Goal: Entertainment & Leisure: Browse casually

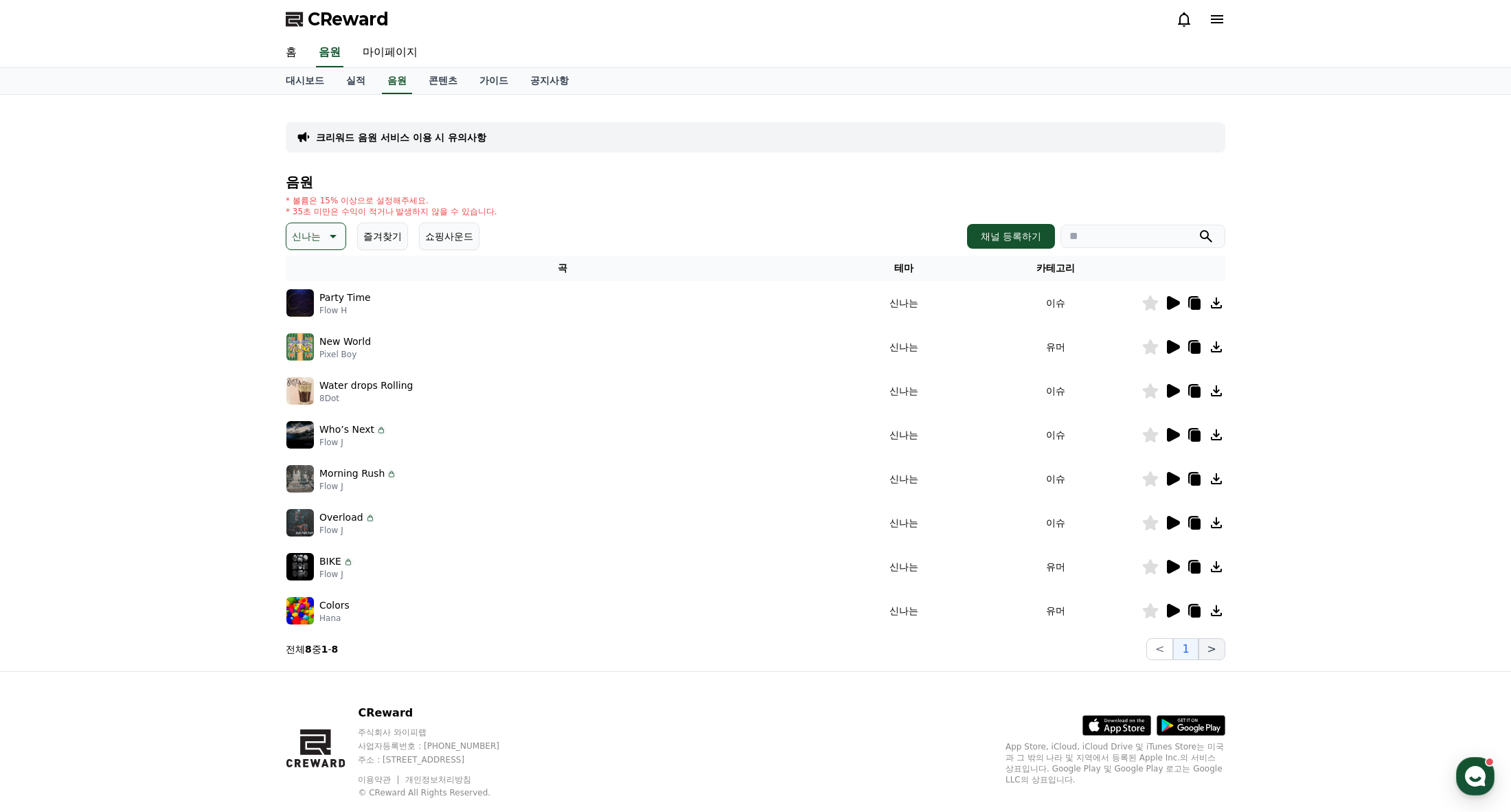
click at [1211, 646] on button ">" at bounding box center [1212, 648] width 27 height 22
click at [1212, 650] on button ">" at bounding box center [1212, 648] width 27 height 22
click at [1161, 650] on button "<" at bounding box center [1160, 648] width 27 height 22
click at [1208, 648] on button ">" at bounding box center [1212, 648] width 27 height 22
click at [1167, 611] on icon at bounding box center [1174, 610] width 13 height 13
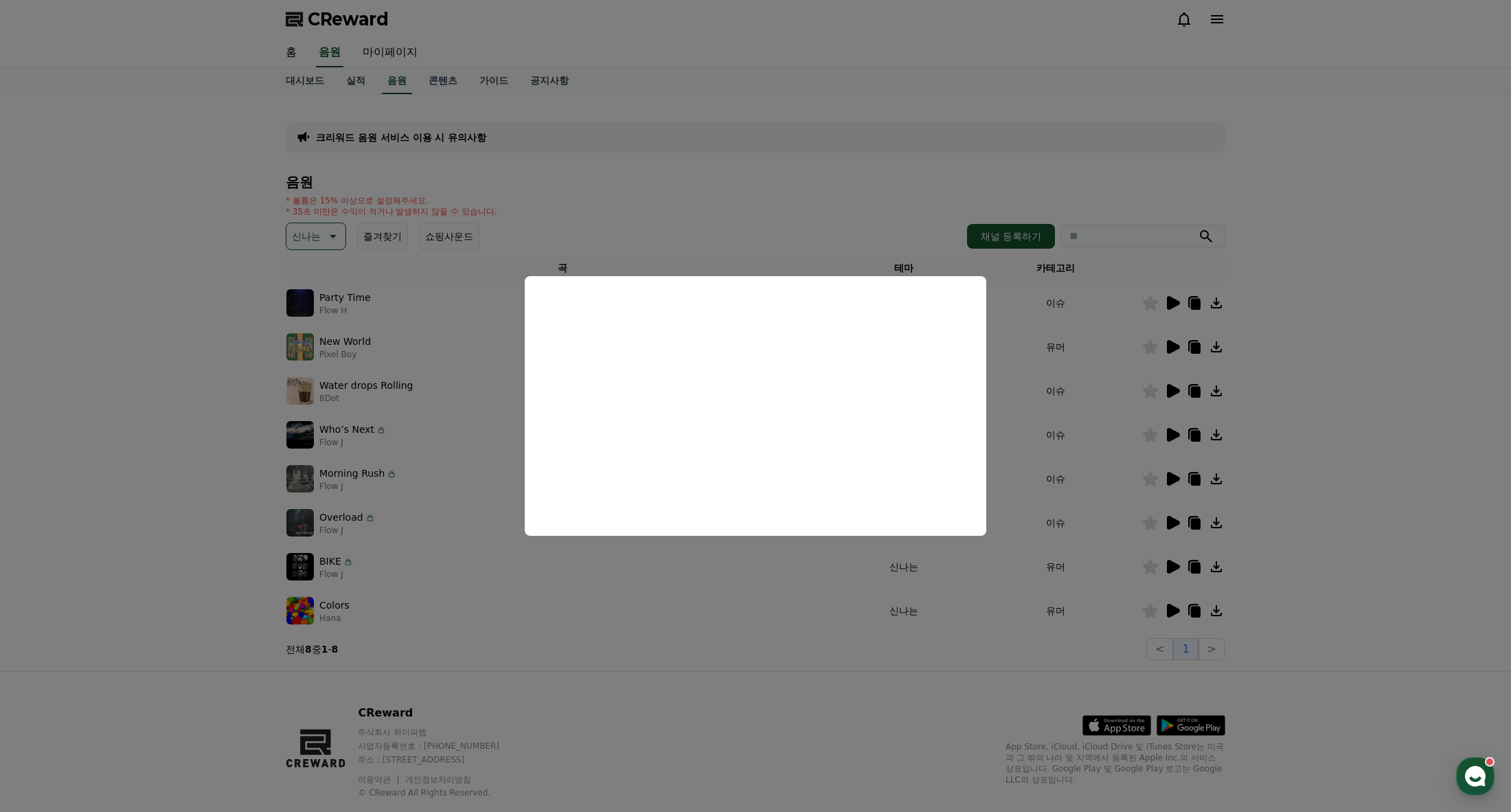
click at [1176, 562] on button "close modal" at bounding box center [756, 406] width 1511 height 812
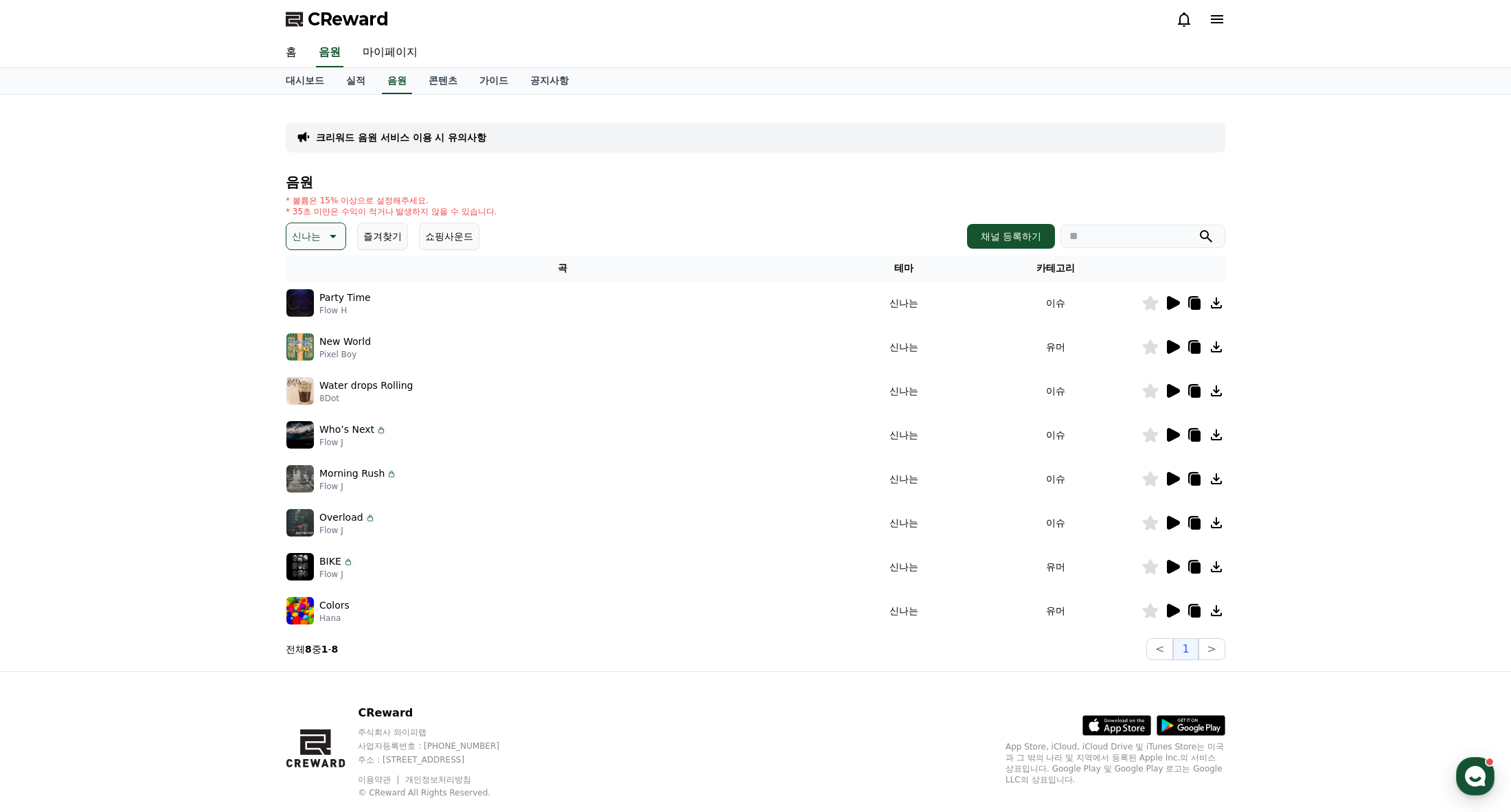
click at [1174, 565] on icon at bounding box center [1174, 567] width 13 height 13
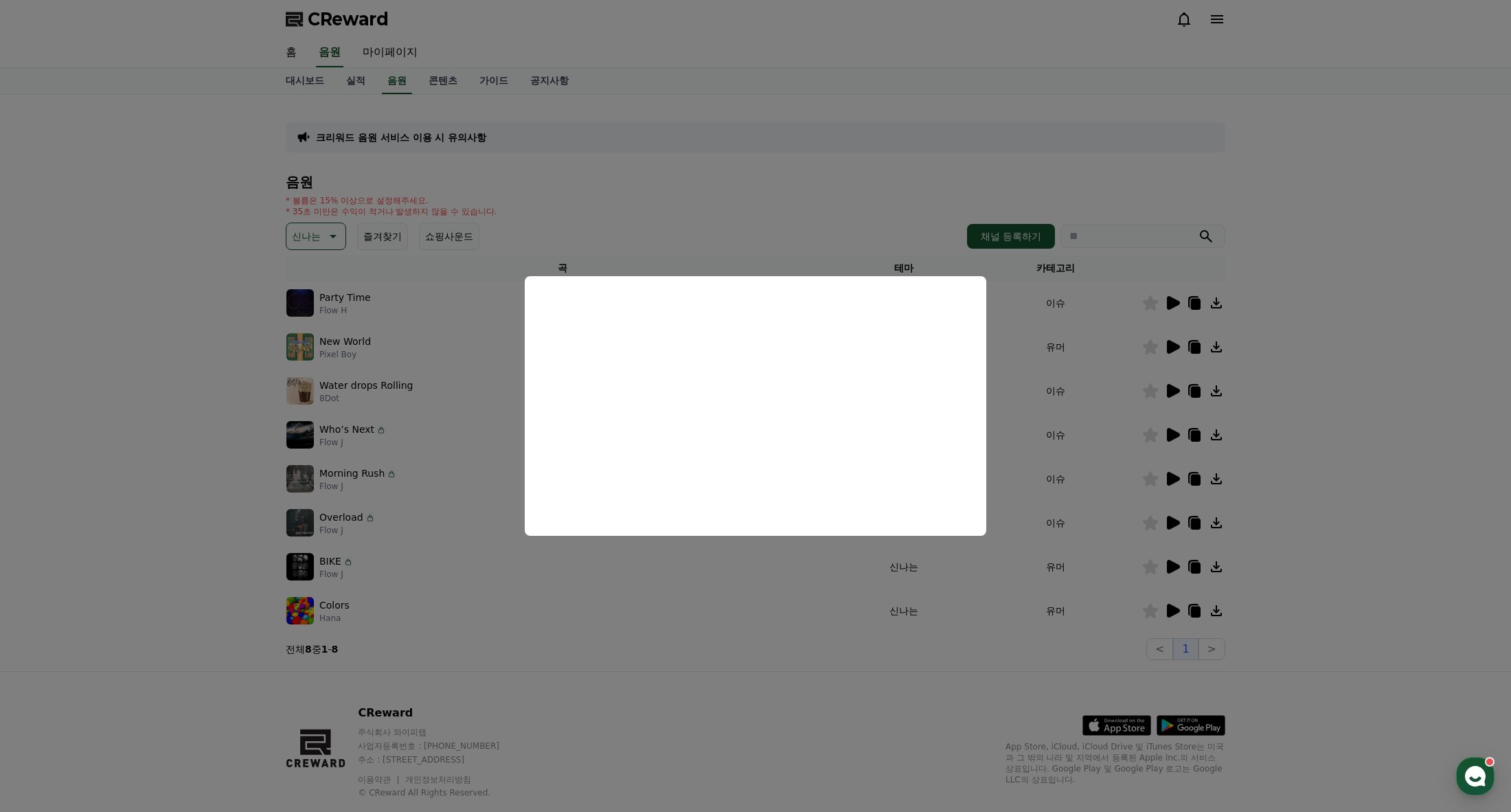
click at [1175, 525] on button "close modal" at bounding box center [756, 406] width 1511 height 812
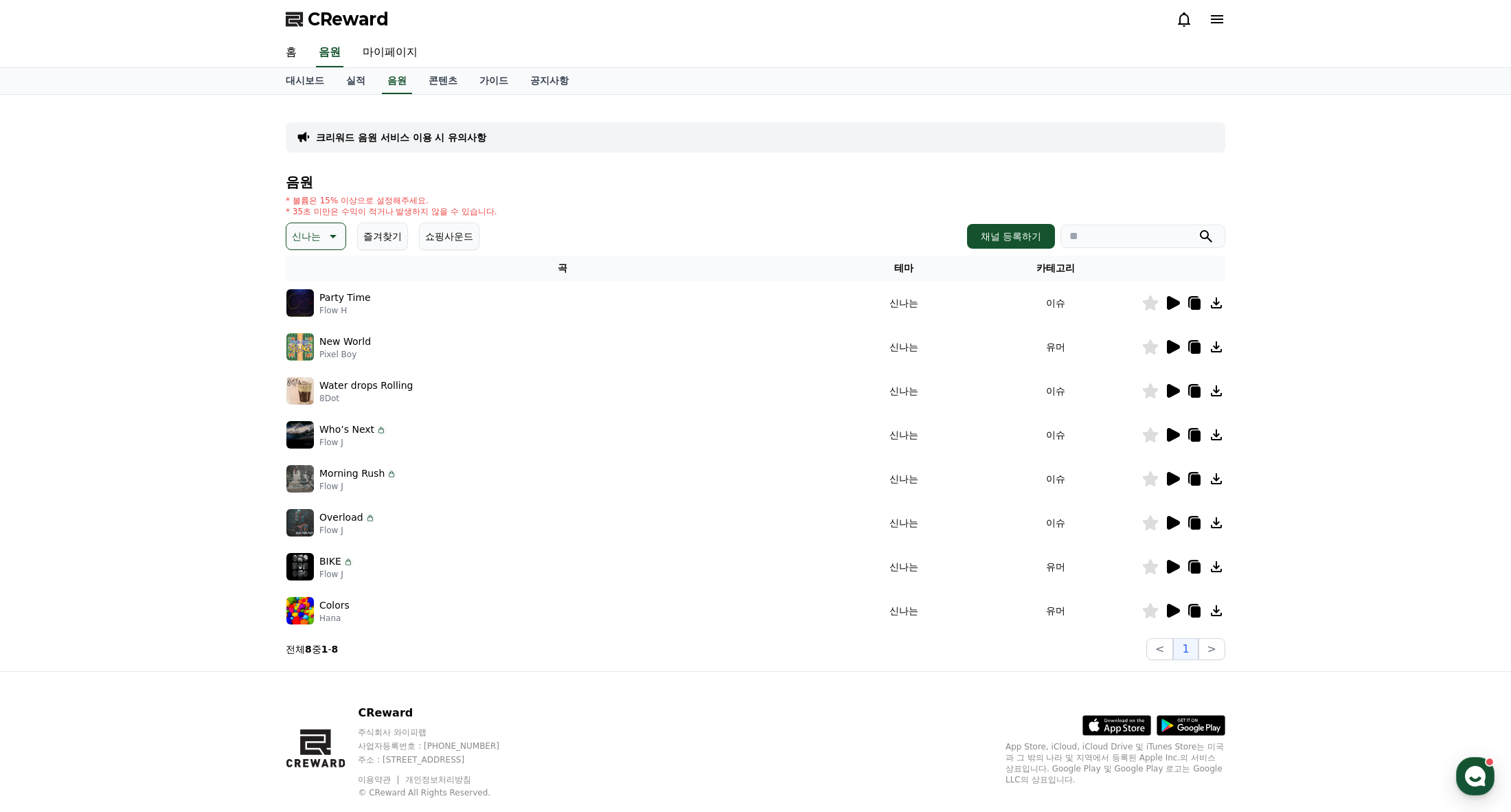
click at [1172, 522] on icon at bounding box center [1174, 522] width 13 height 13
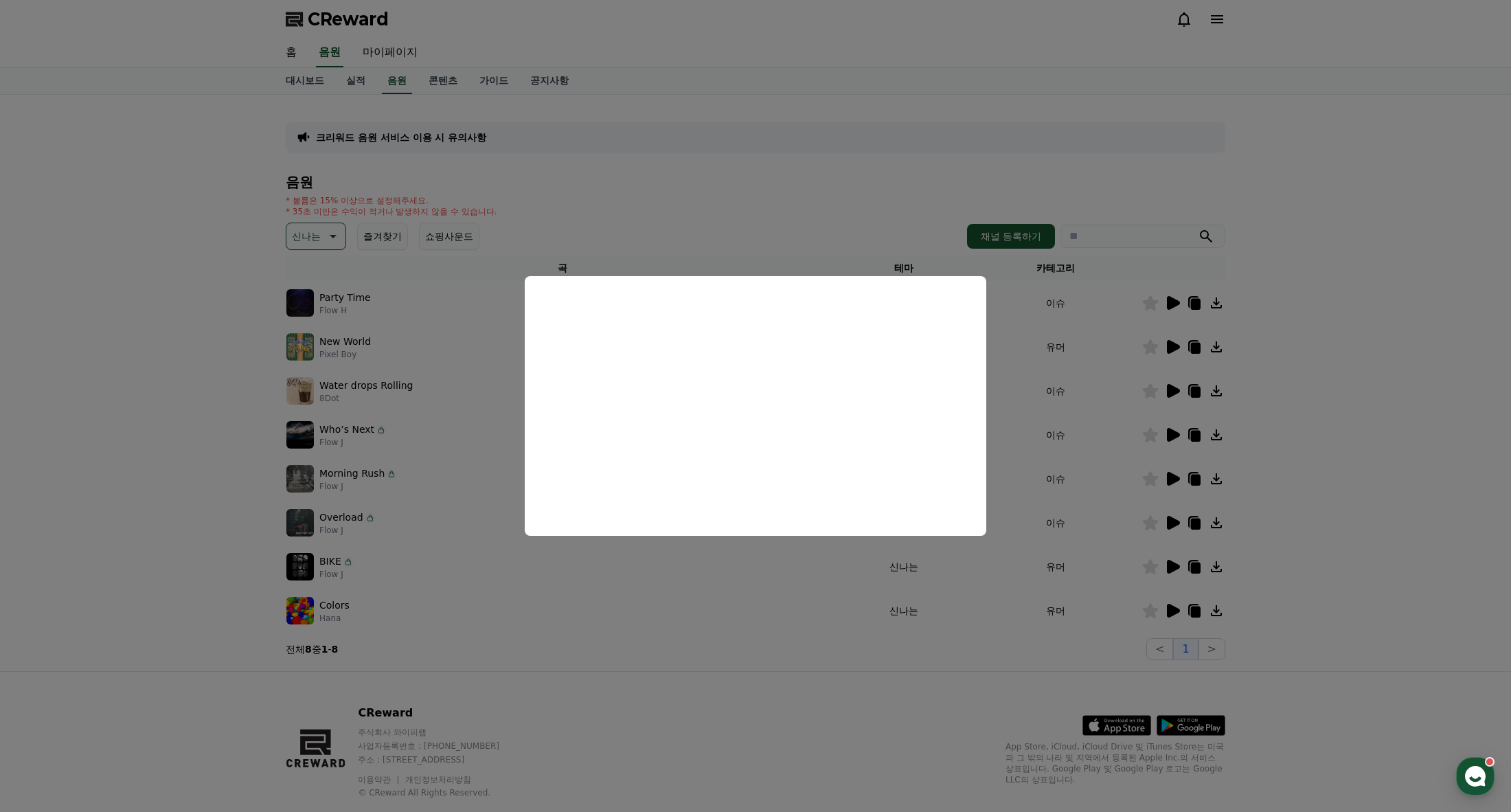
click at [737, 700] on button "close modal" at bounding box center [756, 406] width 1511 height 812
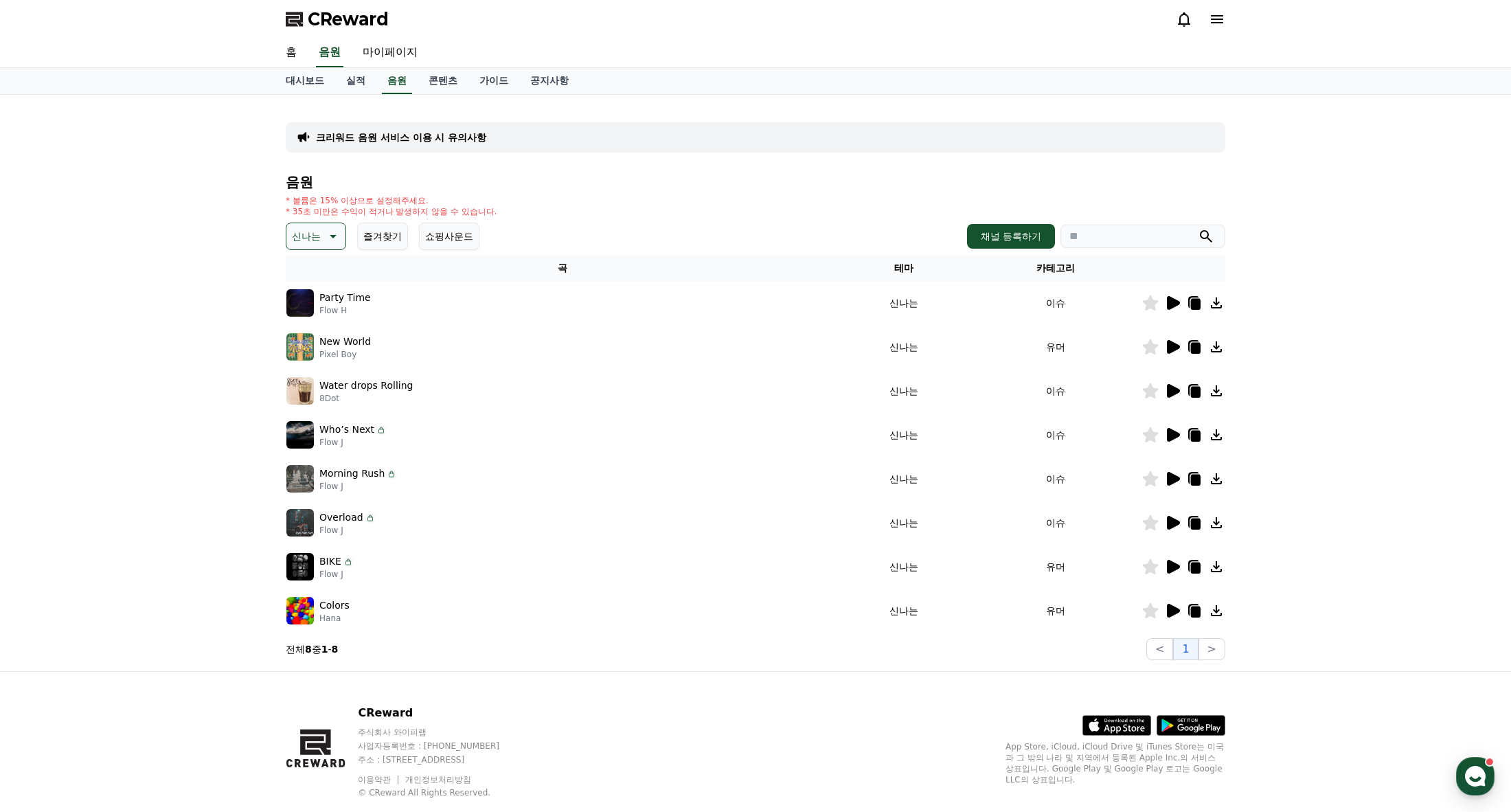
click at [1169, 478] on icon at bounding box center [1174, 478] width 13 height 13
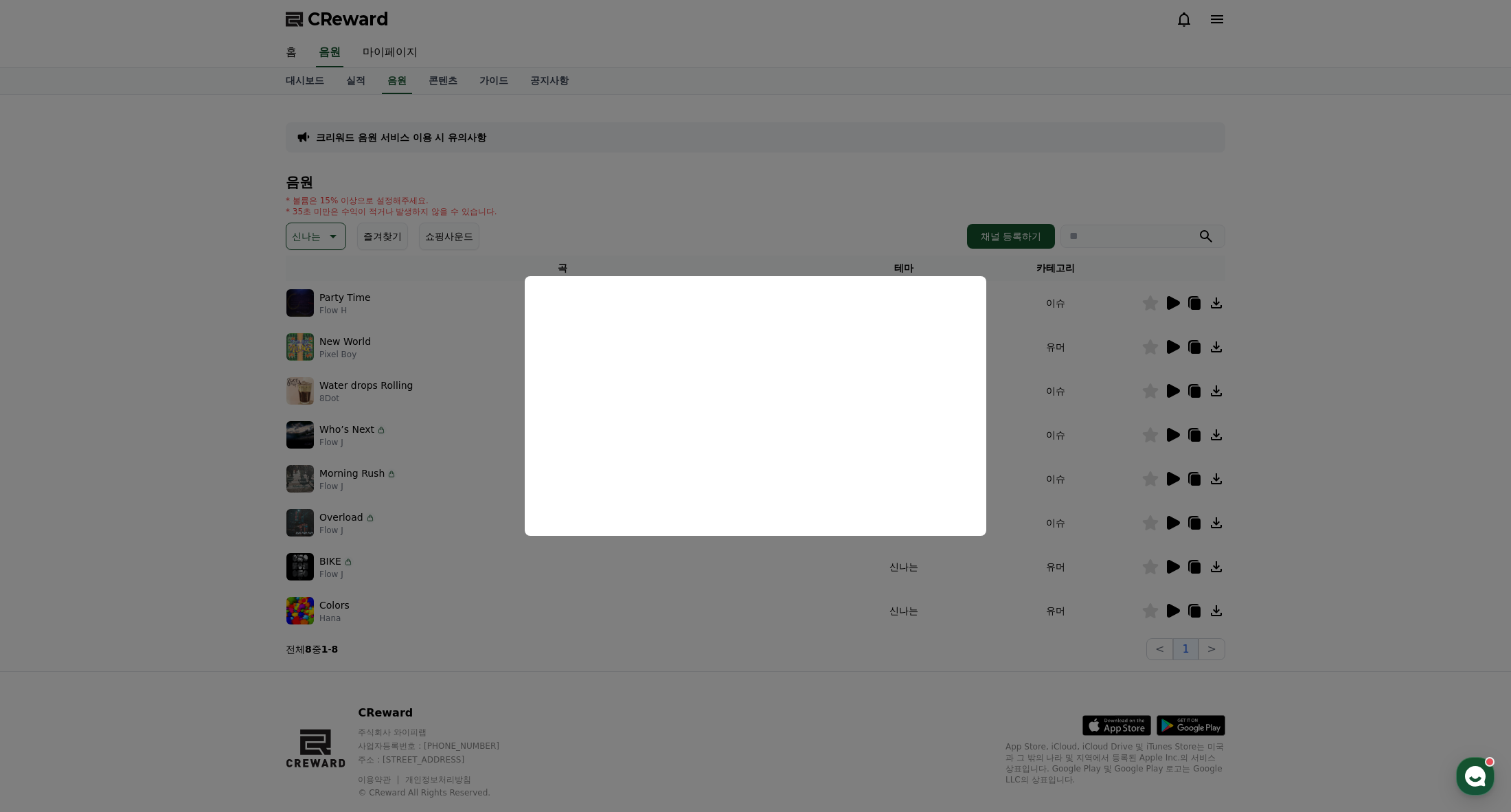
click at [241, 327] on button "close modal" at bounding box center [756, 406] width 1511 height 812
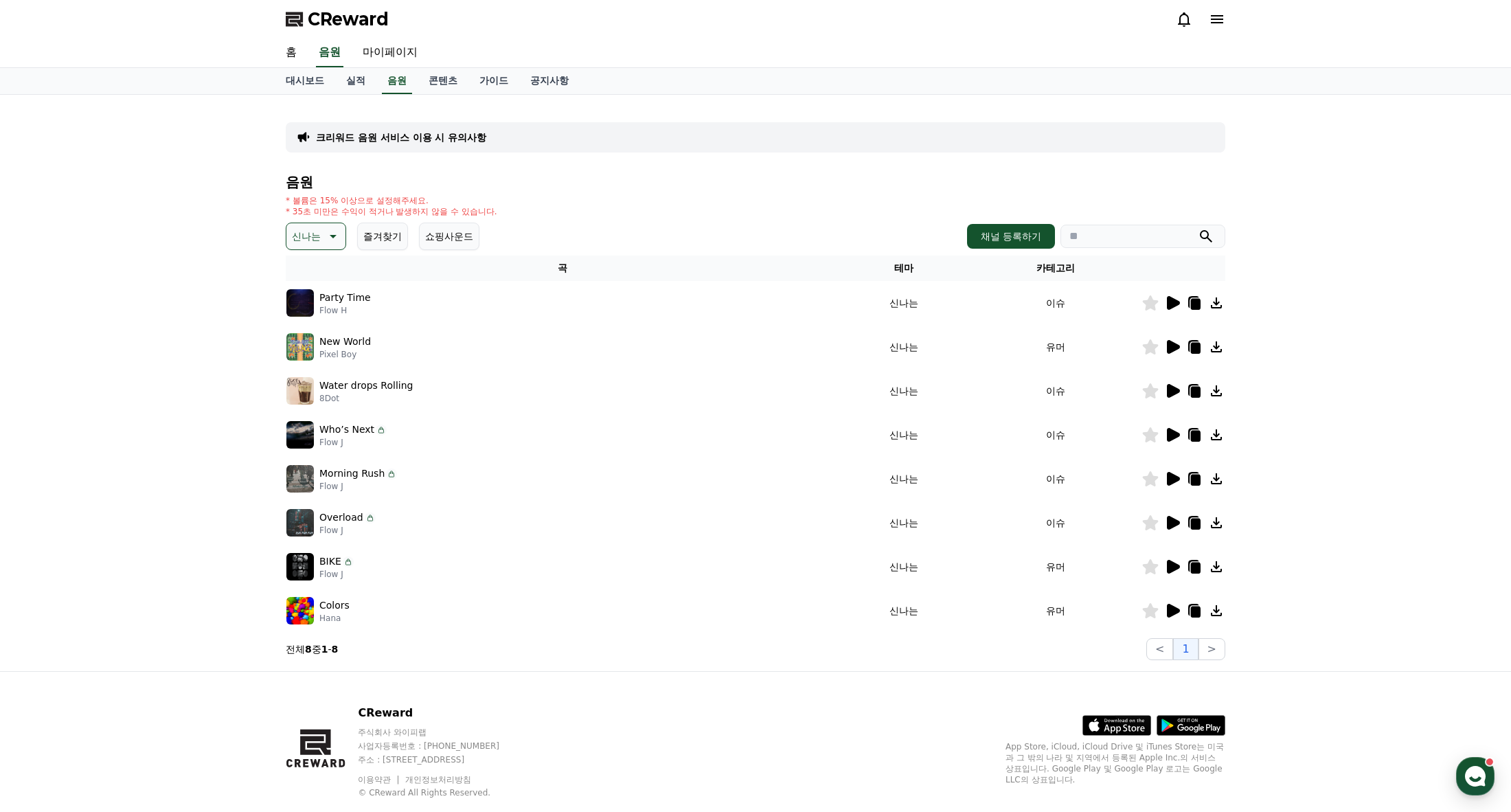
click at [1176, 348] on icon at bounding box center [1174, 347] width 13 height 13
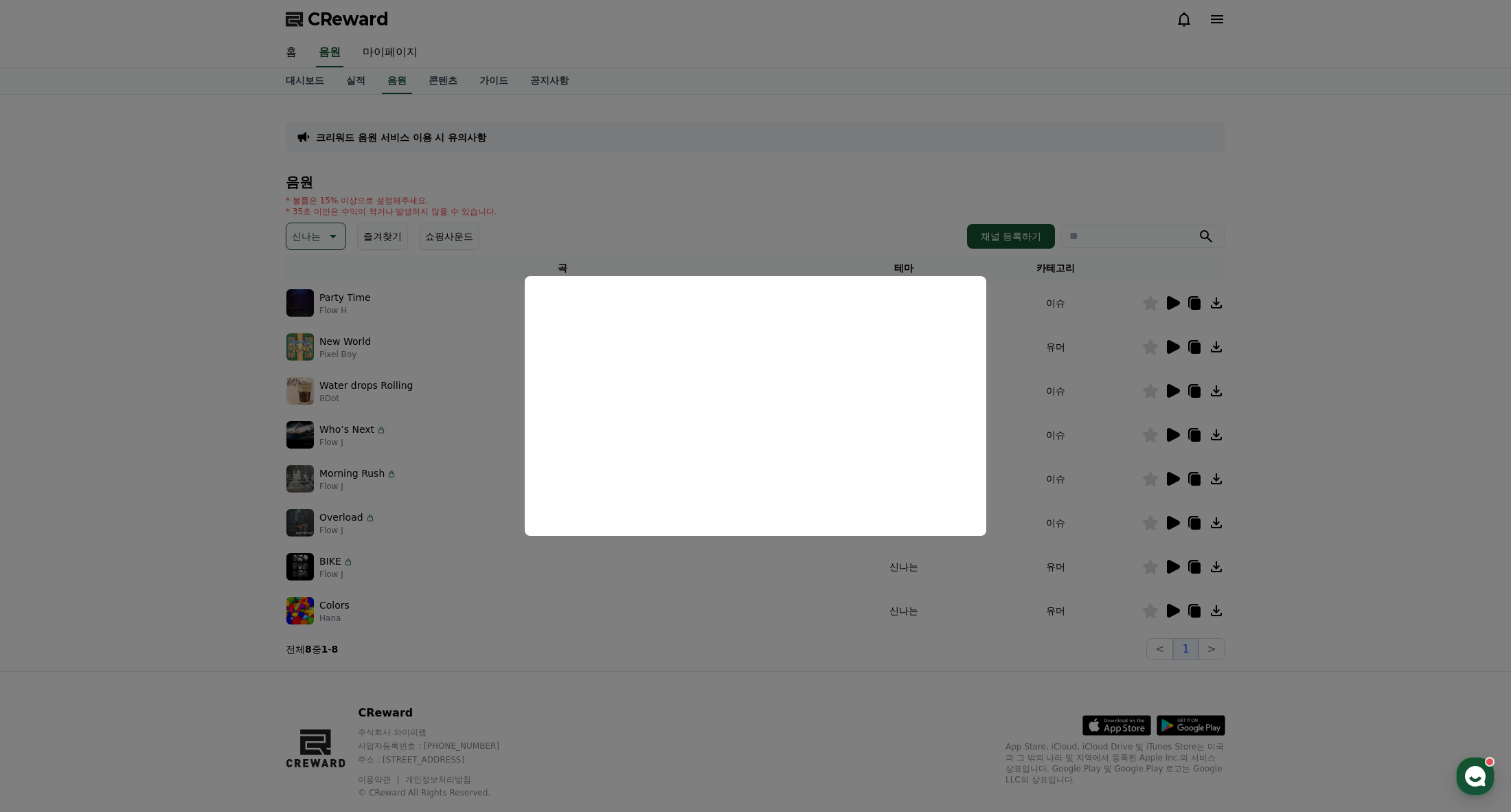
click at [311, 237] on button "close modal" at bounding box center [756, 406] width 1511 height 812
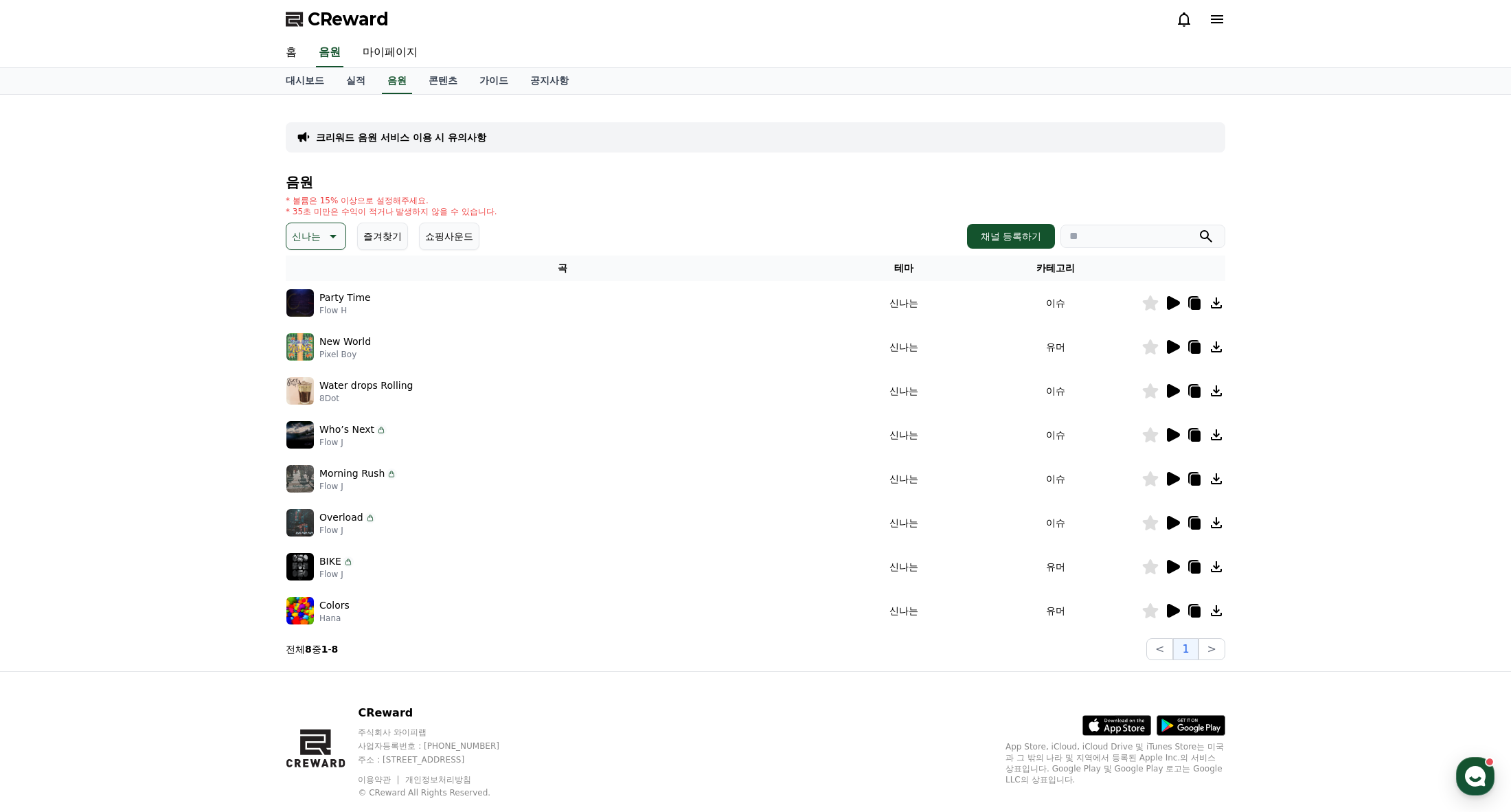
click at [316, 236] on p "신나는" at bounding box center [306, 236] width 28 height 19
click at [319, 306] on button "환상적인" at bounding box center [313, 308] width 49 height 30
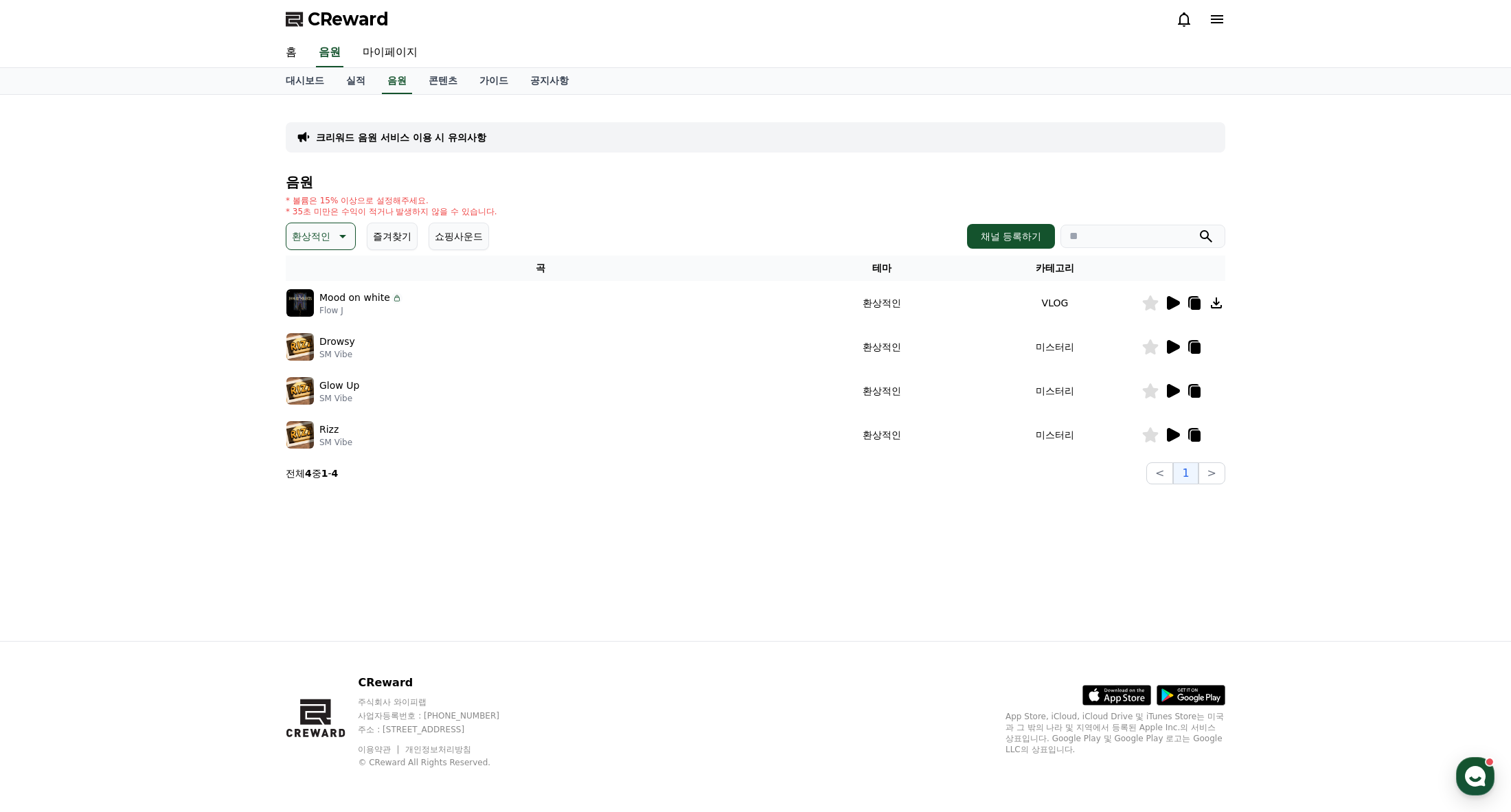
click at [1174, 300] on icon at bounding box center [1174, 302] width 13 height 13
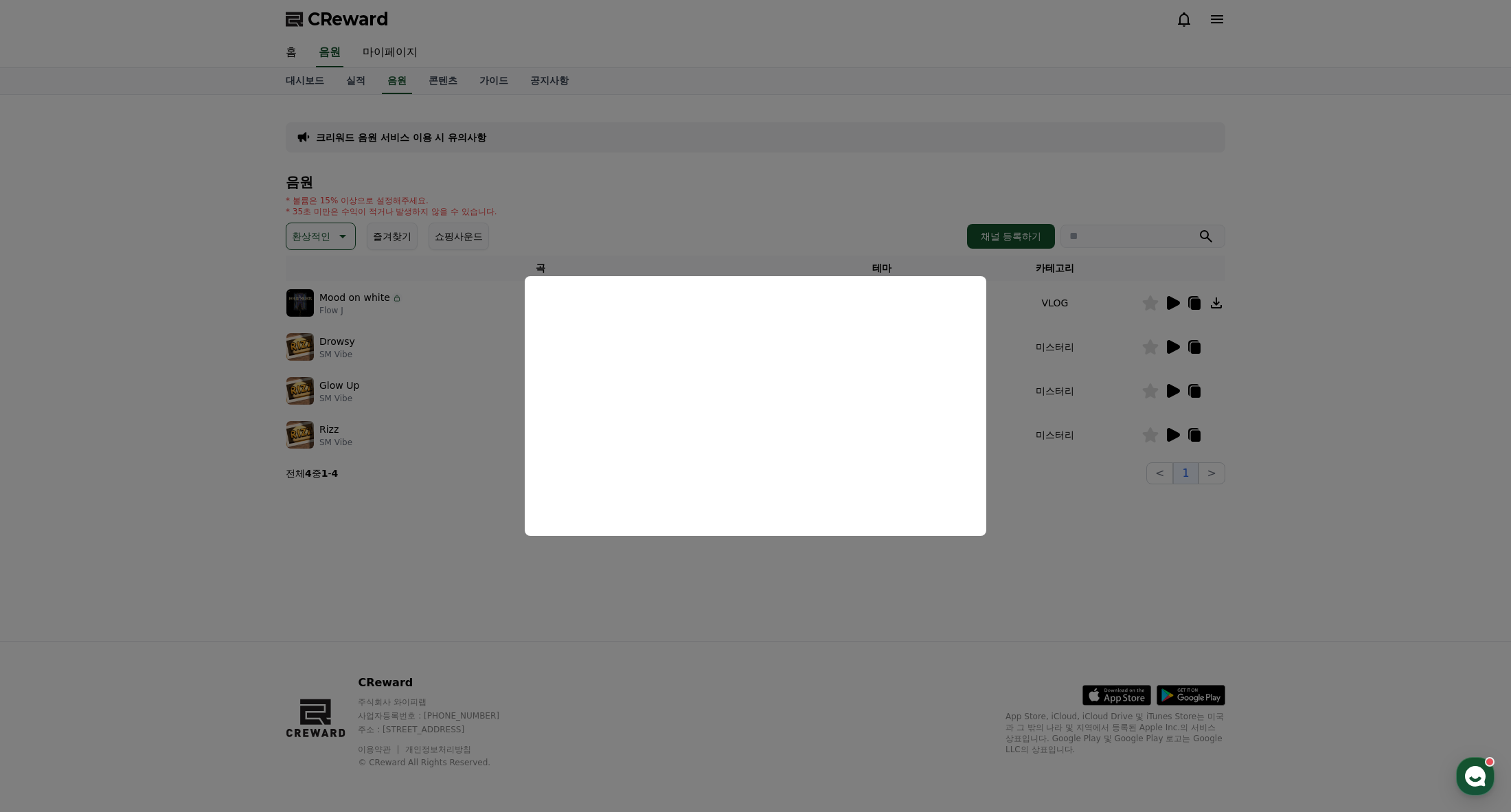
click at [1168, 351] on button "close modal" at bounding box center [756, 406] width 1511 height 812
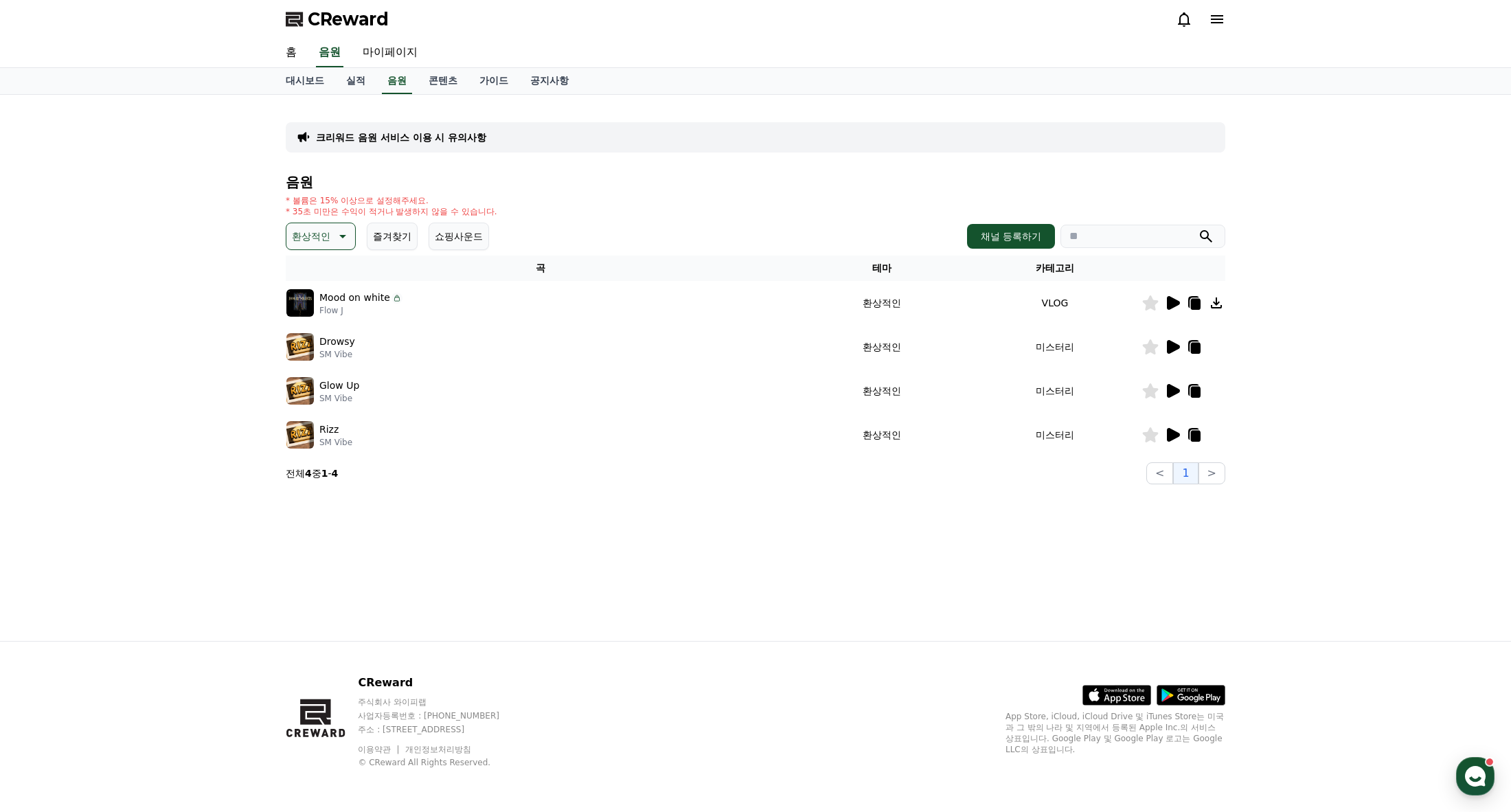
click at [1168, 351] on icon at bounding box center [1174, 347] width 13 height 13
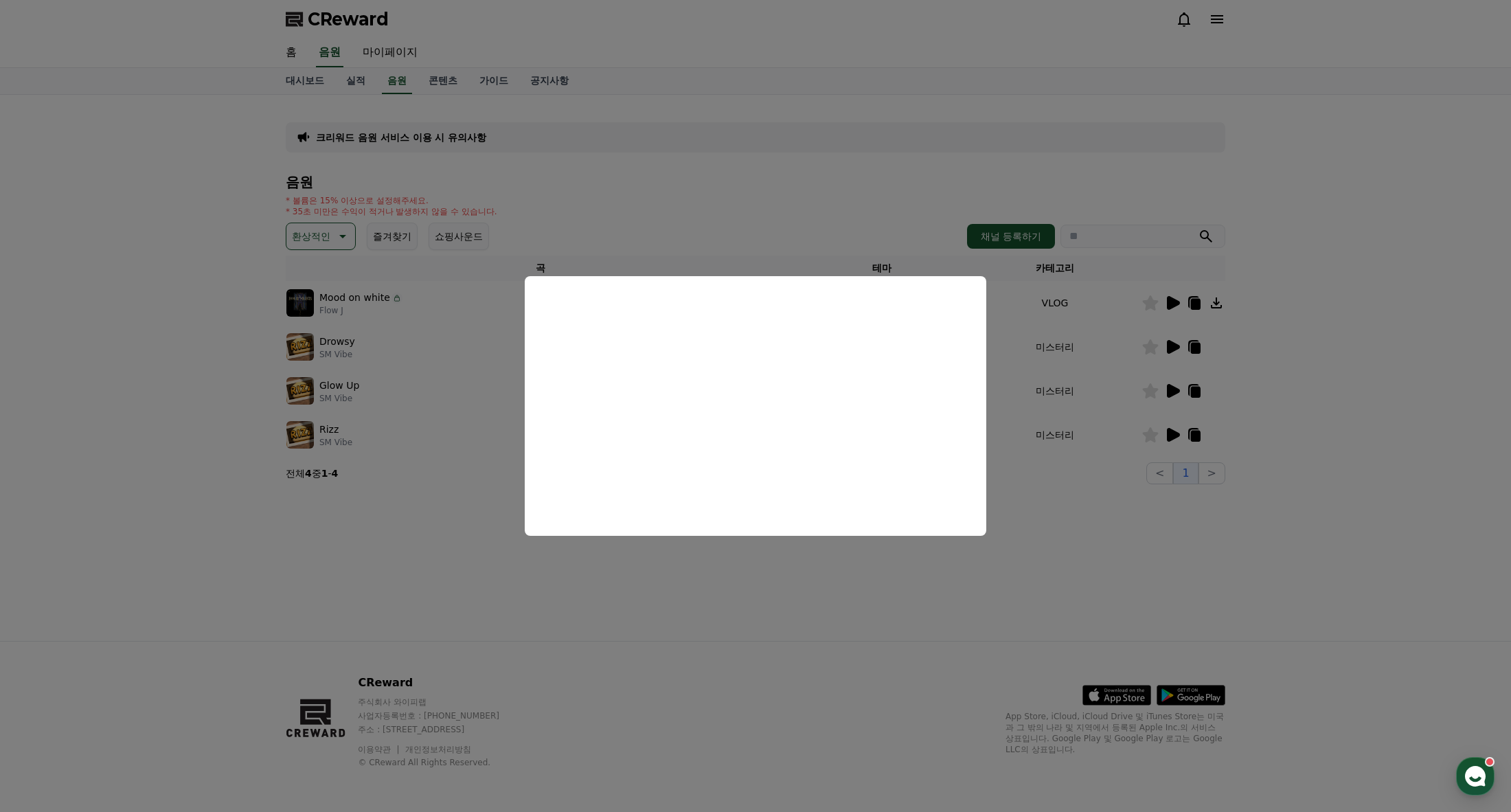
click at [210, 235] on button "close modal" at bounding box center [756, 406] width 1511 height 812
click at [315, 233] on p "환상적인" at bounding box center [311, 236] width 39 height 19
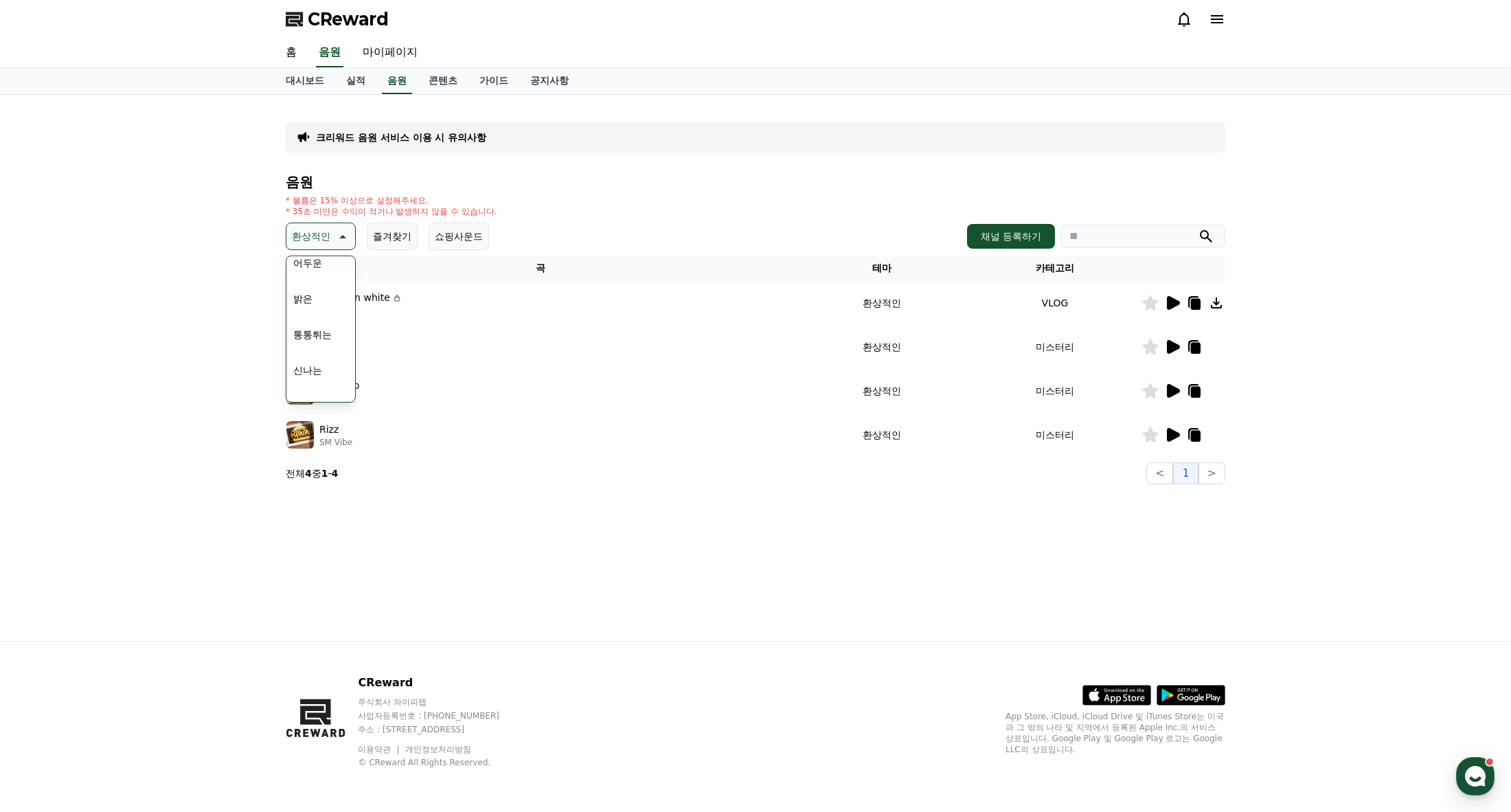
scroll to position [137, 0]
click at [309, 313] on button "통통튀는" at bounding box center [313, 314] width 49 height 30
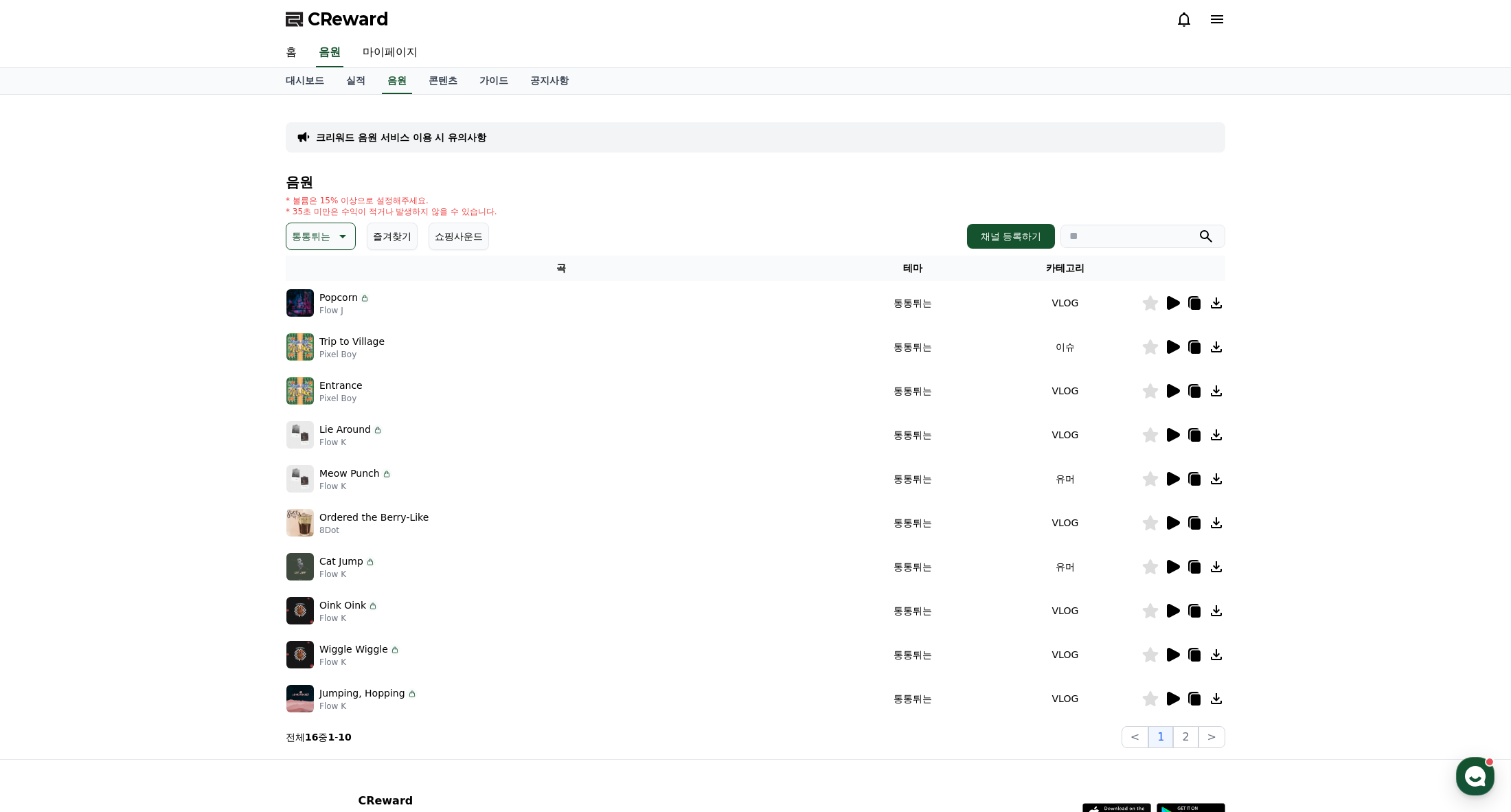
click at [1176, 346] on icon at bounding box center [1174, 347] width 13 height 13
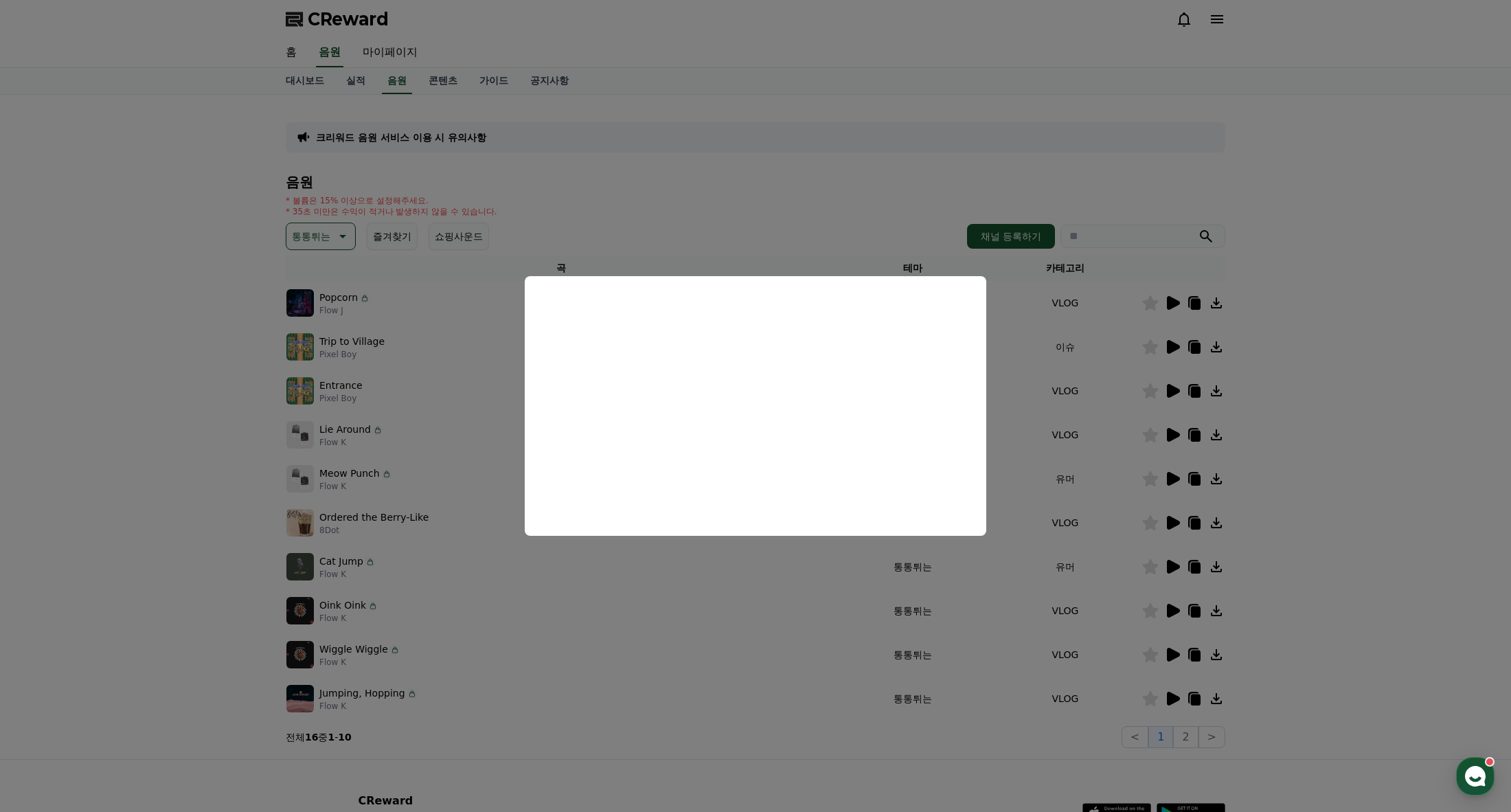
click at [171, 559] on button "close modal" at bounding box center [756, 406] width 1511 height 812
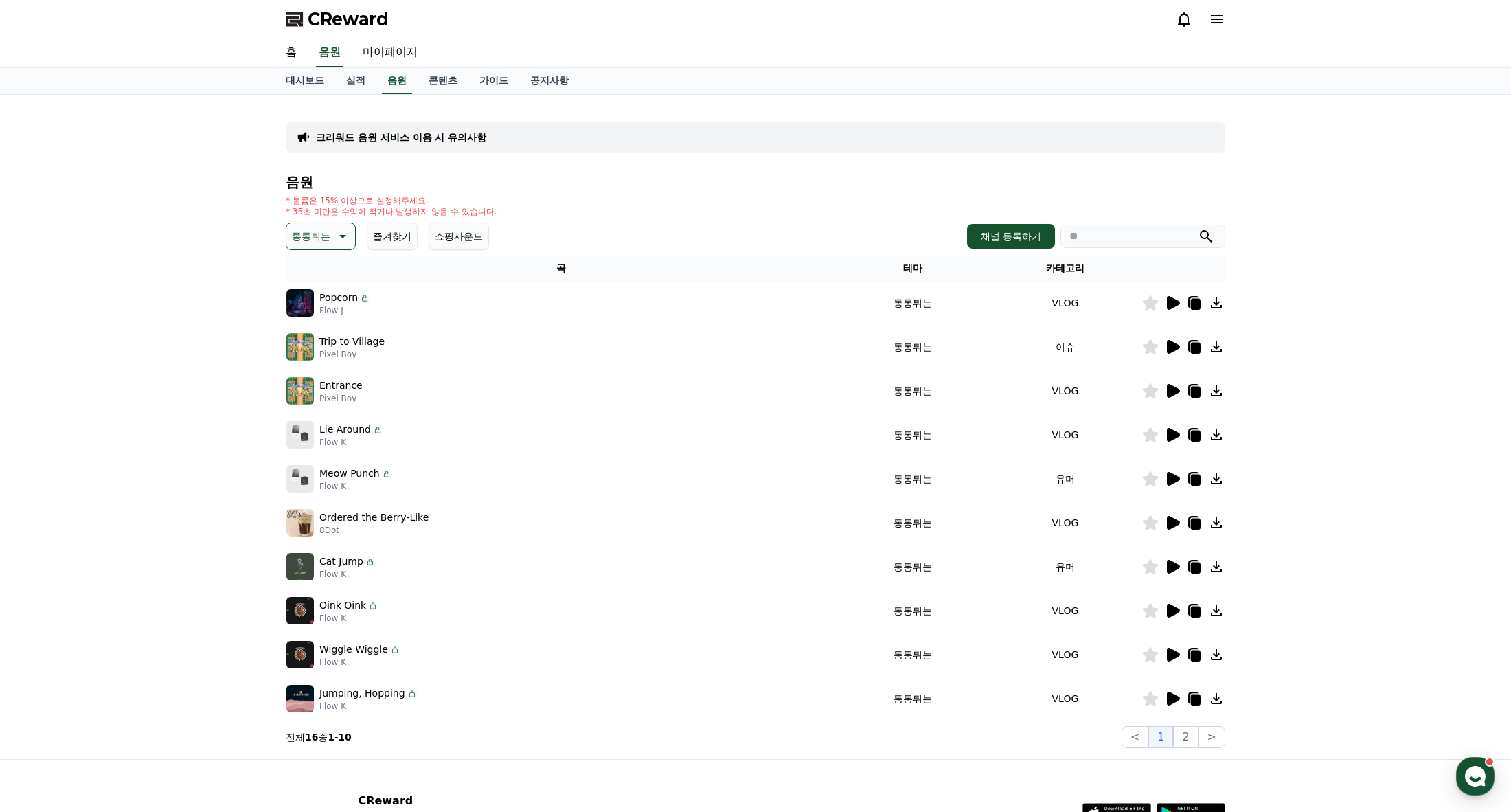
click at [1169, 567] on icon at bounding box center [1174, 567] width 13 height 13
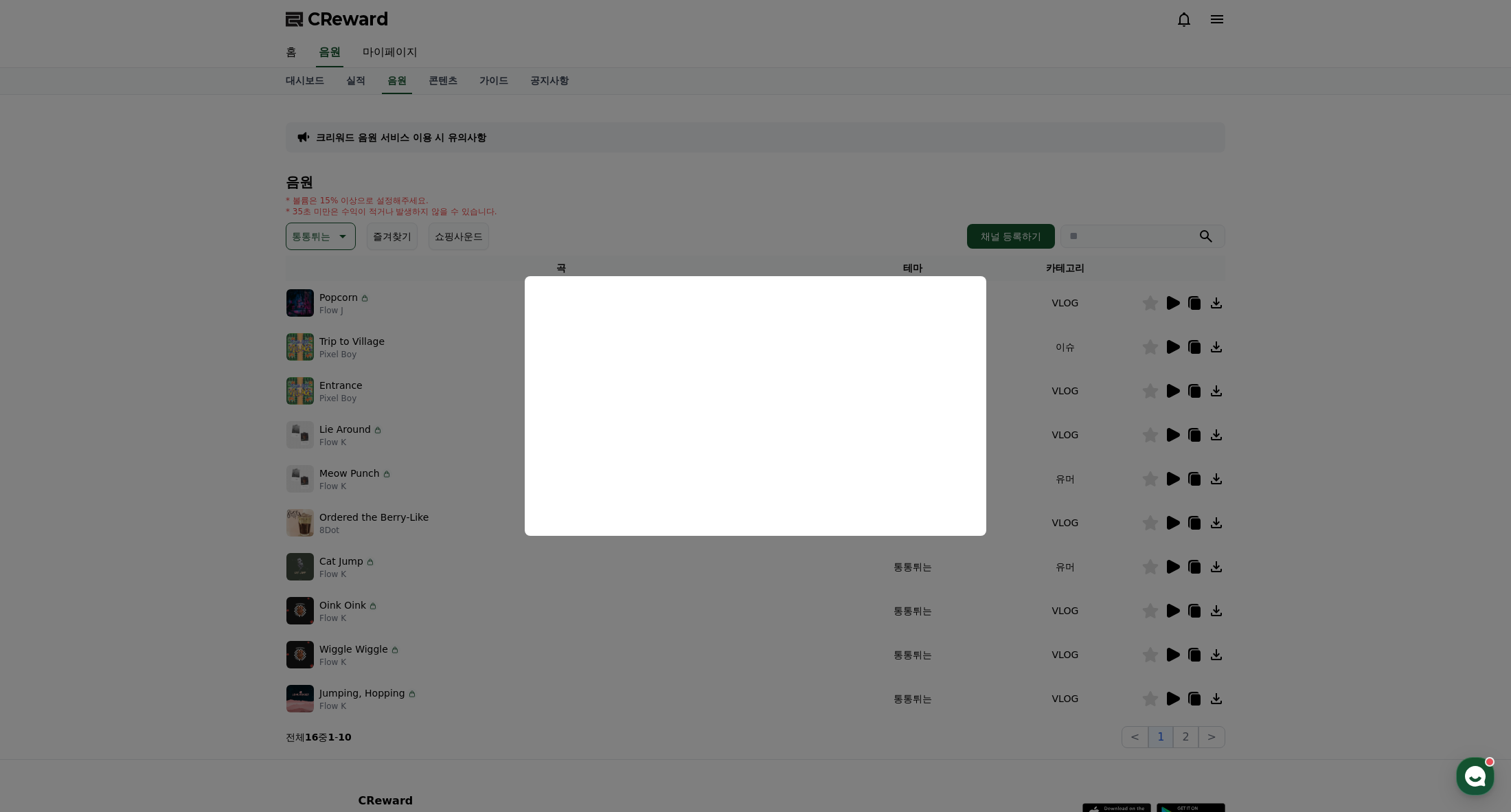
click at [1174, 652] on button "close modal" at bounding box center [756, 406] width 1511 height 812
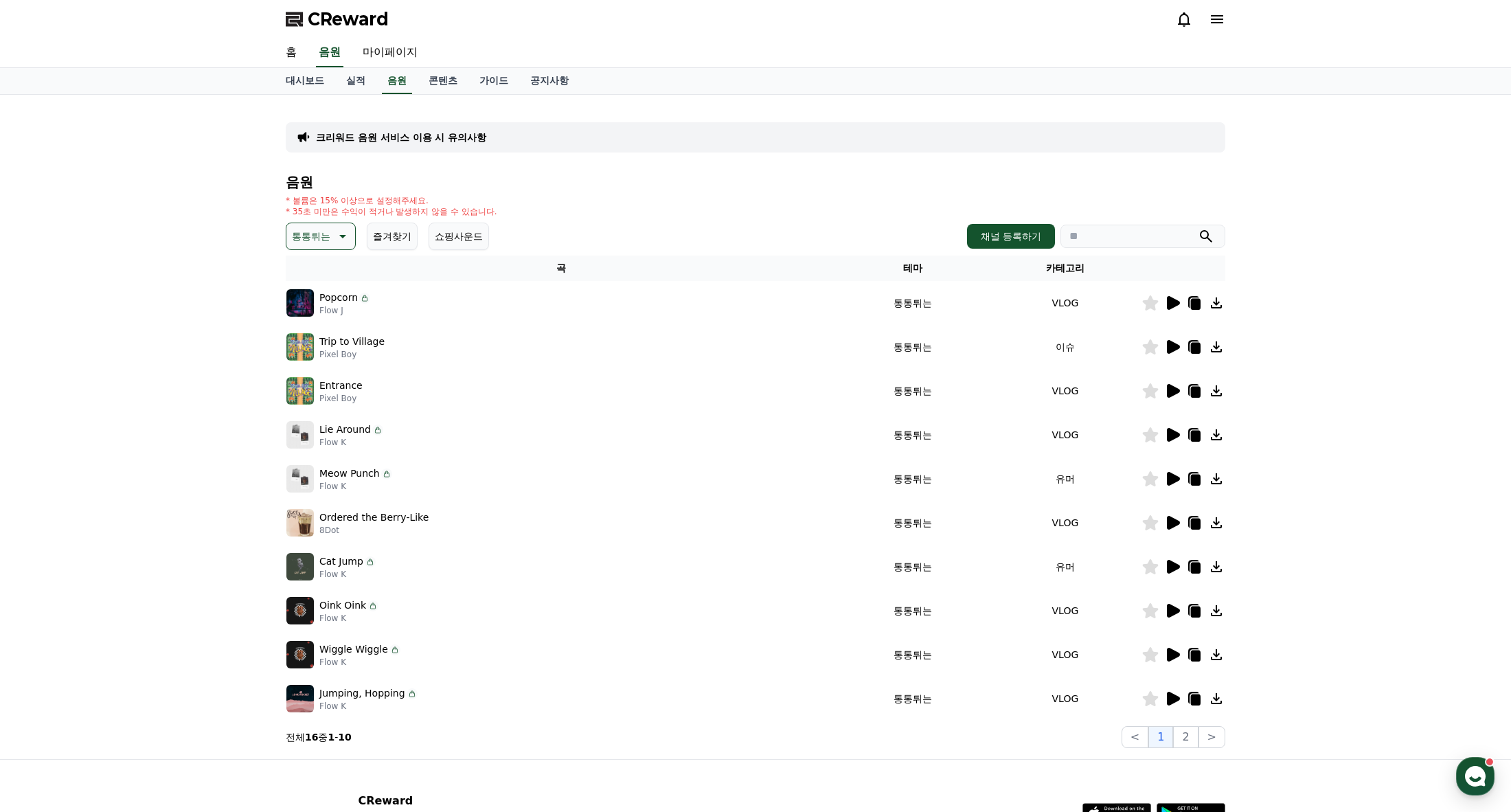
click at [1174, 652] on icon at bounding box center [1174, 654] width 13 height 13
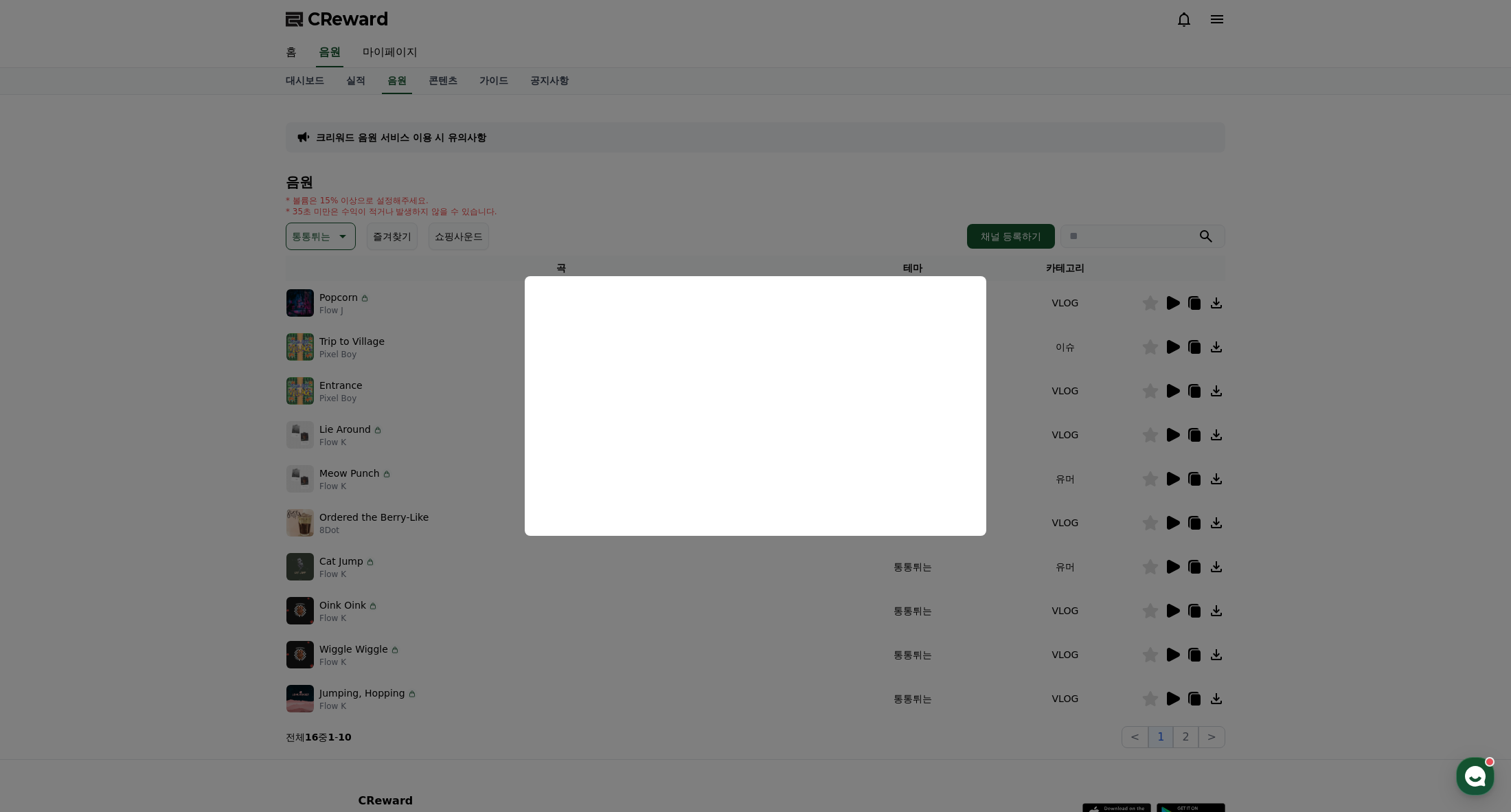
click at [1174, 697] on button "close modal" at bounding box center [756, 406] width 1511 height 812
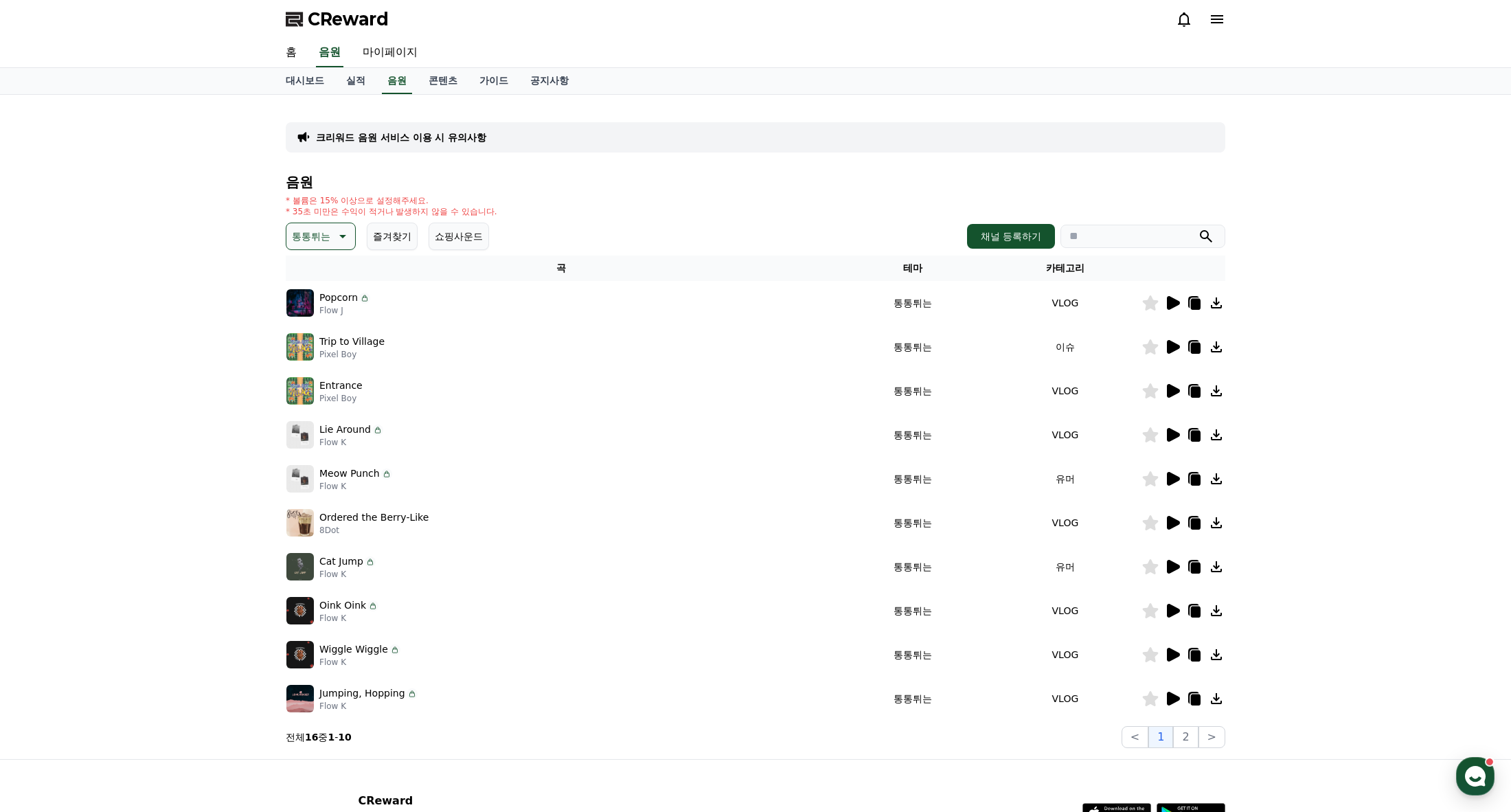
click at [1174, 697] on icon at bounding box center [1174, 698] width 13 height 13
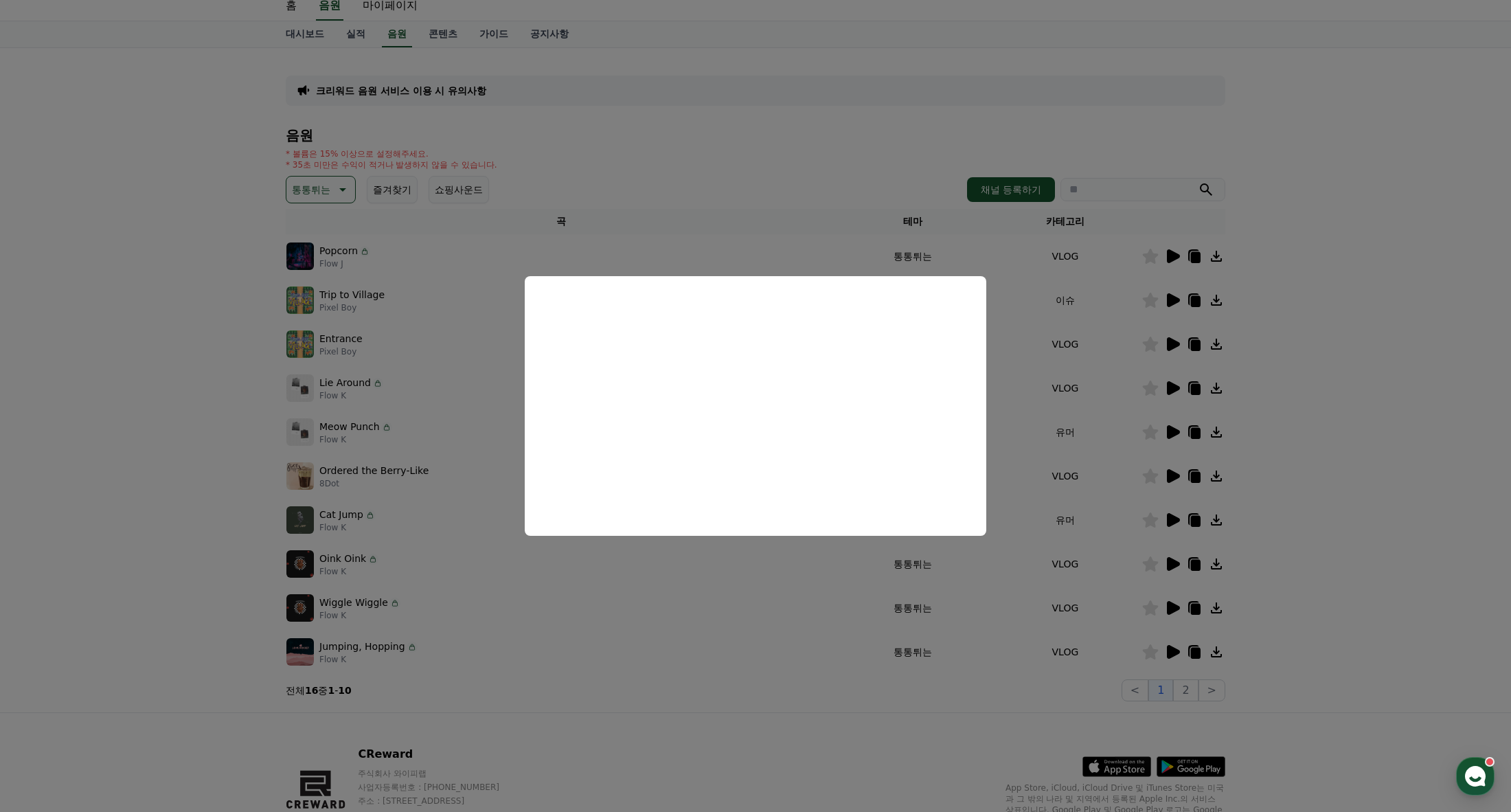
scroll to position [68, 0]
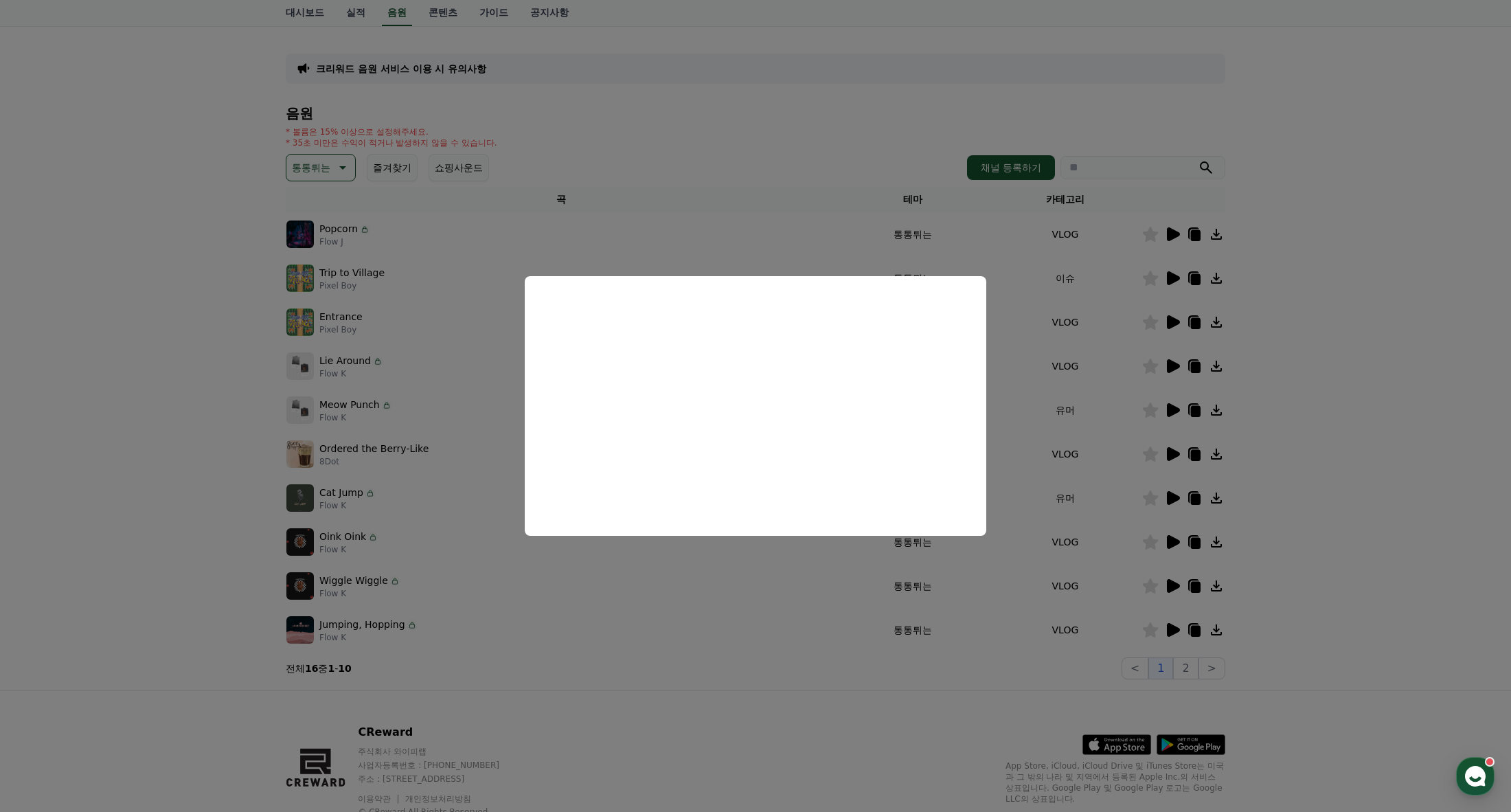
click at [202, 343] on button "close modal" at bounding box center [756, 406] width 1511 height 812
click at [308, 166] on p "통통튀는" at bounding box center [311, 168] width 39 height 19
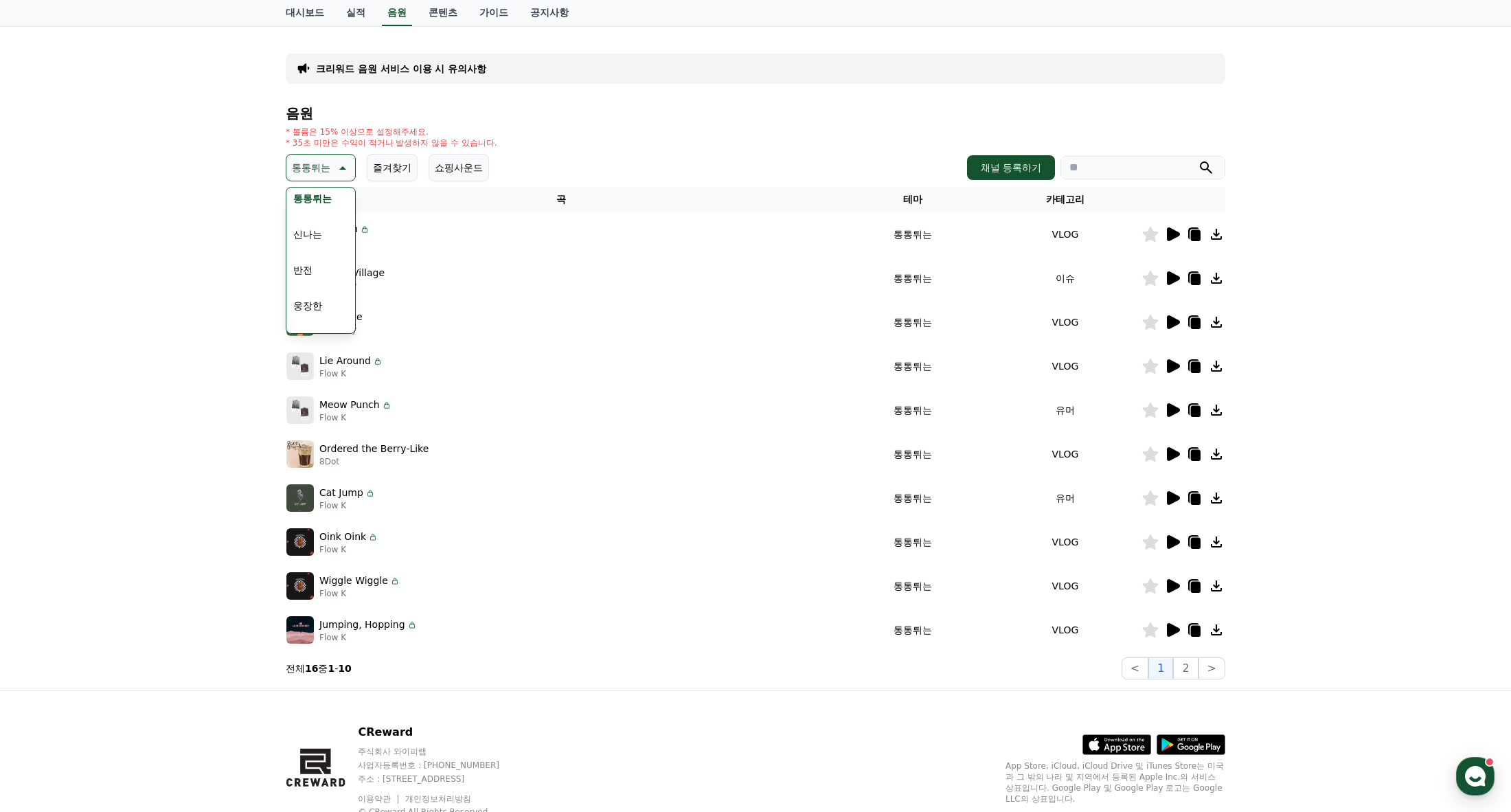
scroll to position [206, 0]
click at [309, 321] on button "드라마틱" at bounding box center [313, 319] width 49 height 30
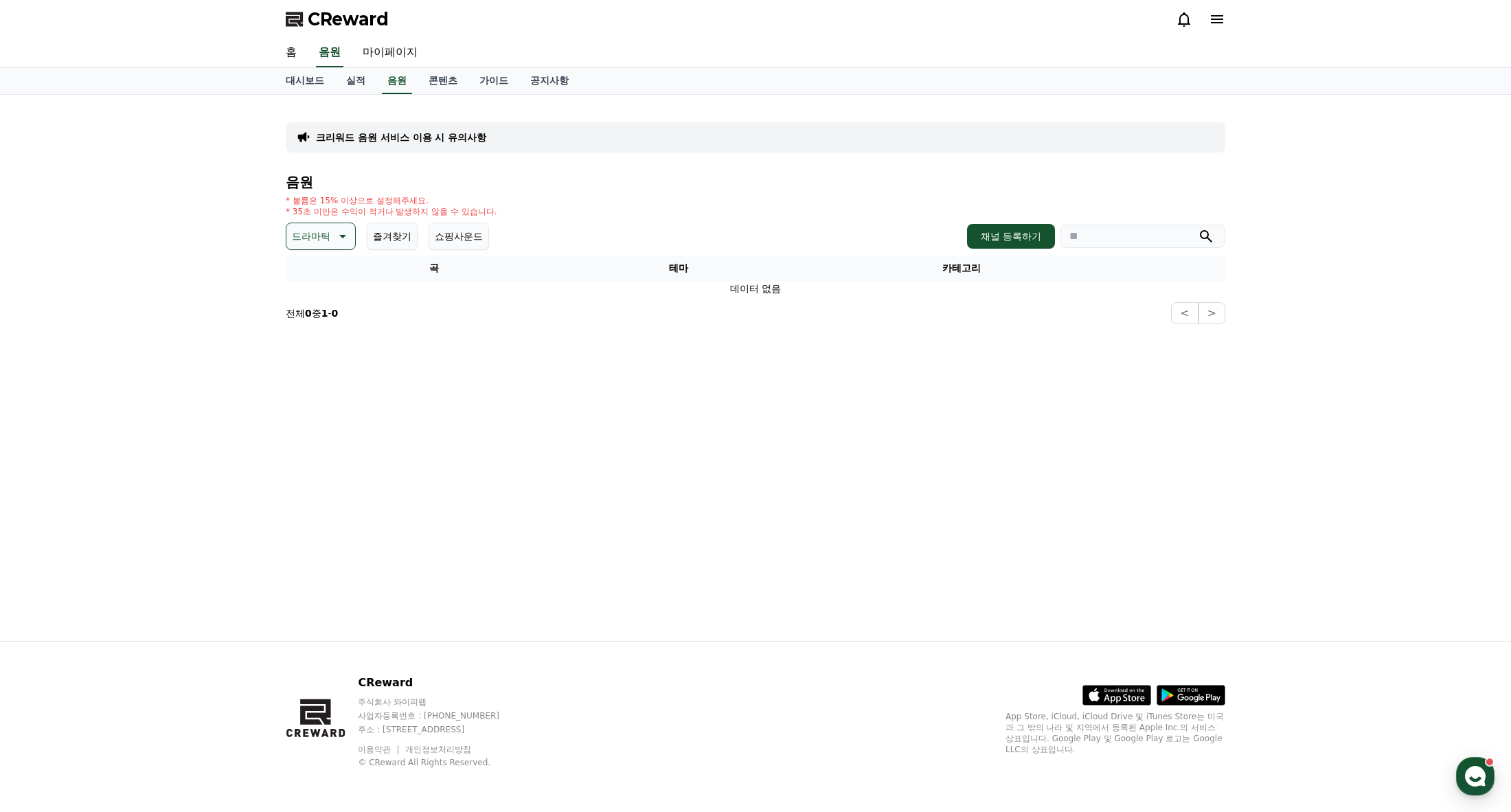
click at [348, 236] on icon at bounding box center [340, 236] width 16 height 16
click at [300, 288] on button "EDM" at bounding box center [304, 289] width 33 height 30
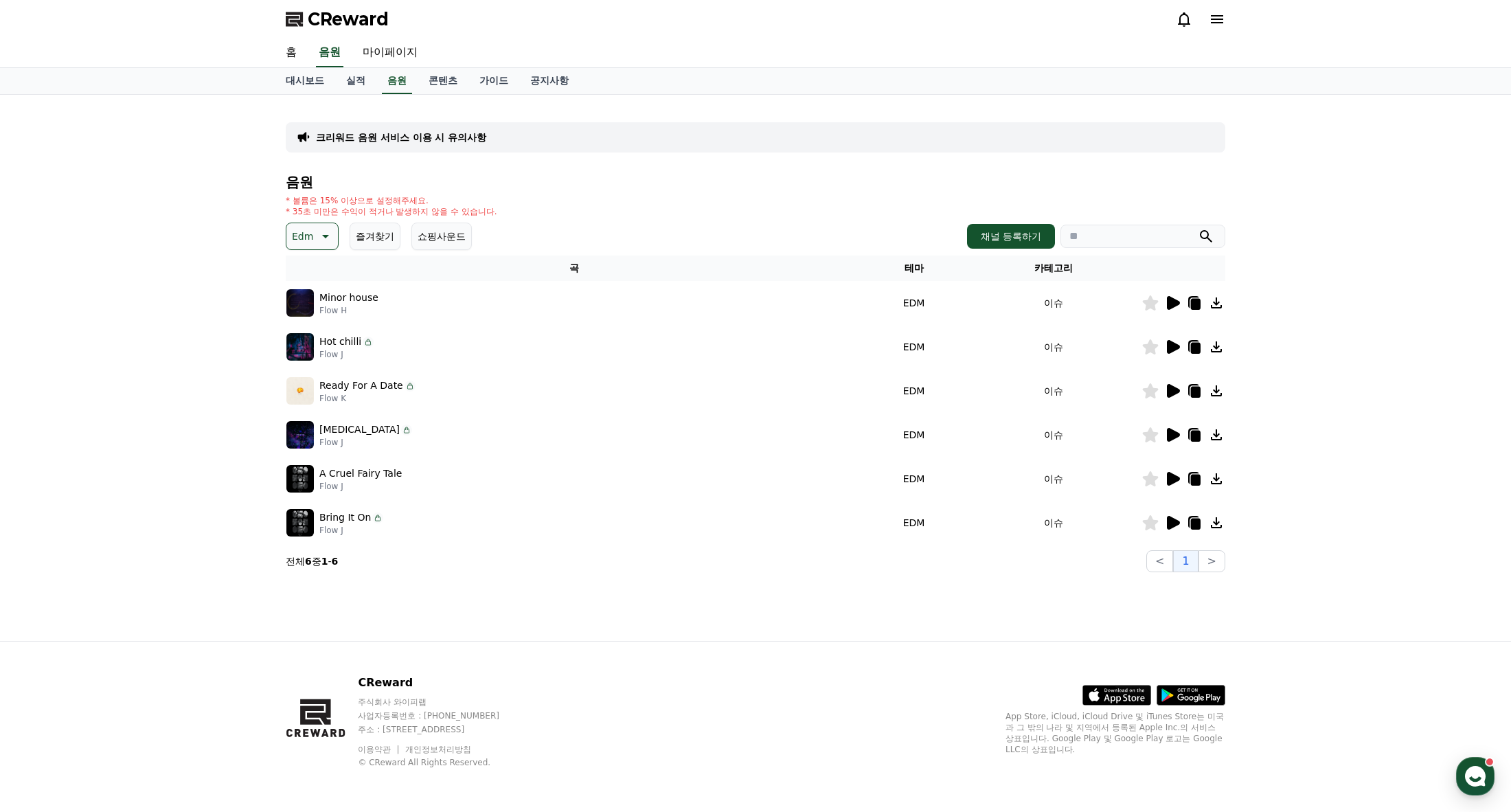
click at [1179, 302] on icon at bounding box center [1174, 302] width 13 height 13
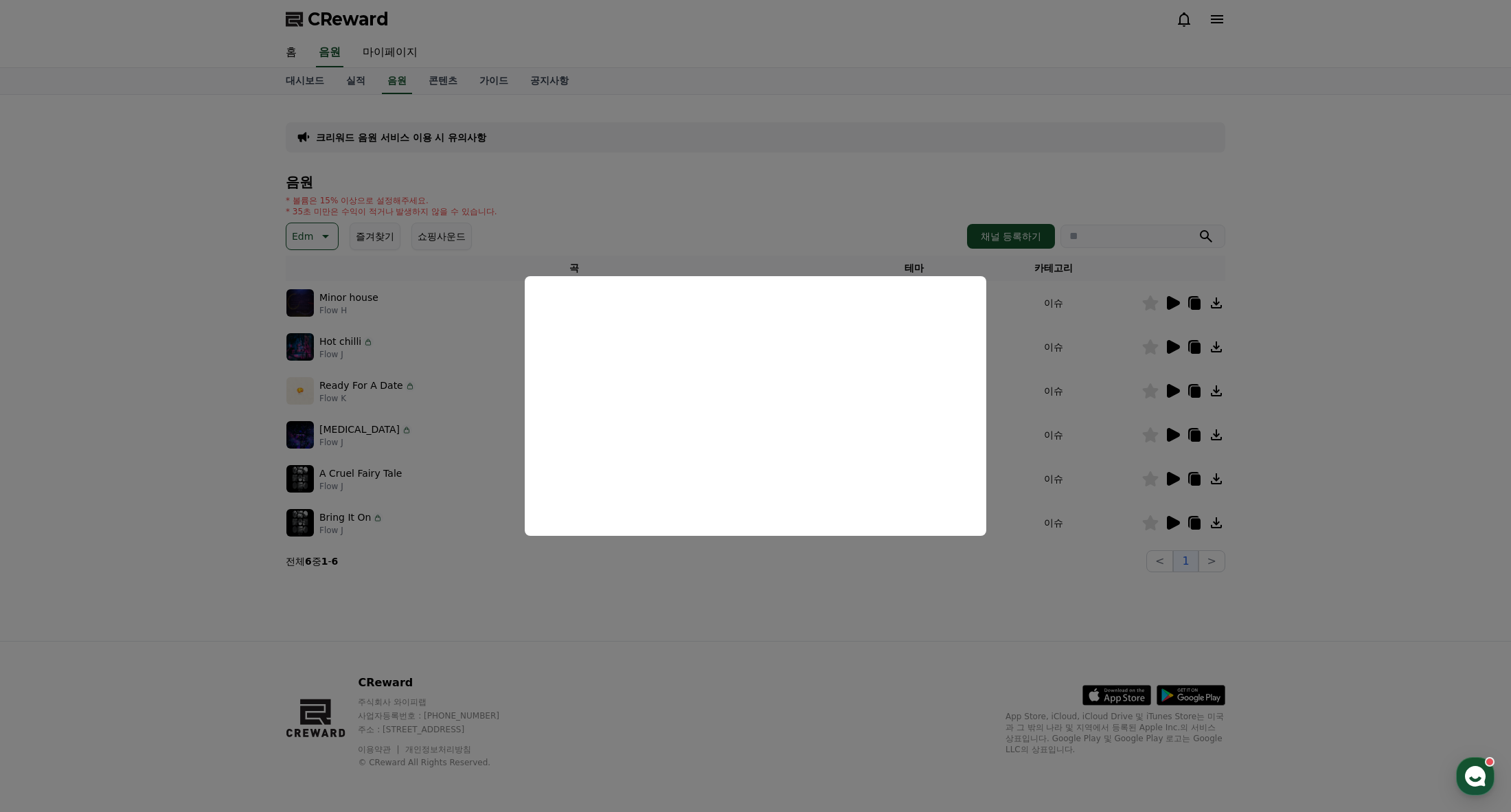
click at [1173, 348] on button "close modal" at bounding box center [756, 406] width 1511 height 812
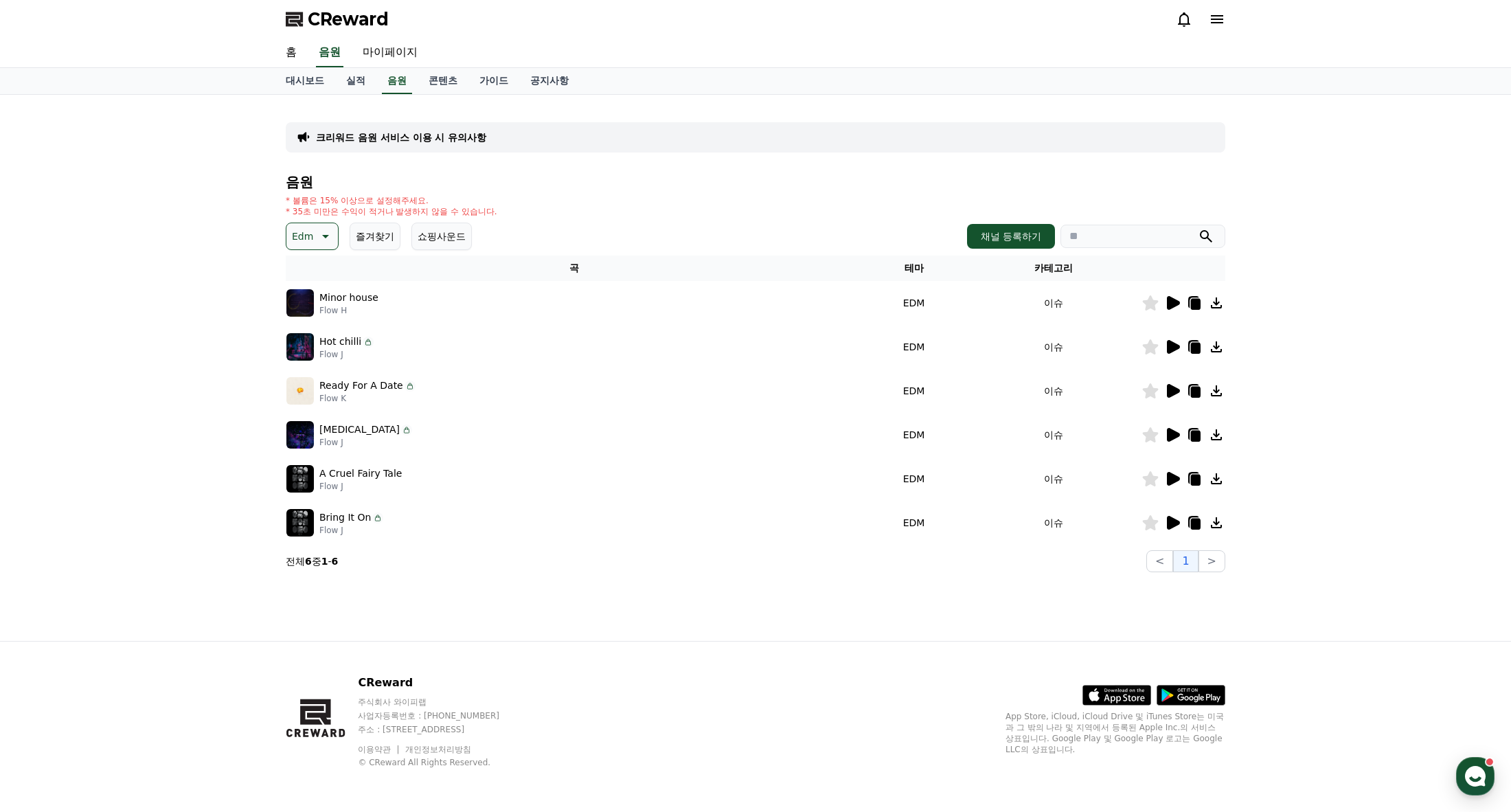
click at [1173, 348] on icon at bounding box center [1174, 347] width 13 height 13
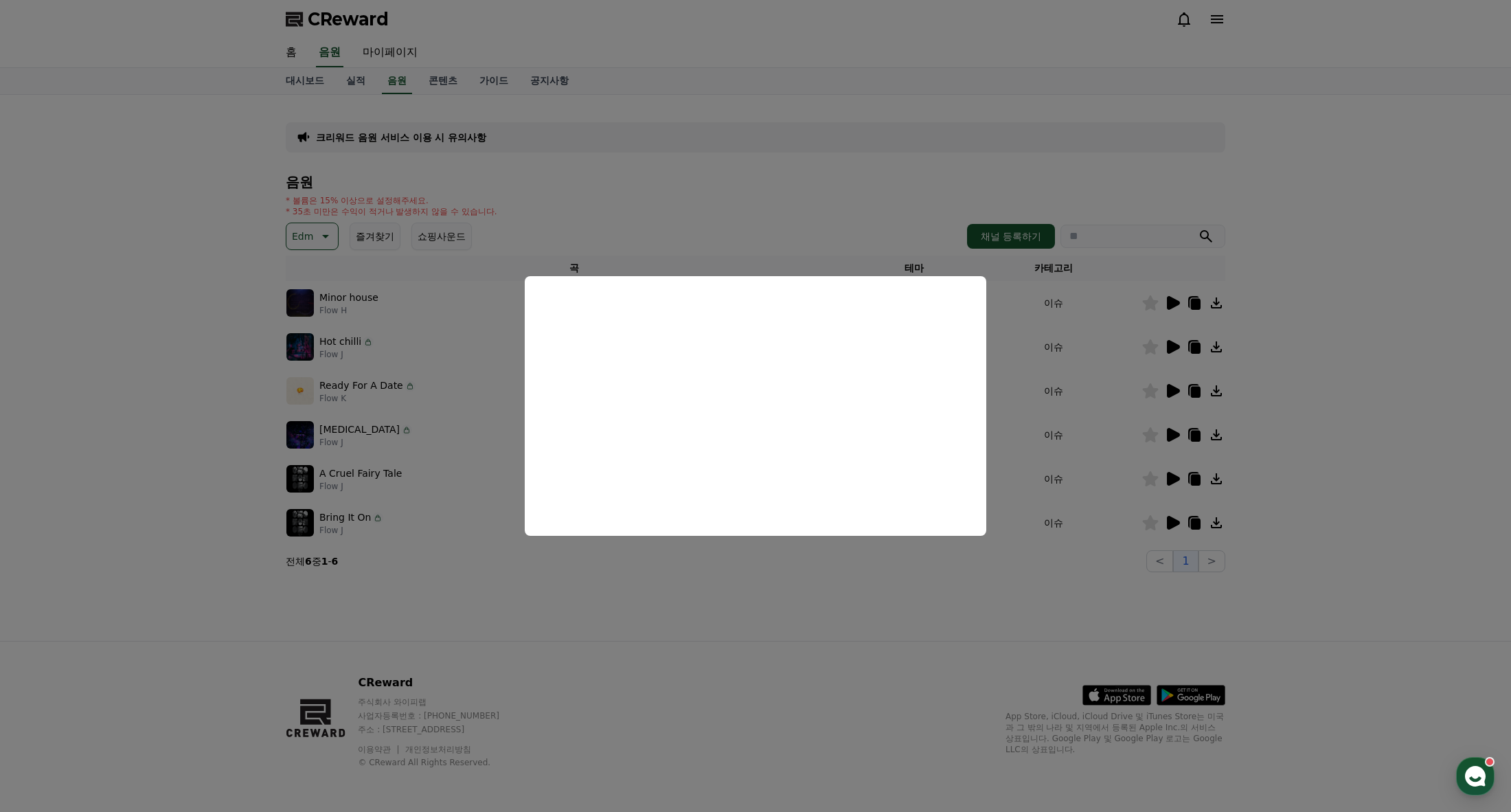
click at [1172, 390] on button "close modal" at bounding box center [756, 406] width 1511 height 812
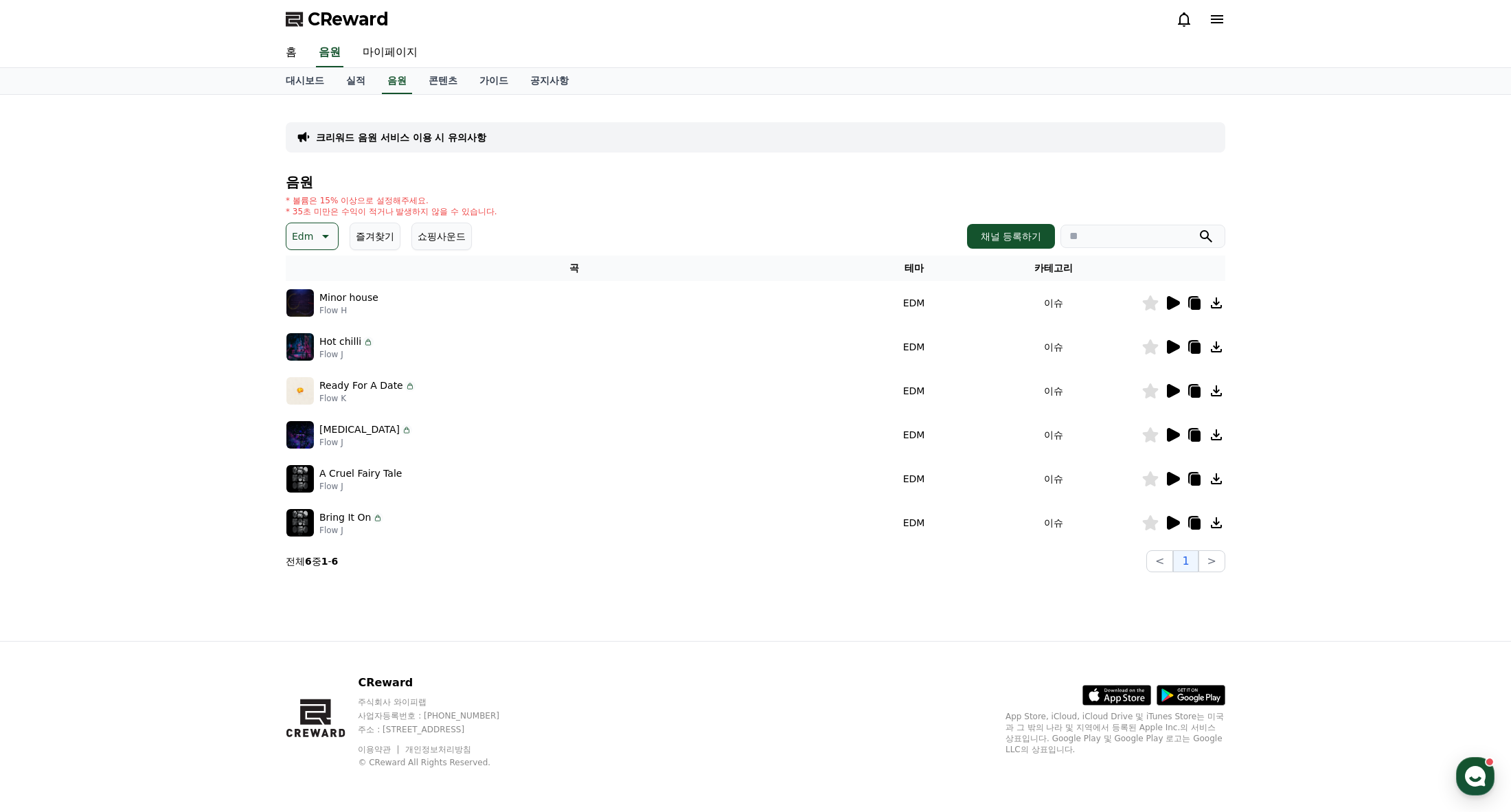
click at [1172, 390] on icon at bounding box center [1174, 390] width 13 height 13
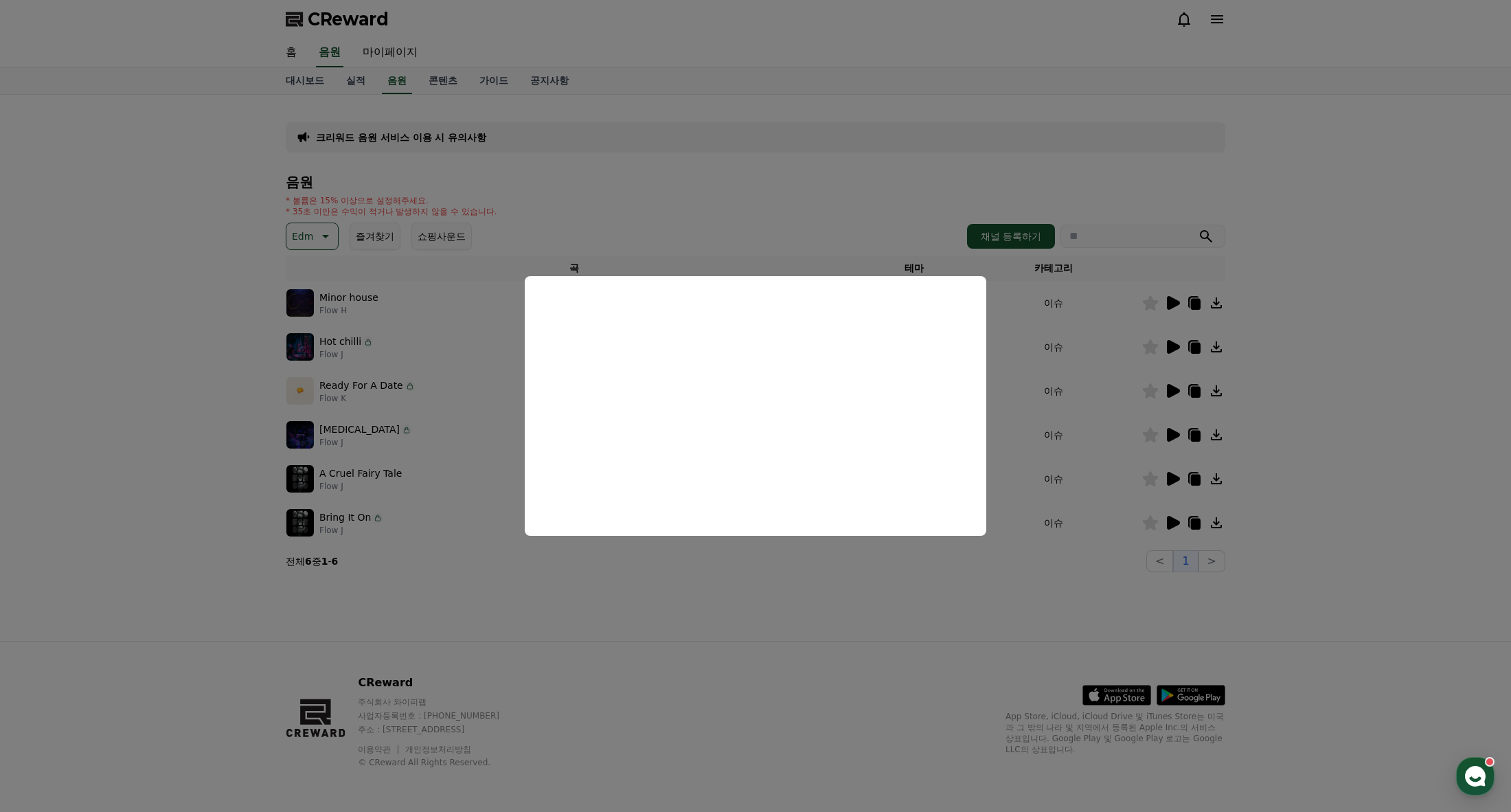
drag, startPoint x: 1181, startPoint y: 440, endPoint x: 1168, endPoint y: 437, distance: 13.3
click at [1181, 440] on button "close modal" at bounding box center [756, 406] width 1511 height 812
click at [1168, 436] on icon at bounding box center [1174, 435] width 13 height 13
click at [1175, 478] on button "close modal" at bounding box center [756, 406] width 1511 height 812
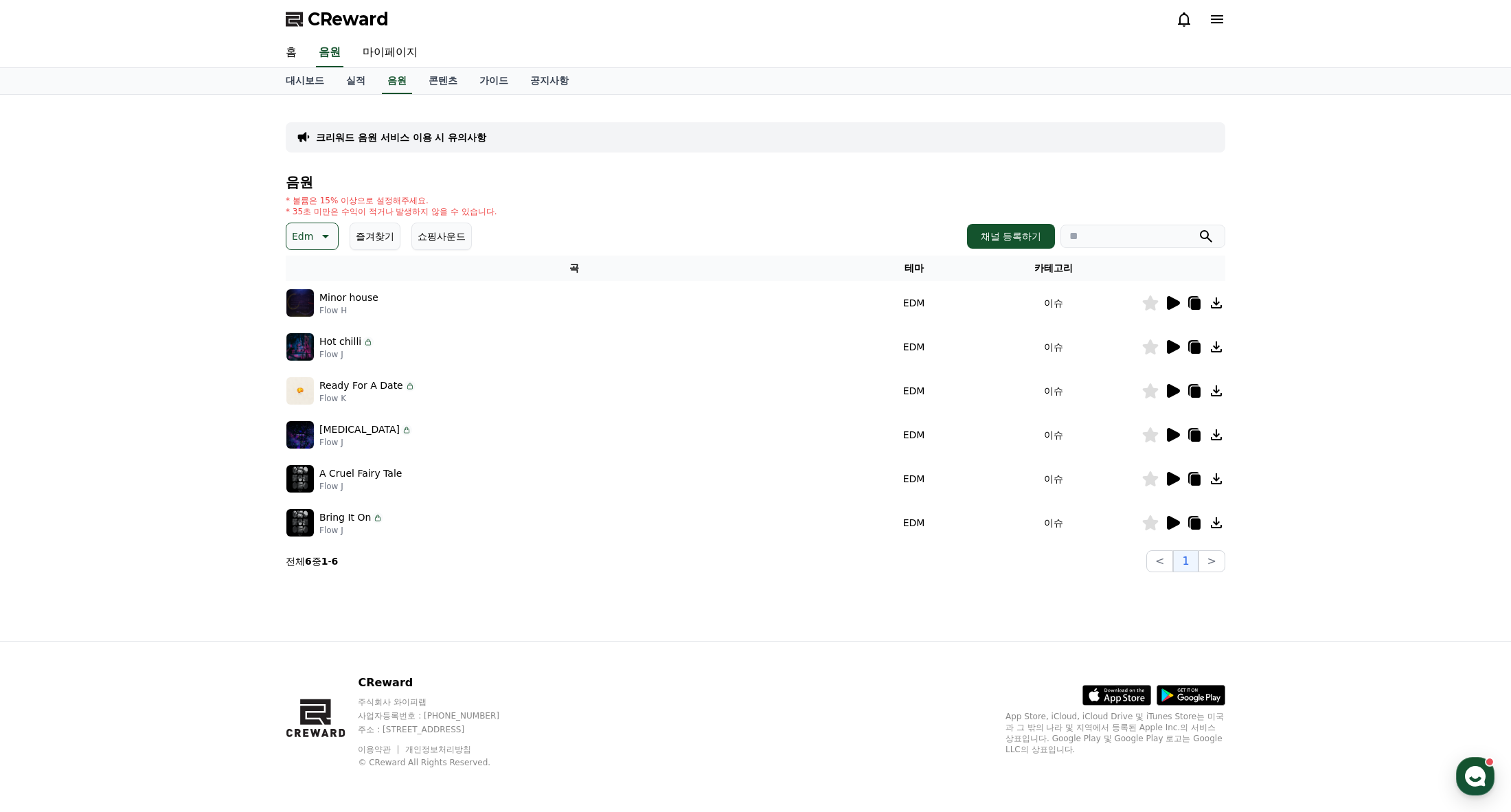
click at [1175, 478] on icon at bounding box center [1174, 478] width 13 height 13
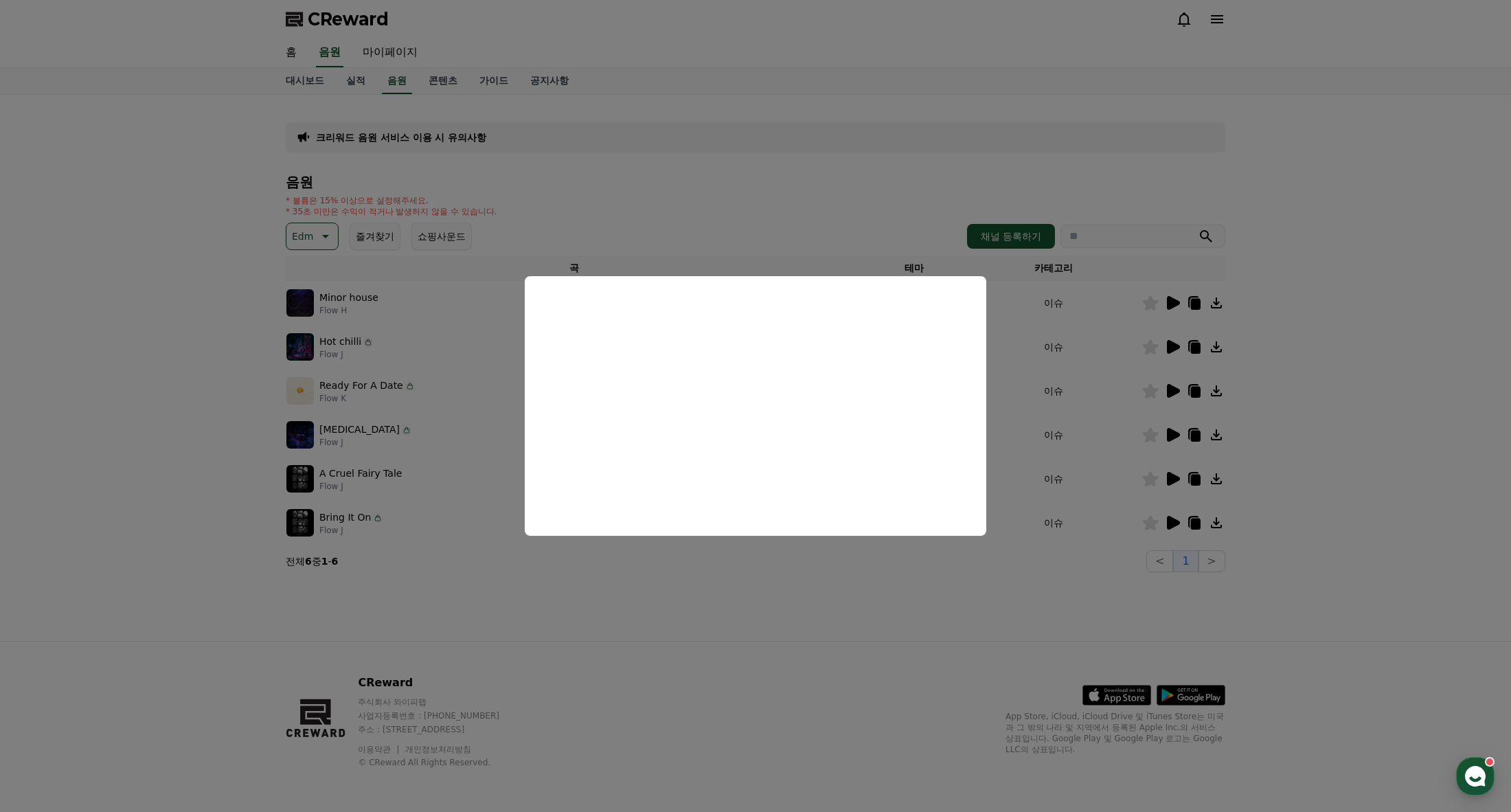
click at [1169, 516] on button "close modal" at bounding box center [756, 406] width 1511 height 812
click at [1174, 518] on icon at bounding box center [1174, 522] width 13 height 13
click at [311, 238] on button "close modal" at bounding box center [756, 406] width 1511 height 812
click at [311, 238] on button "Edm" at bounding box center [312, 236] width 53 height 27
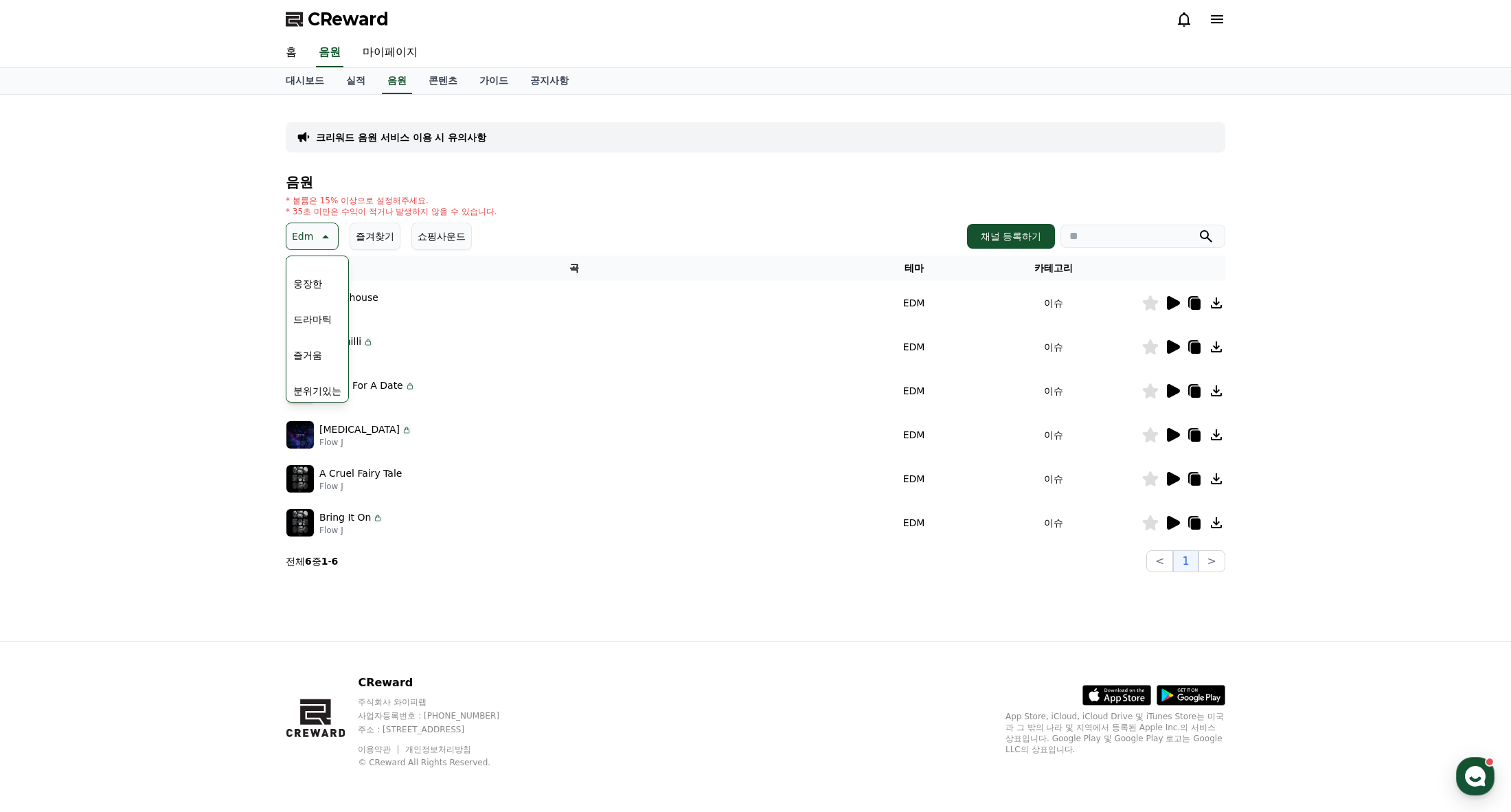
scroll to position [343, 0]
click at [308, 287] on button "즐거움" at bounding box center [308, 286] width 40 height 30
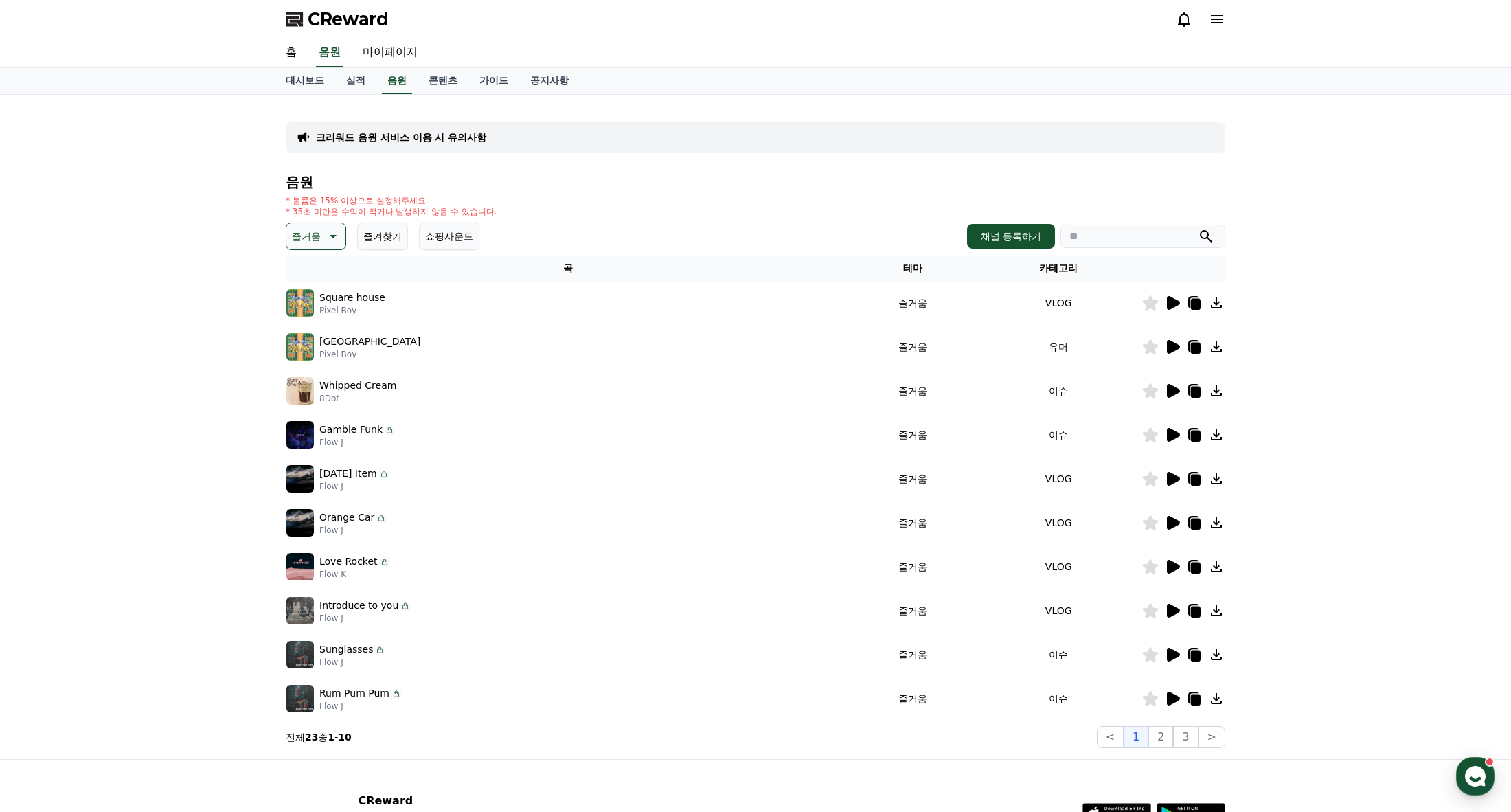
click at [1175, 306] on icon at bounding box center [1174, 302] width 13 height 13
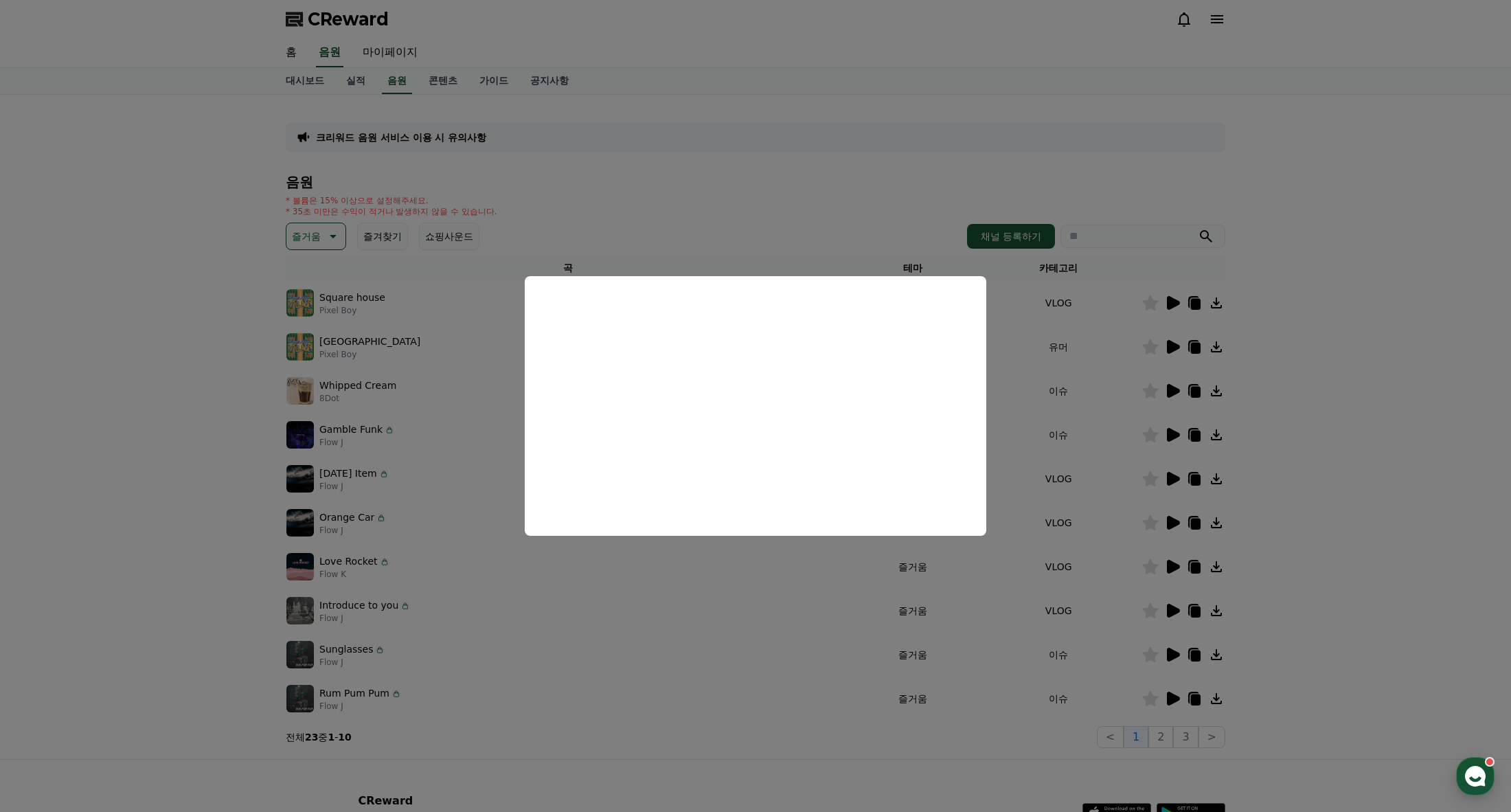
click at [1172, 565] on button "close modal" at bounding box center [756, 406] width 1511 height 812
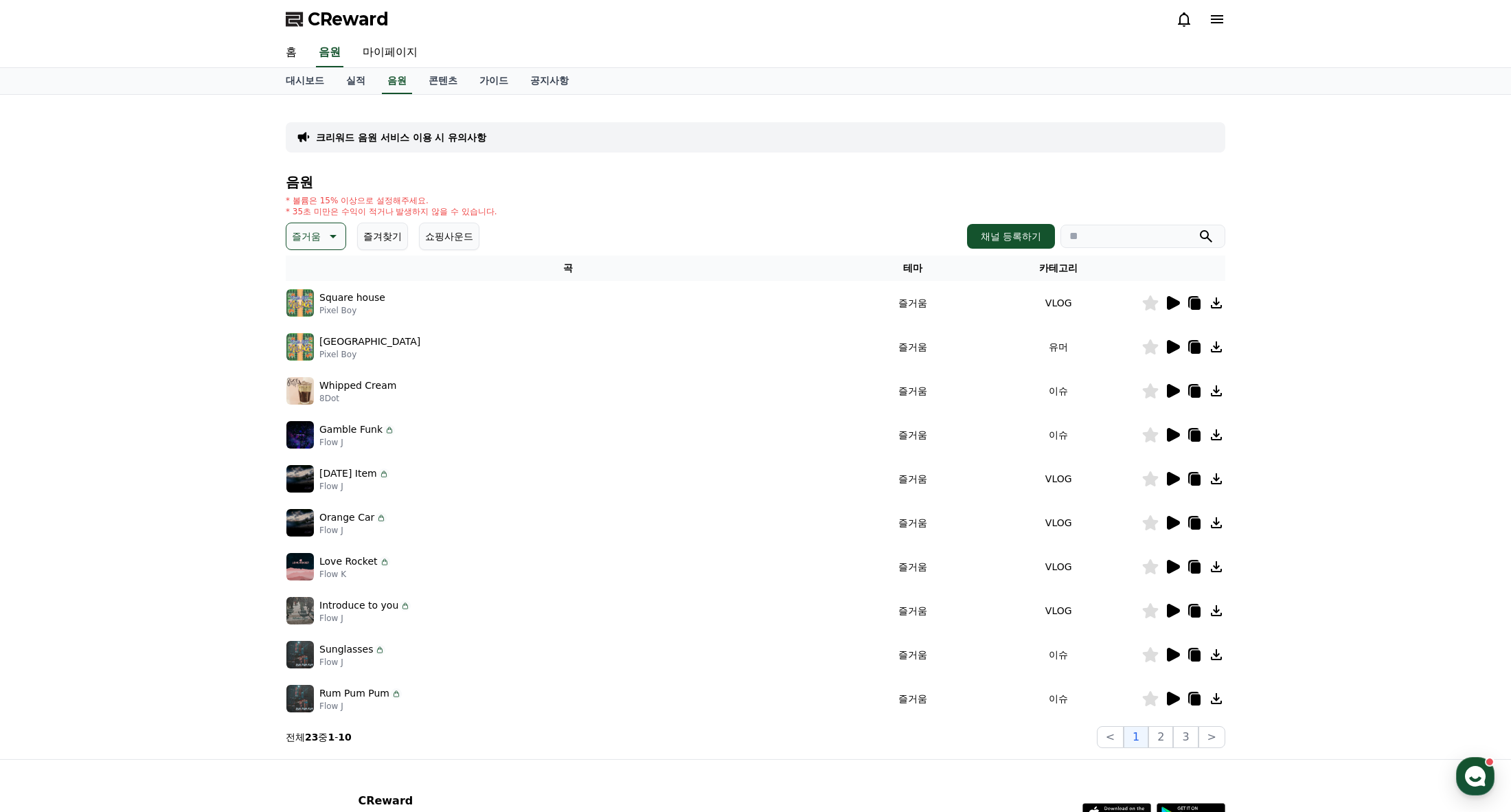
click at [1172, 565] on icon at bounding box center [1174, 567] width 13 height 13
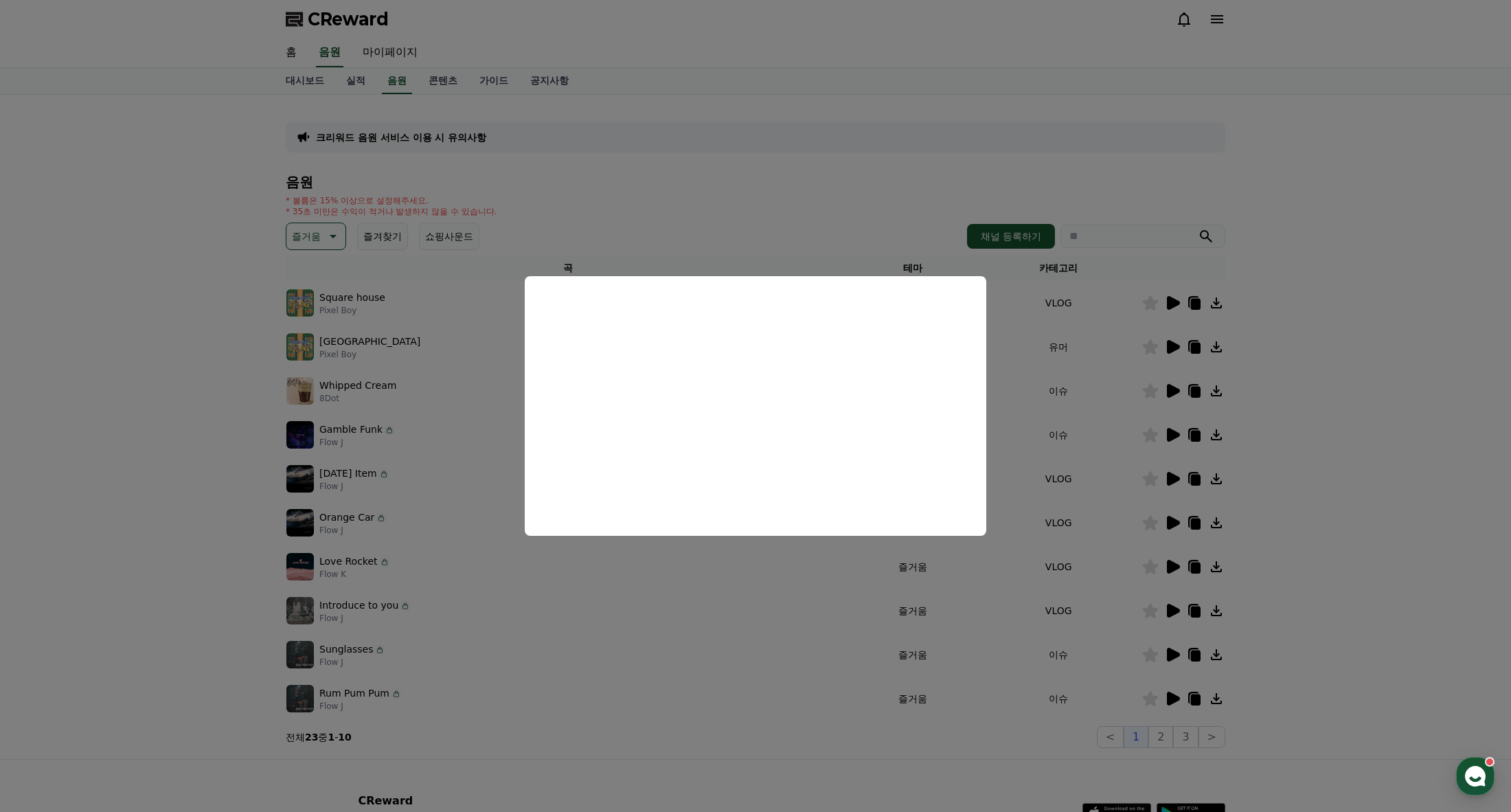
click at [327, 236] on button "close modal" at bounding box center [756, 406] width 1511 height 812
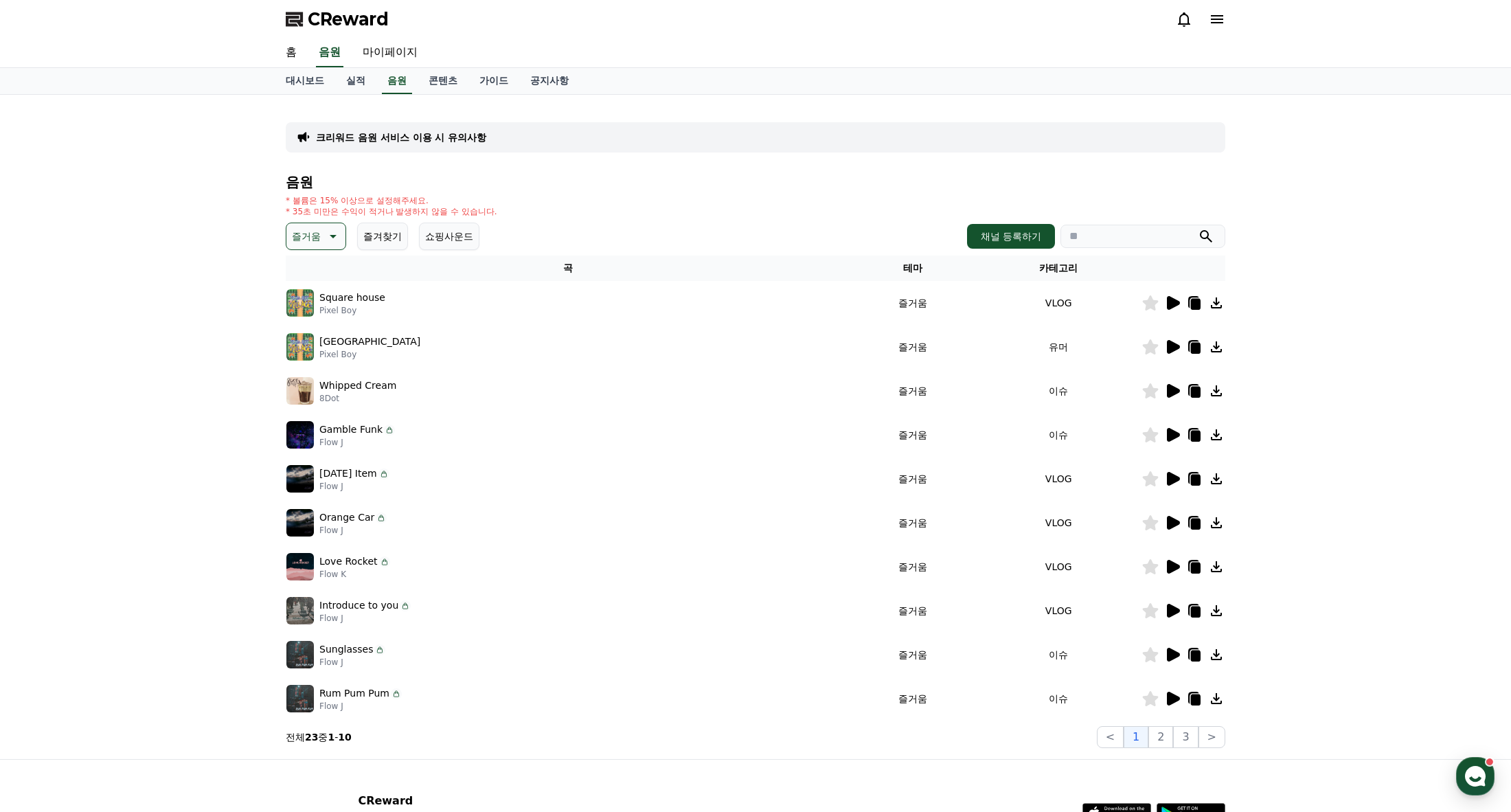
click at [320, 232] on button "즐거움" at bounding box center [316, 236] width 61 height 27
click at [313, 348] on button "신나는" at bounding box center [308, 350] width 40 height 30
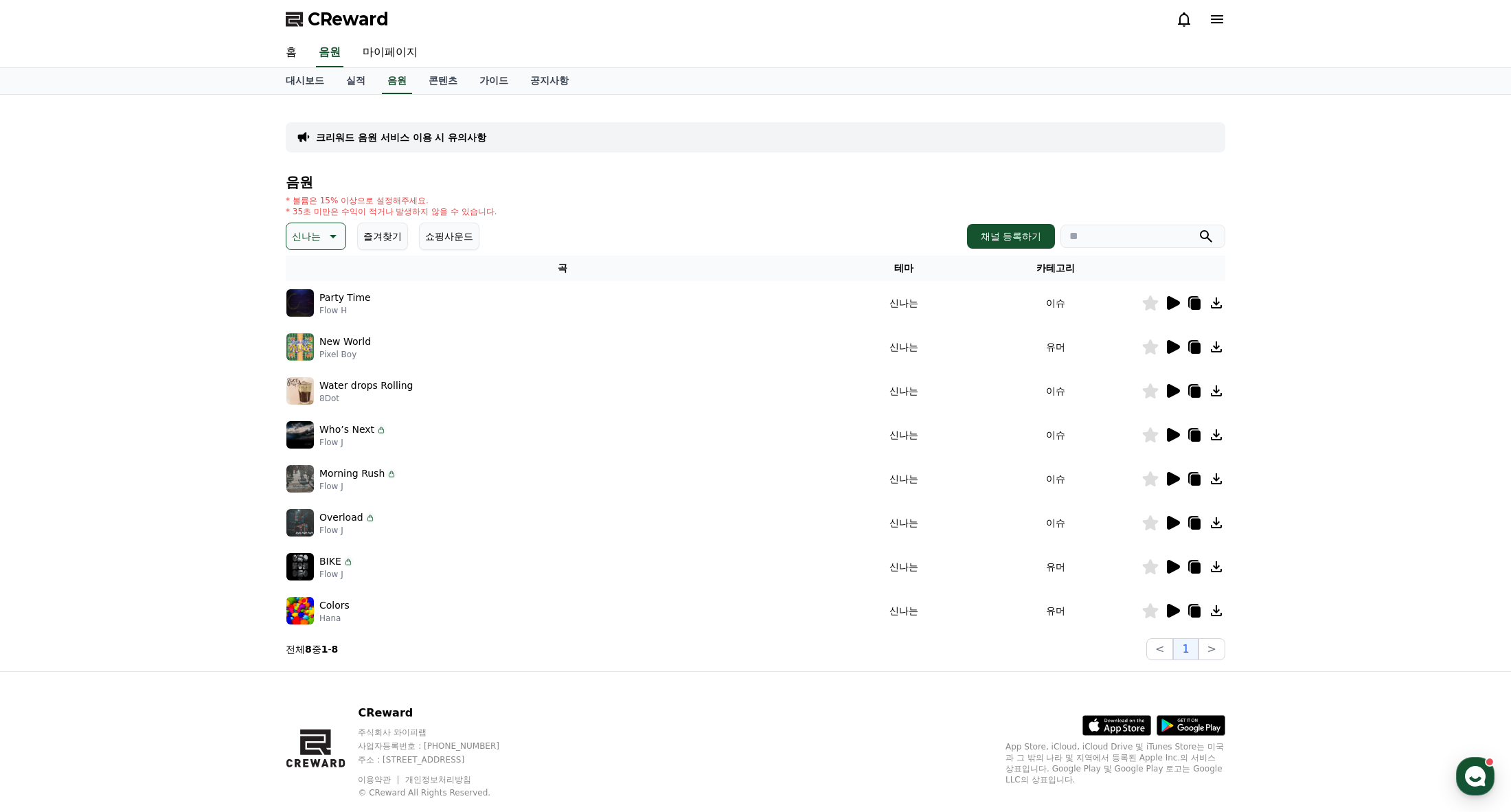
click at [1174, 300] on icon at bounding box center [1174, 302] width 13 height 13
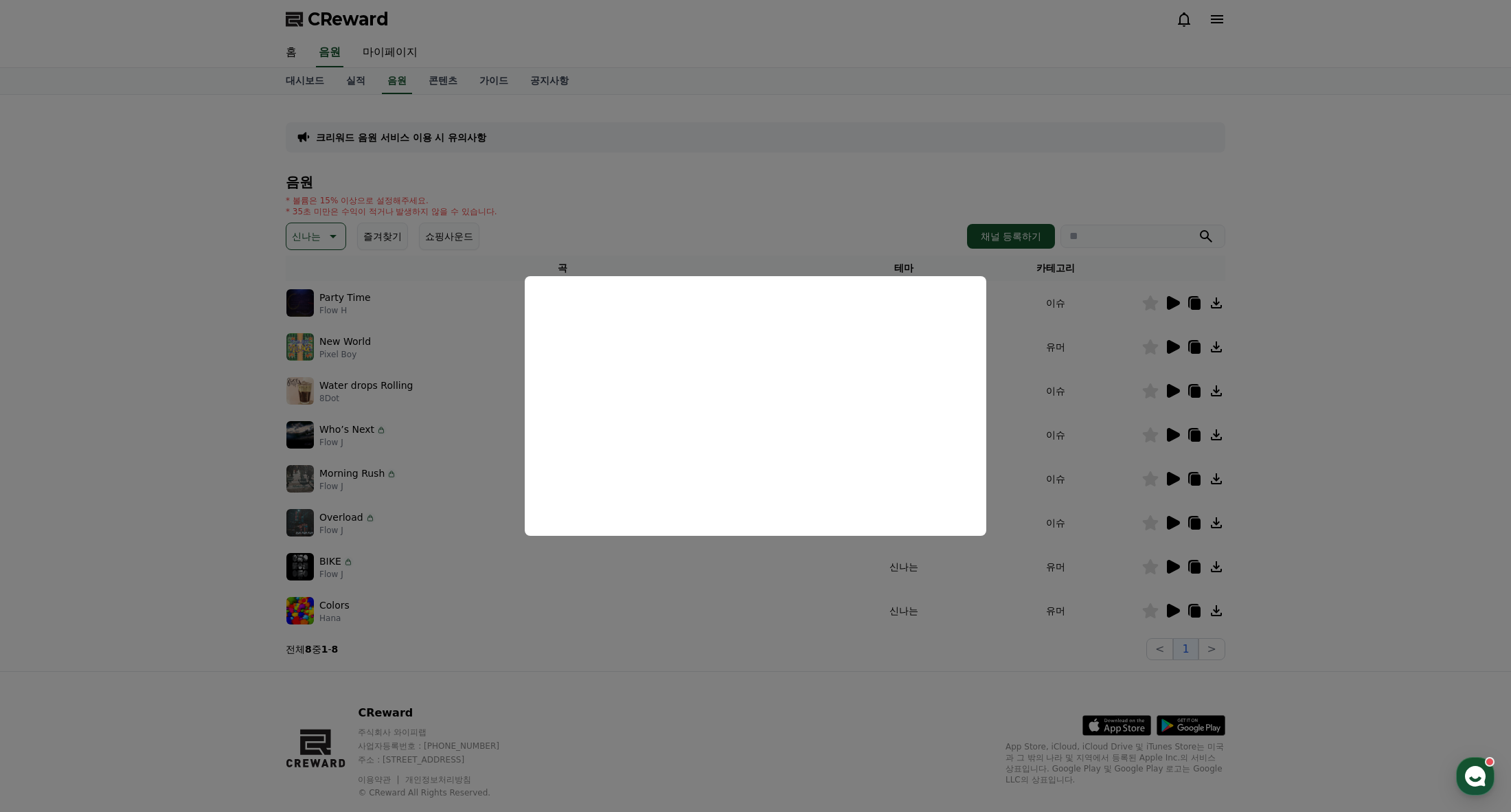
click at [1174, 346] on button "close modal" at bounding box center [756, 406] width 1511 height 812
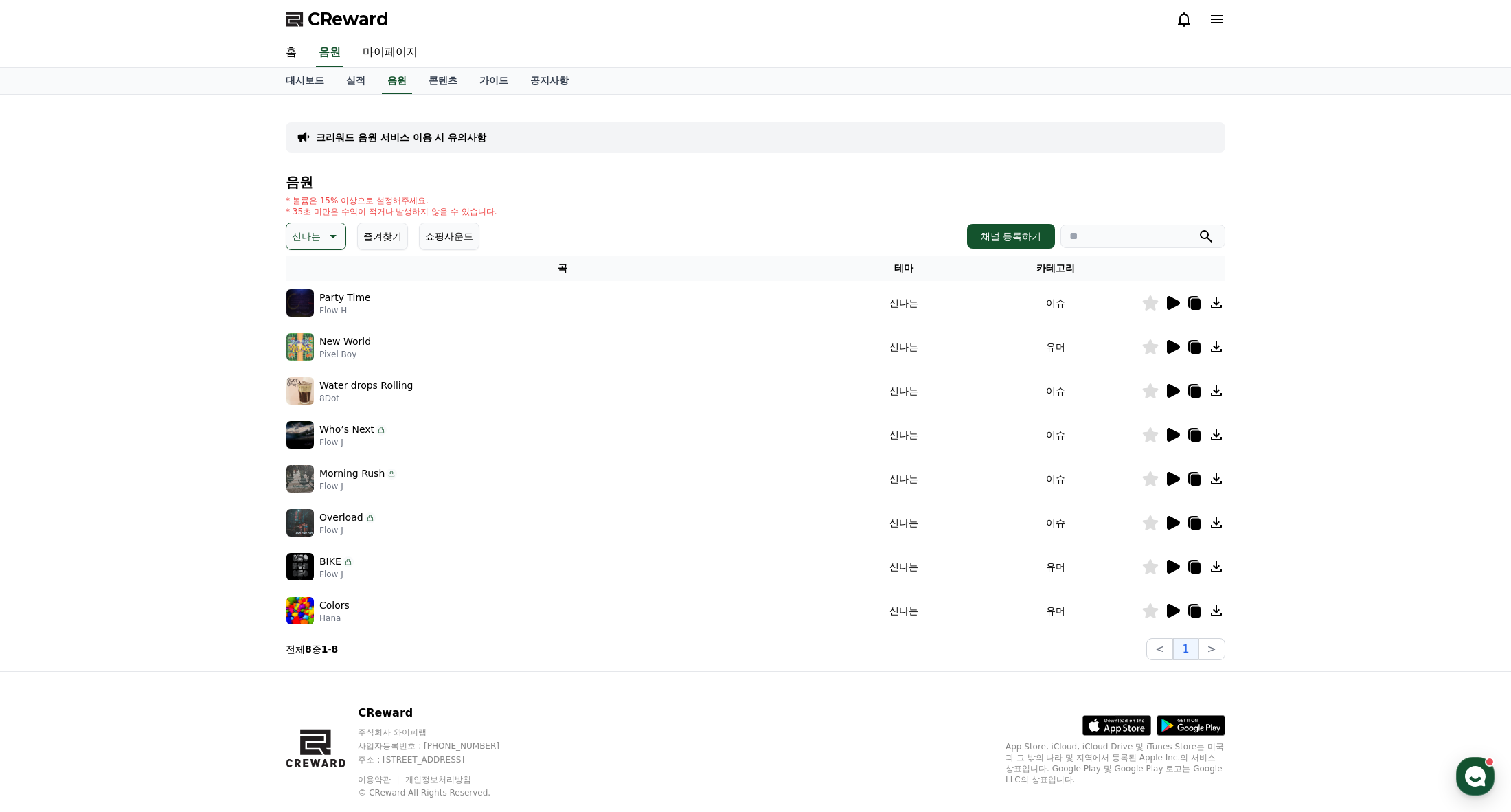
click at [1174, 346] on icon at bounding box center [1174, 347] width 13 height 13
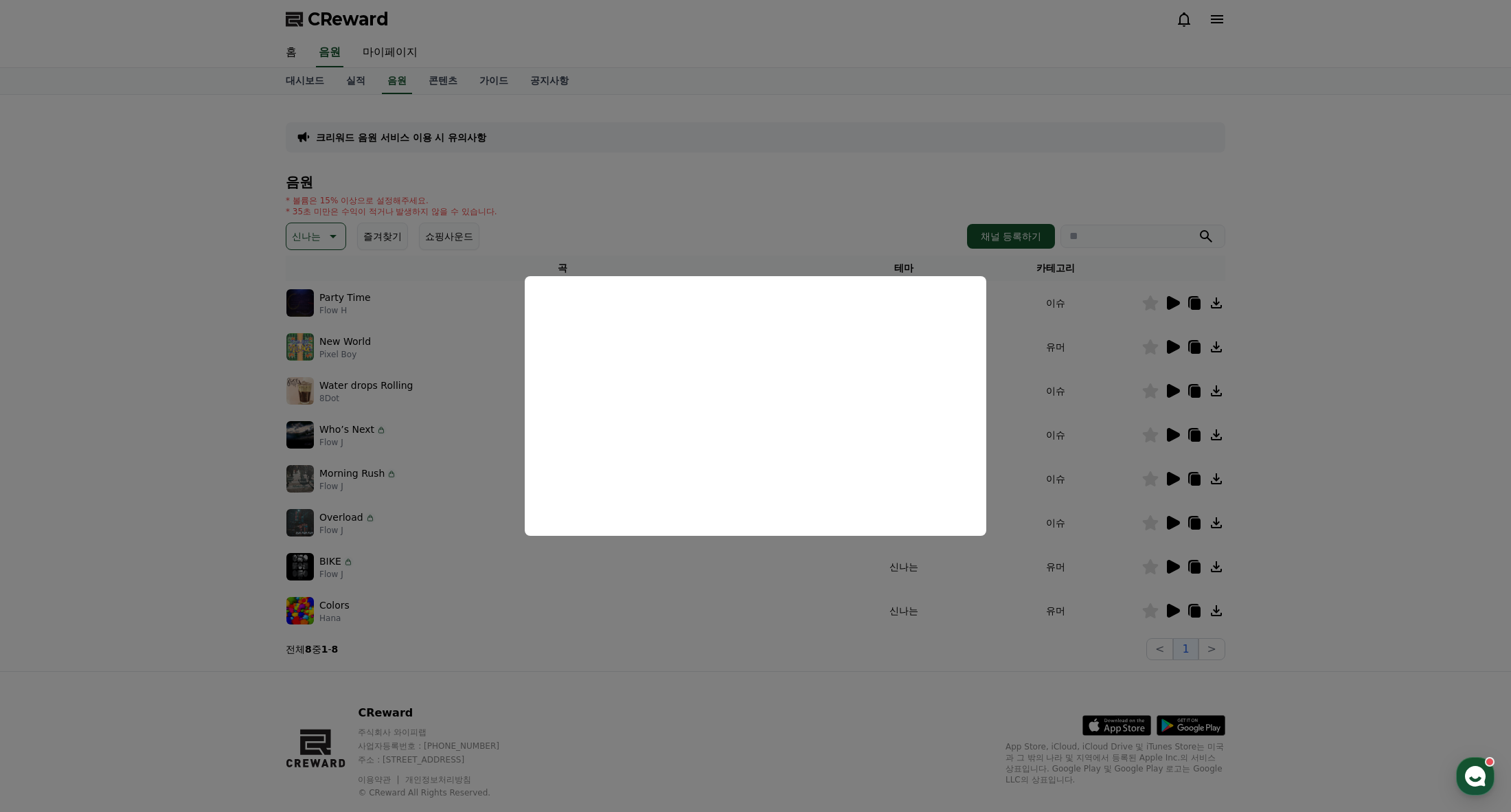
click at [1168, 478] on button "close modal" at bounding box center [756, 406] width 1511 height 812
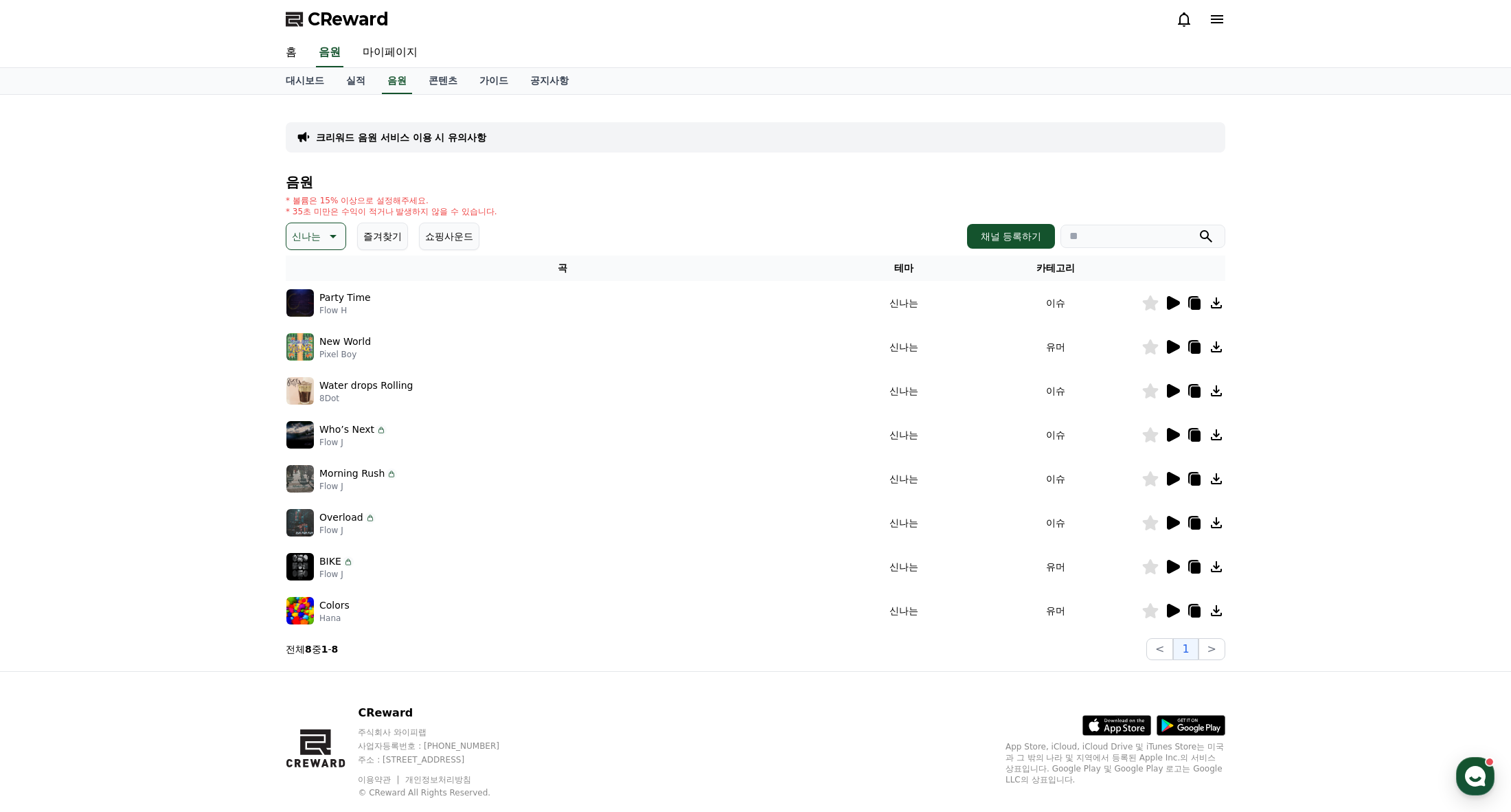
click at [1171, 479] on icon at bounding box center [1174, 478] width 13 height 13
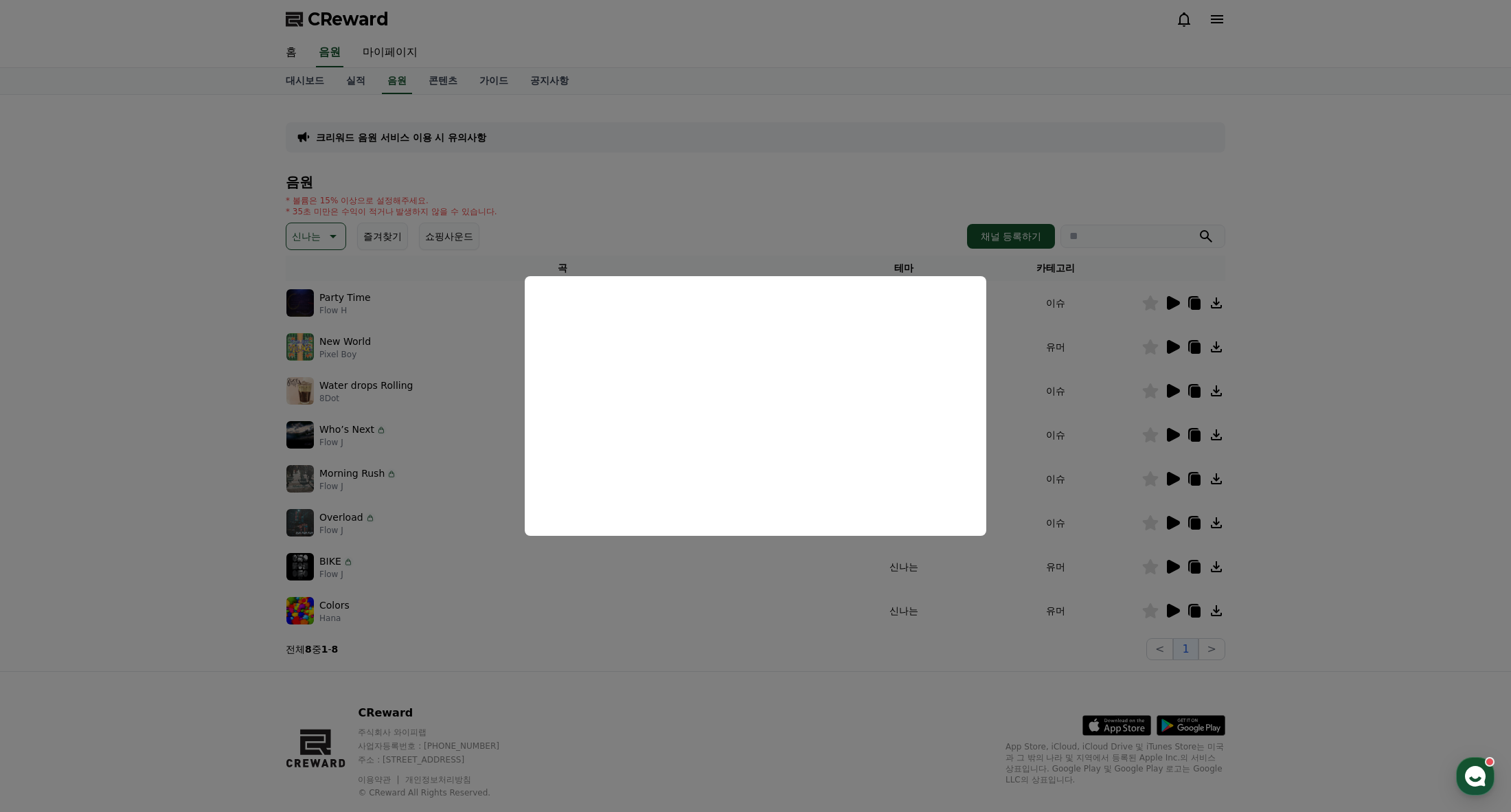
click at [1168, 517] on button "close modal" at bounding box center [756, 406] width 1511 height 812
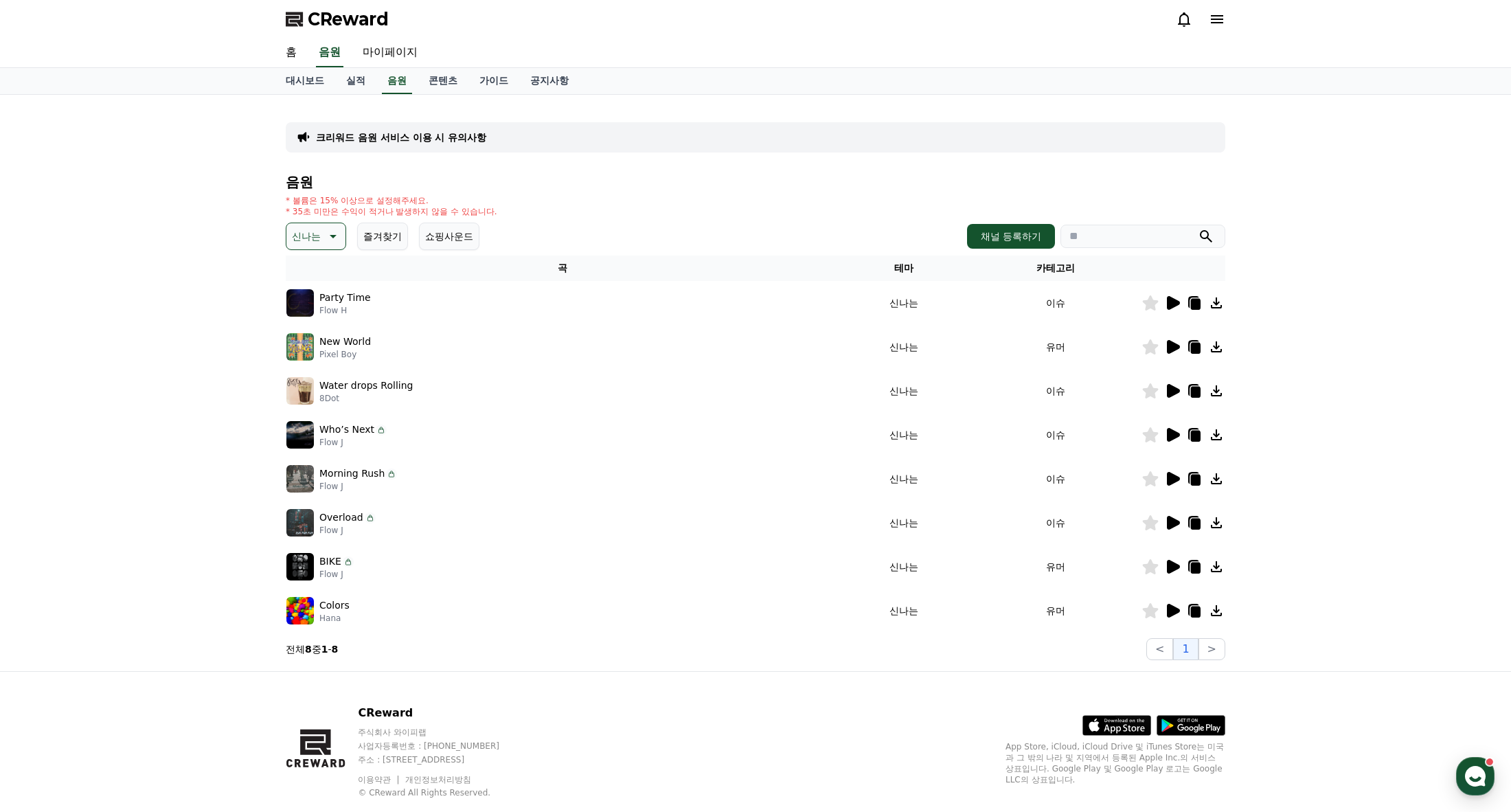
click at [1177, 520] on icon at bounding box center [1174, 522] width 13 height 13
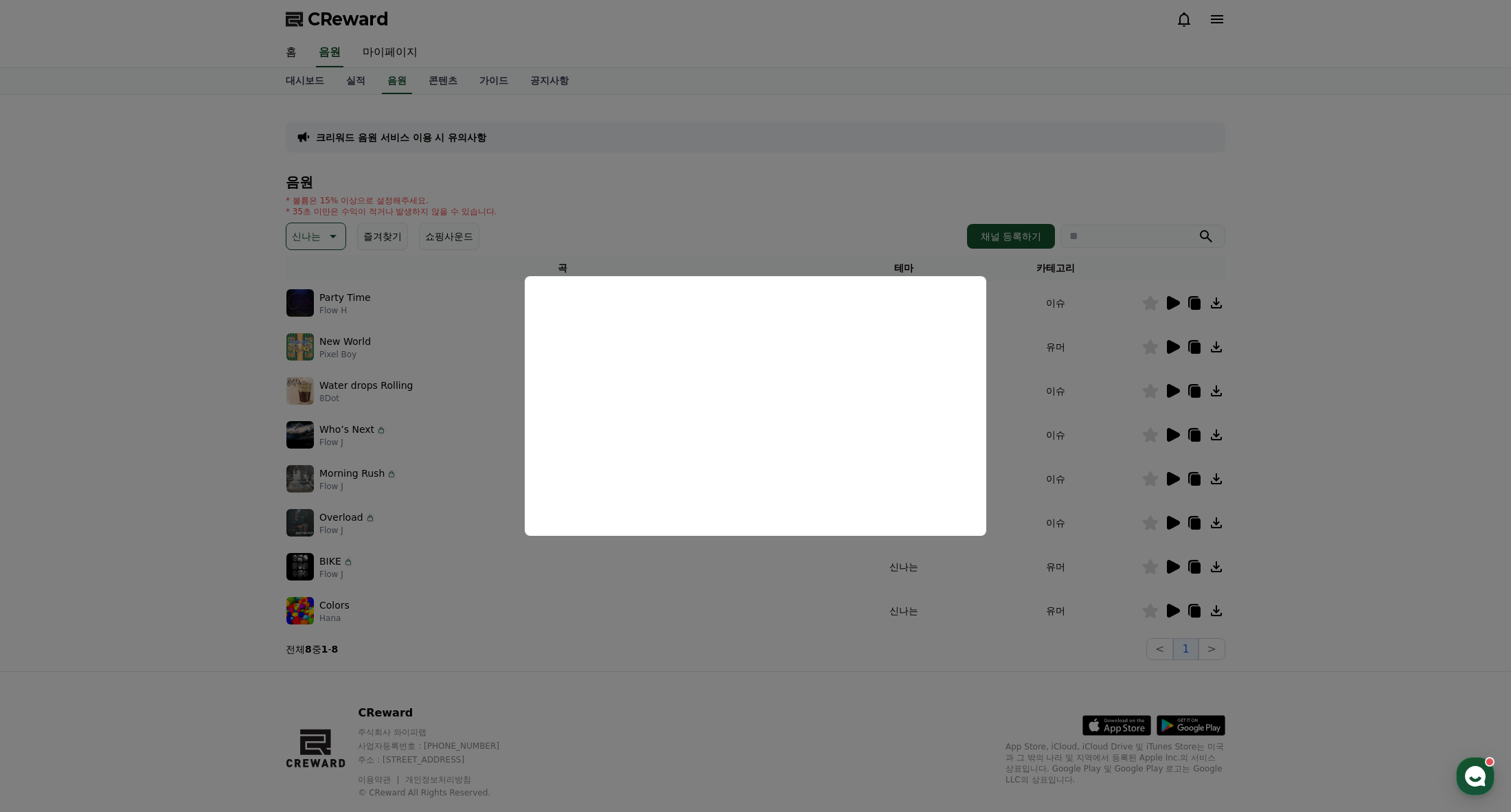
click at [238, 515] on button "close modal" at bounding box center [756, 406] width 1511 height 812
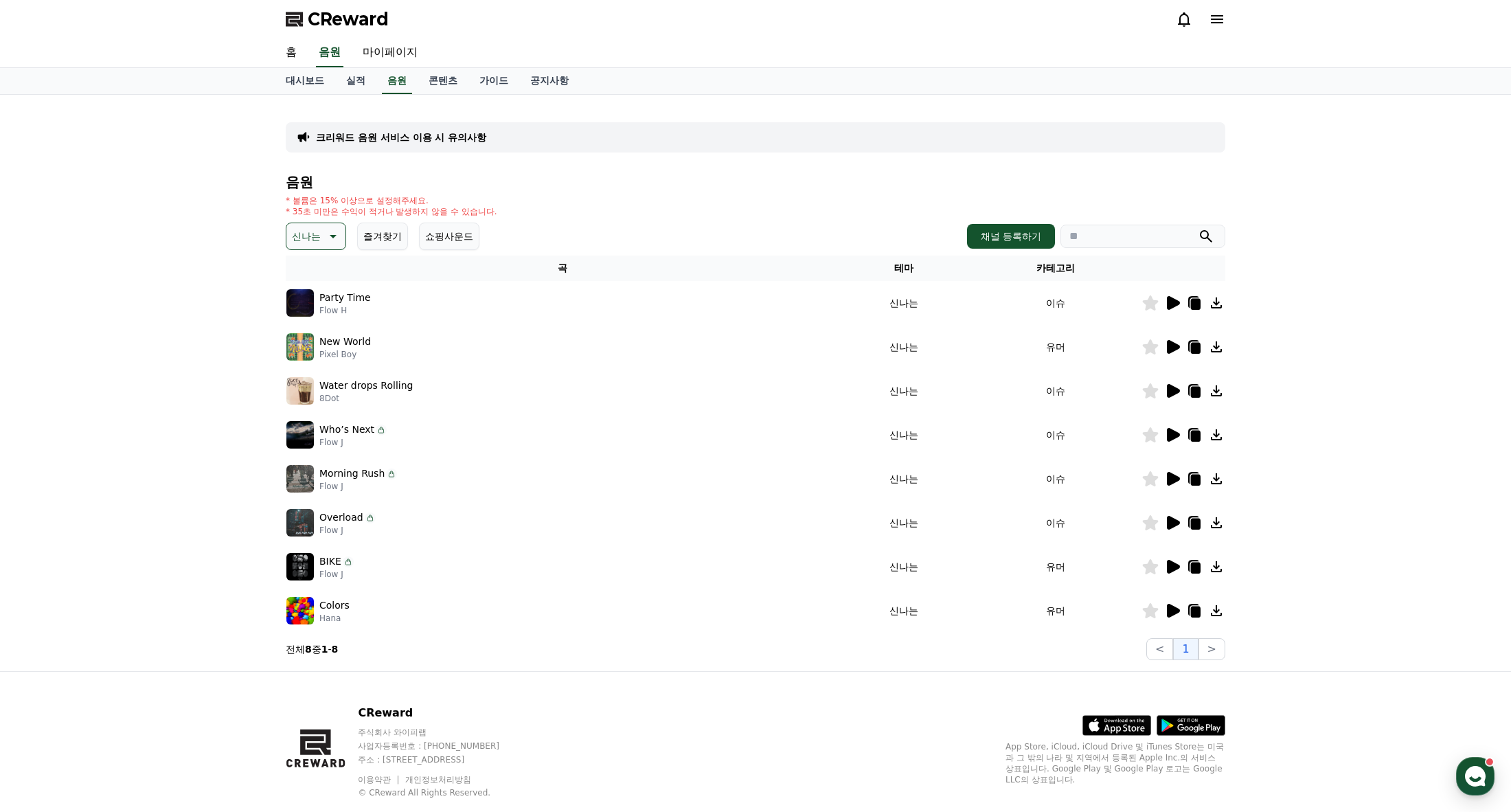
click at [236, 512] on div "크리워드 음원 서비스 이용 시 유의사항 음원 * 볼륨은 15% 이상으로 설정해주세요. * 35초 미만은 수익이 적거나 발생하지 않을 수 있습니…" at bounding box center [756, 383] width 1511 height 576
click at [1173, 434] on icon at bounding box center [1174, 435] width 13 height 13
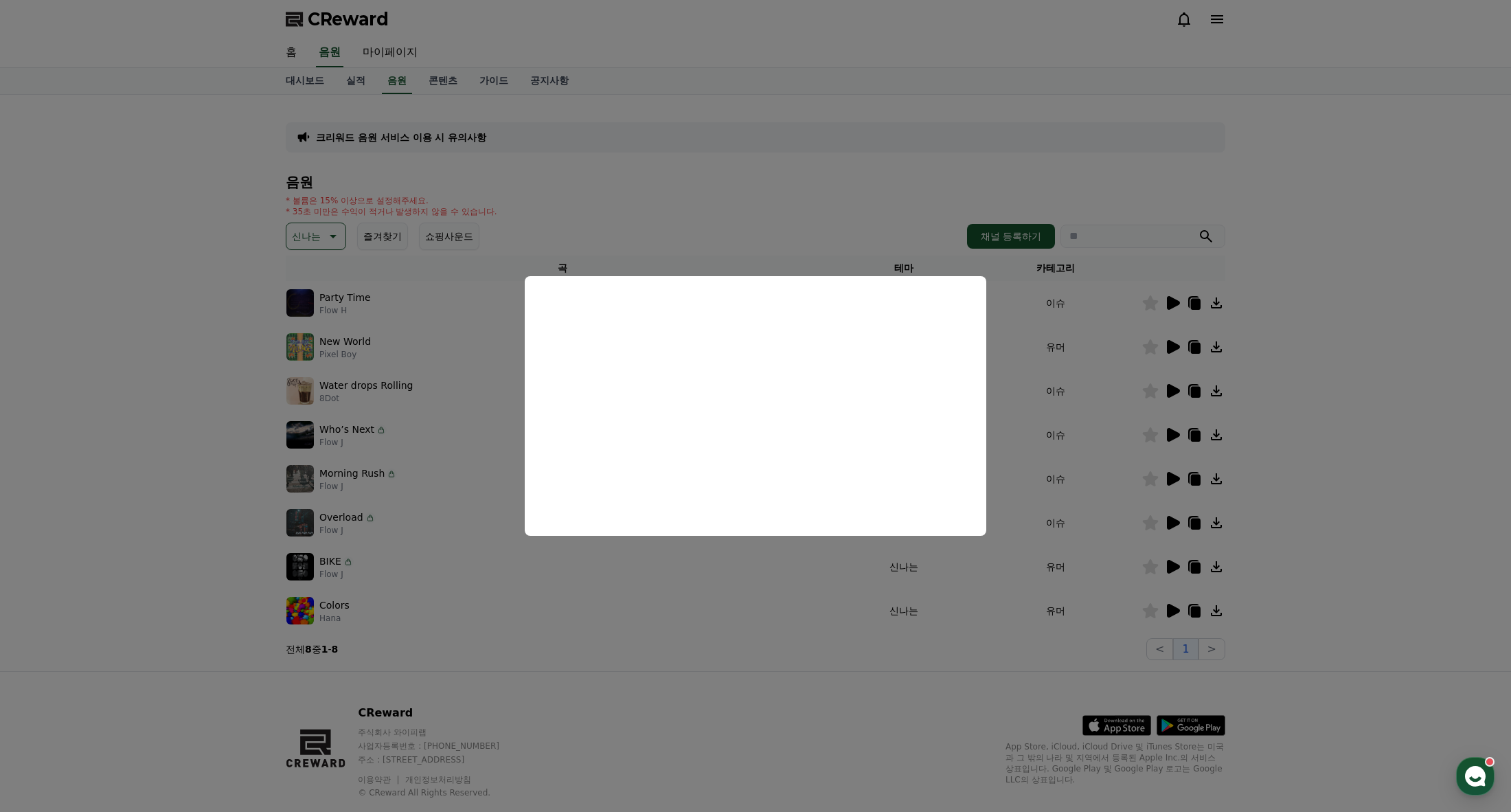
click at [203, 520] on button "close modal" at bounding box center [756, 406] width 1511 height 812
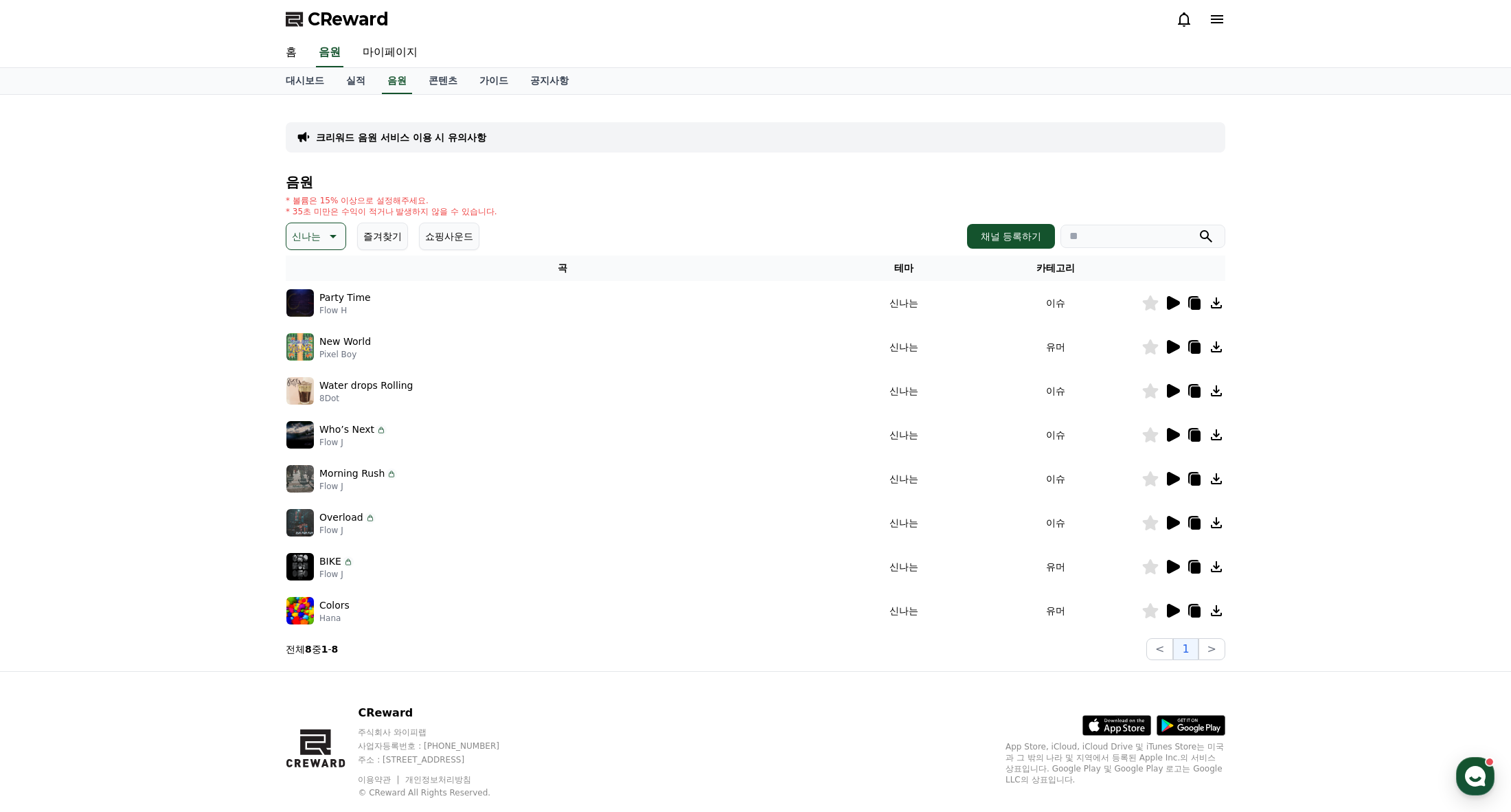
click at [1176, 568] on icon at bounding box center [1174, 567] width 13 height 13
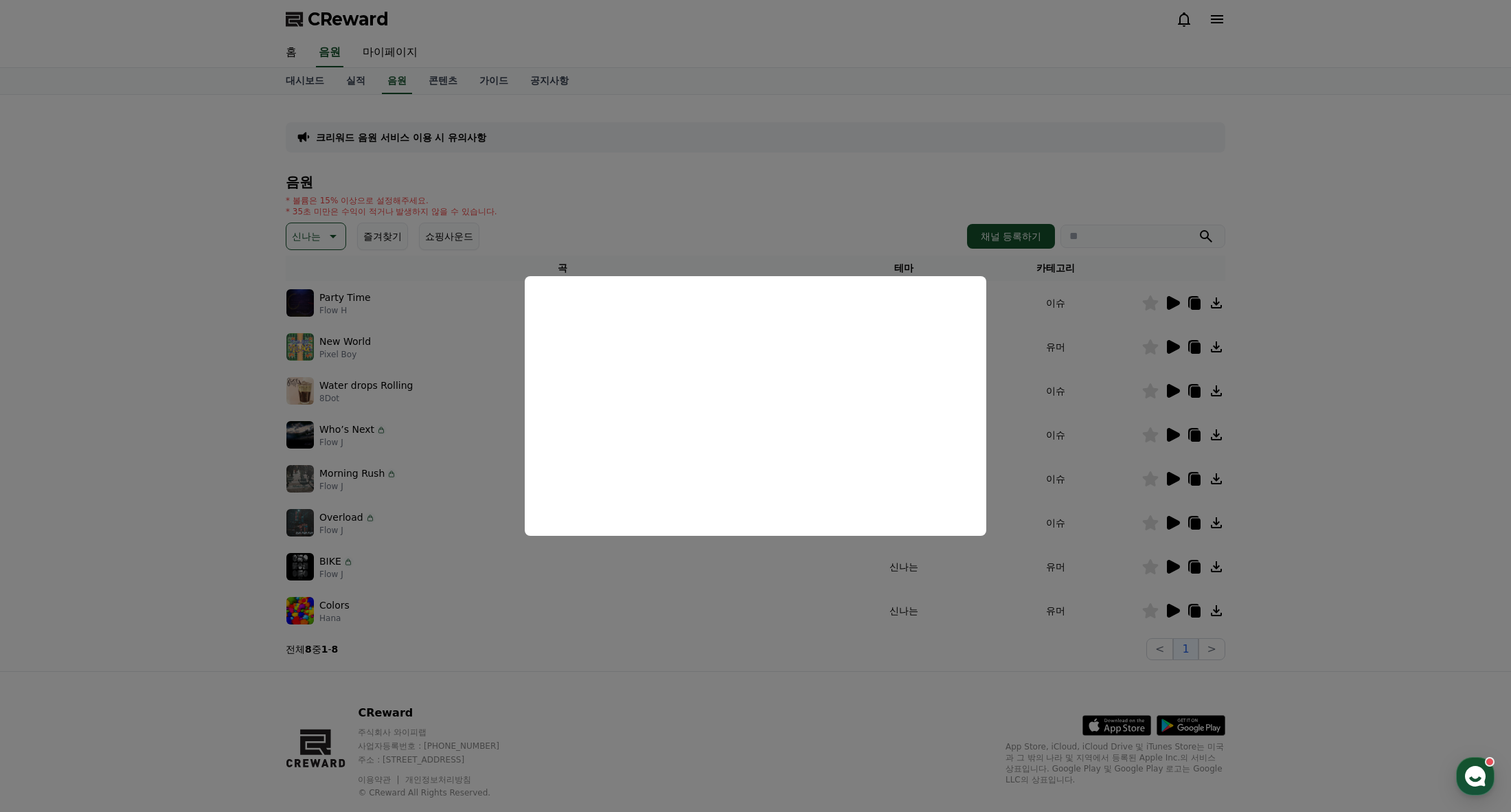
click at [1178, 566] on button "close modal" at bounding box center [756, 406] width 1511 height 812
click at [1176, 568] on icon at bounding box center [1174, 567] width 13 height 13
click at [1174, 524] on button "close modal" at bounding box center [756, 406] width 1511 height 812
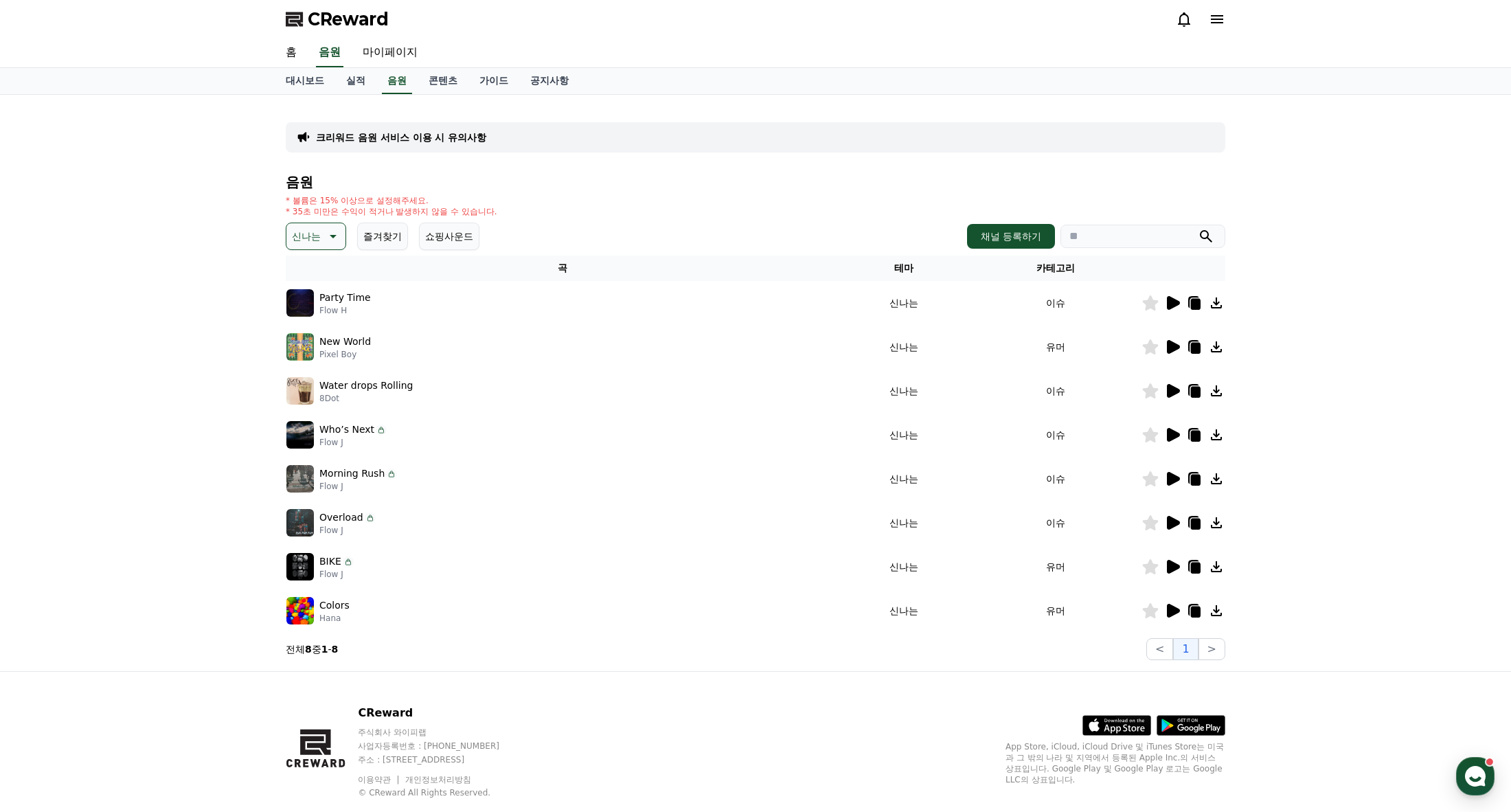
click at [1174, 524] on icon at bounding box center [1174, 522] width 13 height 13
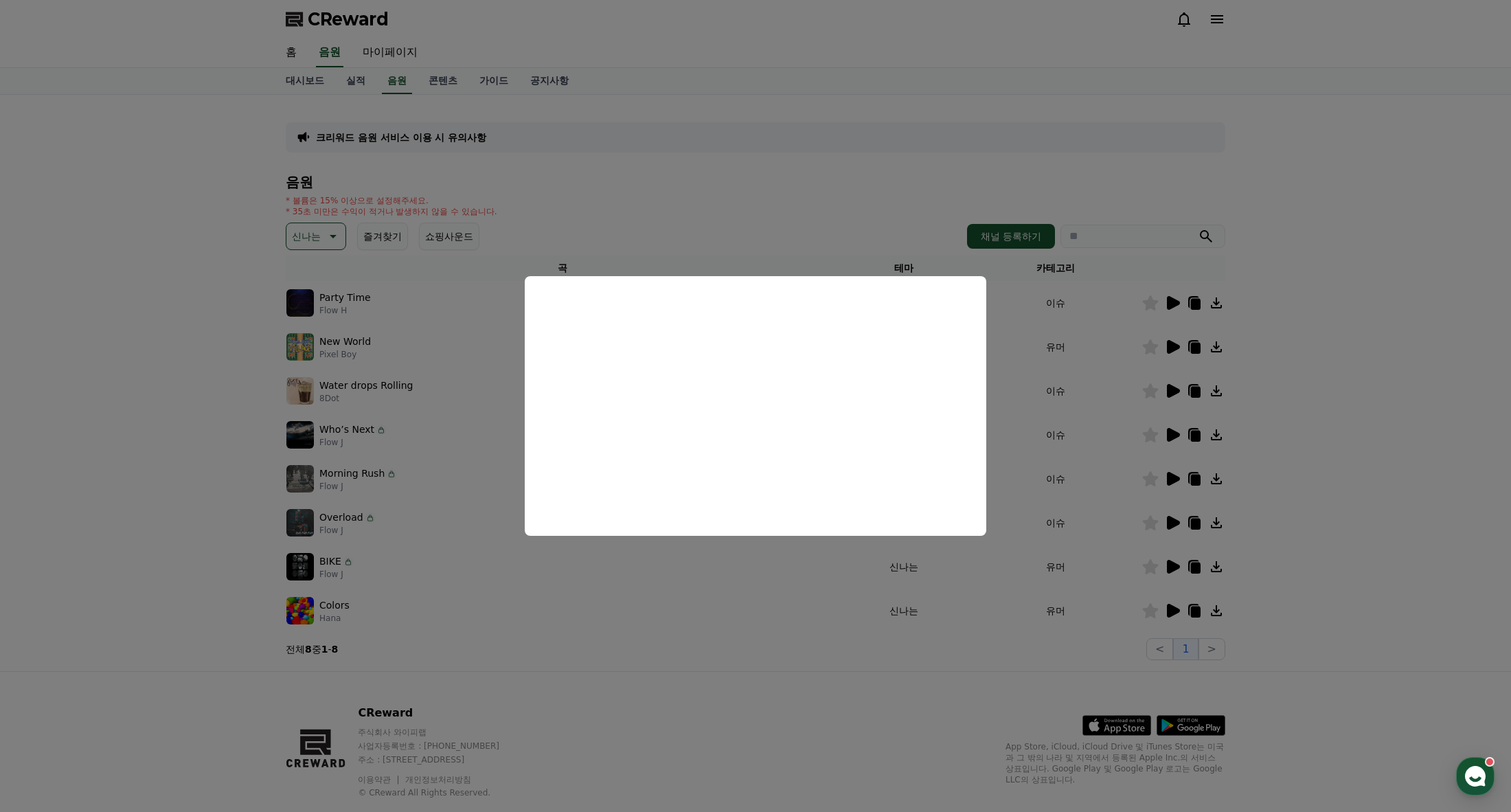
click at [805, 695] on button "close modal" at bounding box center [756, 406] width 1511 height 812
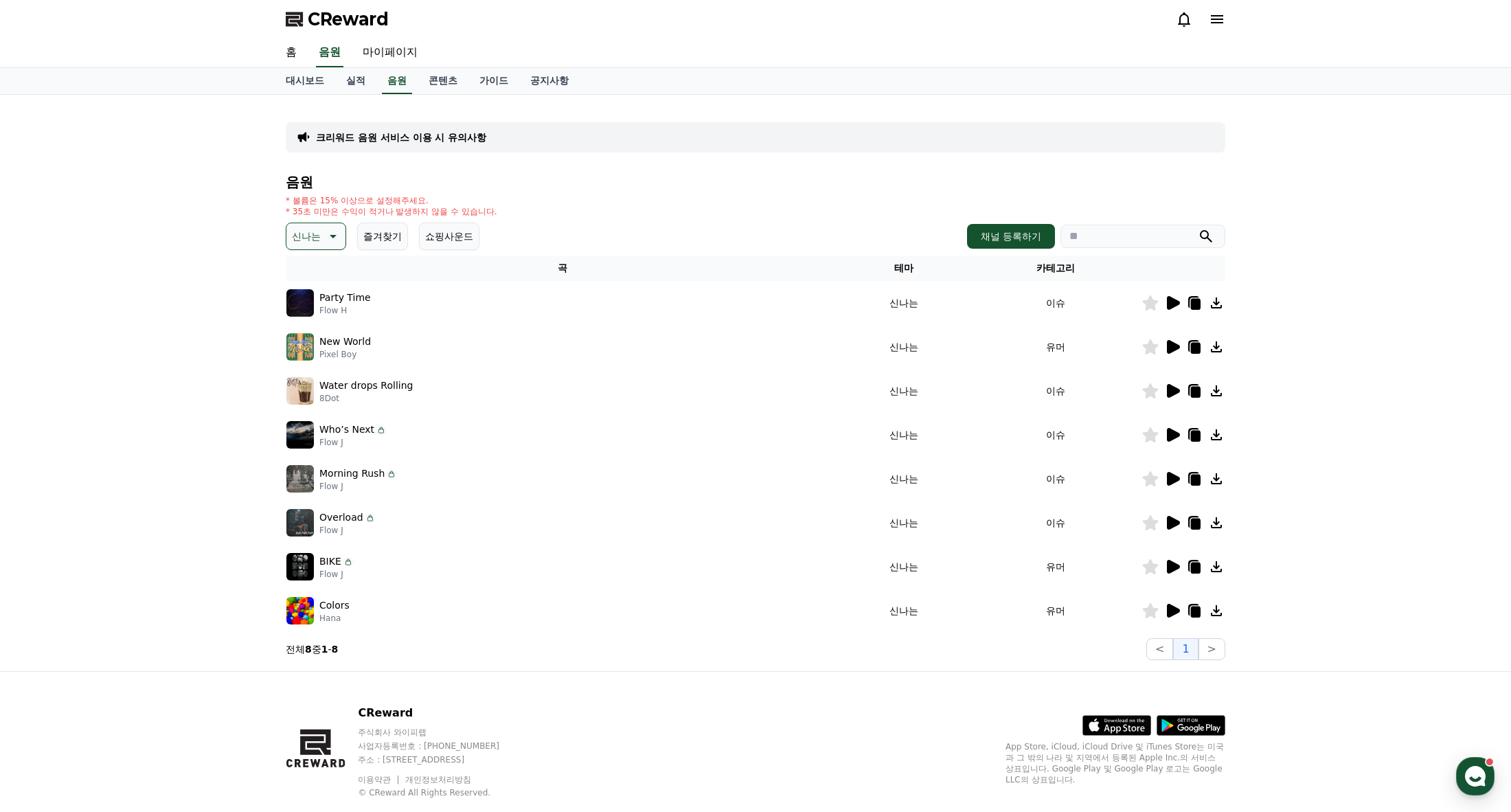
click at [1172, 520] on icon at bounding box center [1174, 522] width 13 height 13
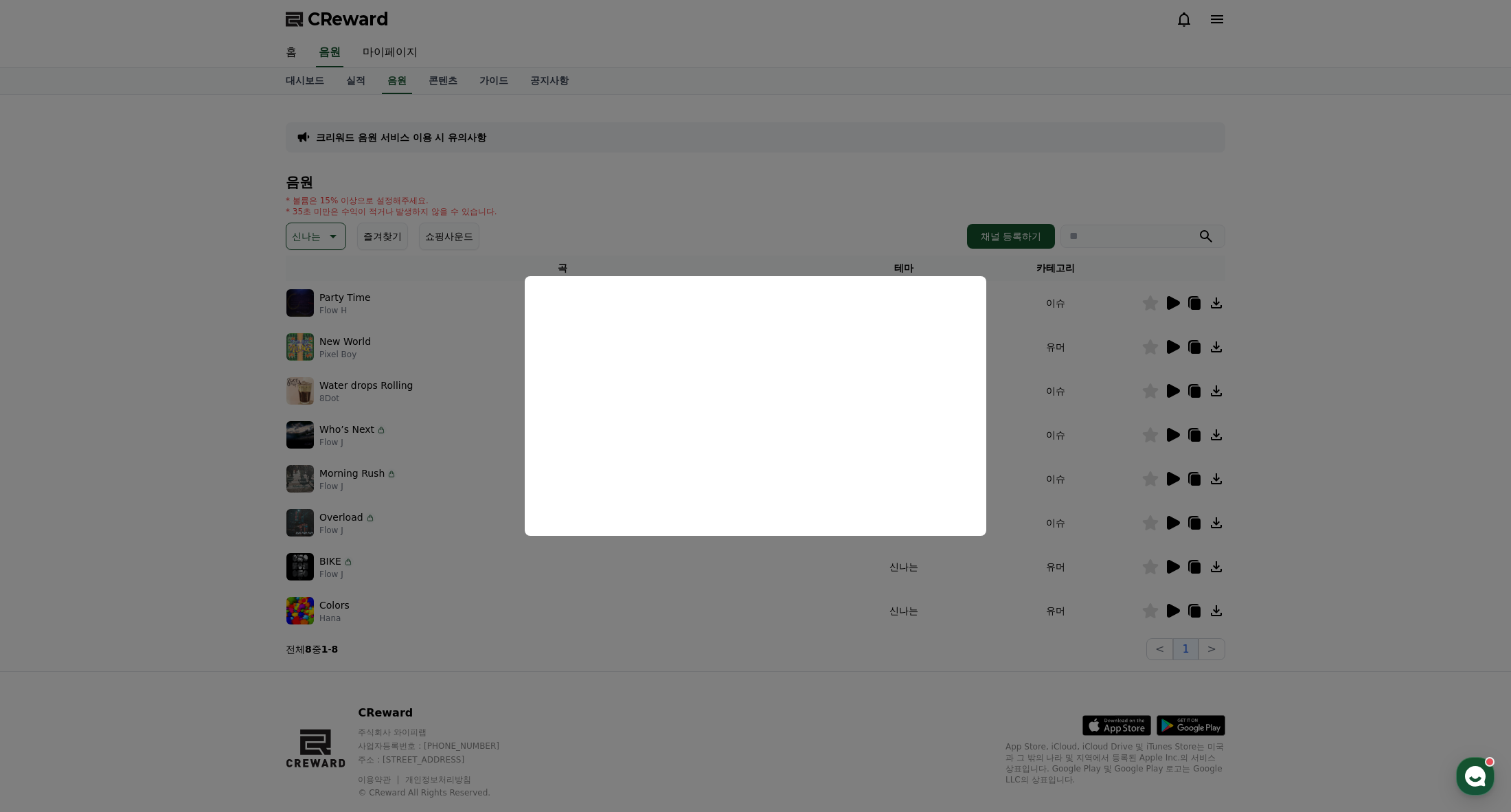
click at [762, 193] on button "close modal" at bounding box center [756, 406] width 1511 height 812
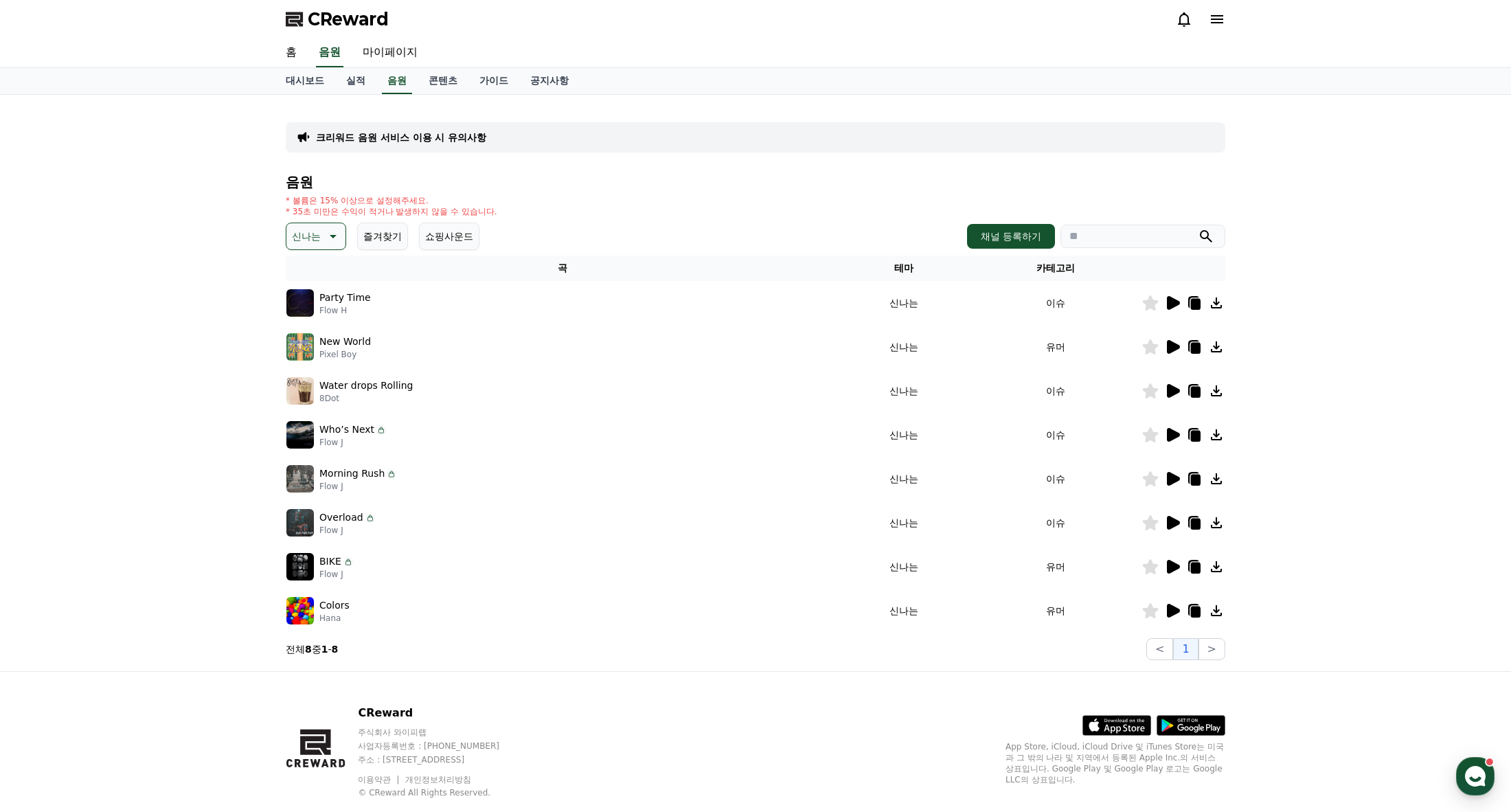
click at [1214, 520] on icon at bounding box center [1217, 523] width 11 height 11
click at [865, 751] on div "CReward 주식회사 와이피랩 사업자등록번호 : [PHONE_NUMBER] 주소 : [STREET_ADDRESS] 이용약관 개인정보처리방침 …" at bounding box center [756, 757] width 962 height 171
